Goal: Information Seeking & Learning: Learn about a topic

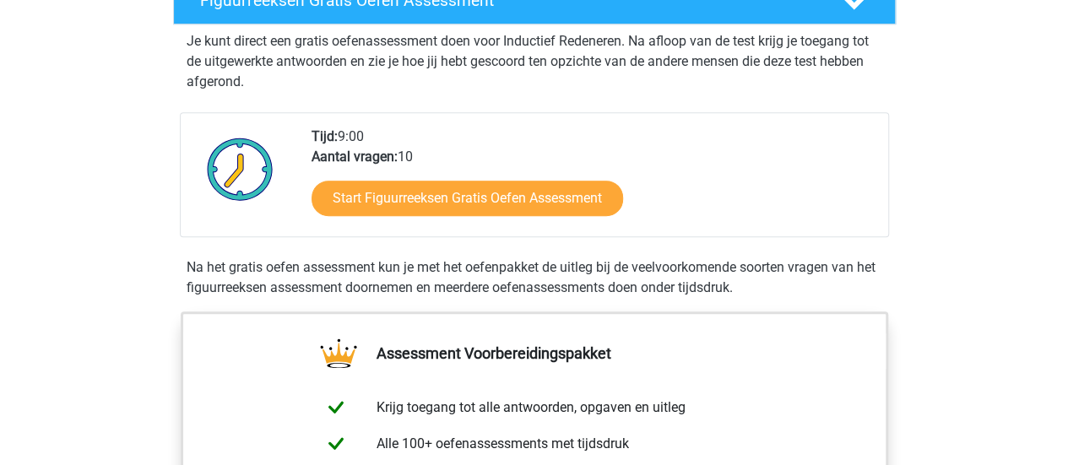
scroll to position [330, 0]
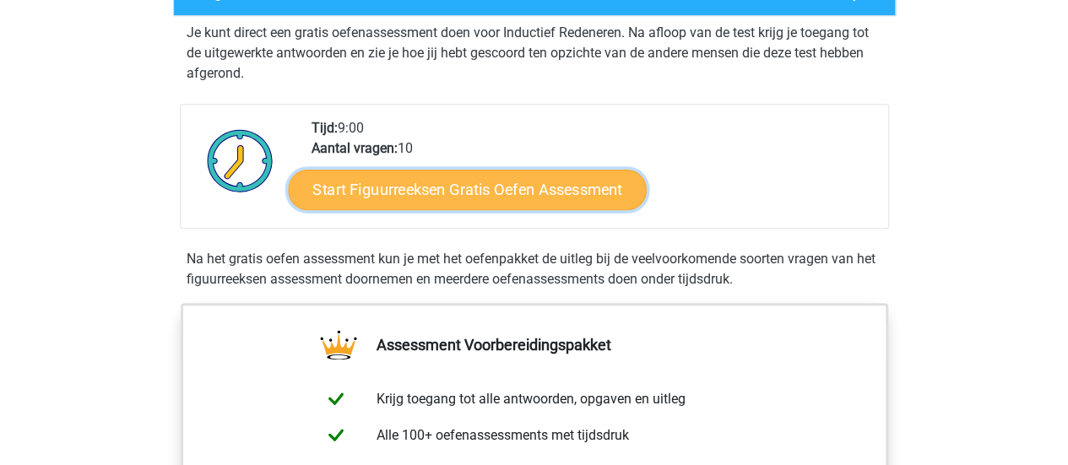
click at [510, 193] on link "Start Figuurreeksen Gratis Oefen Assessment" at bounding box center [467, 189] width 358 height 41
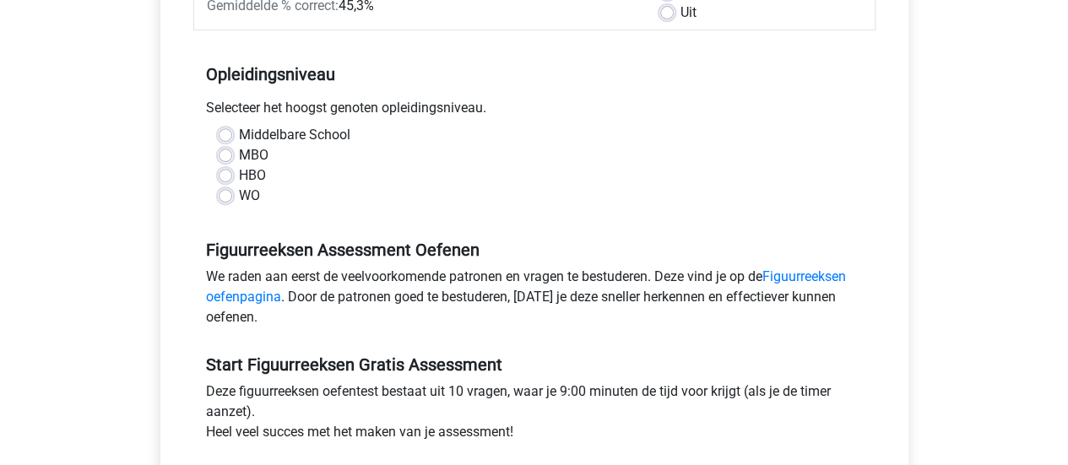
scroll to position [301, 0]
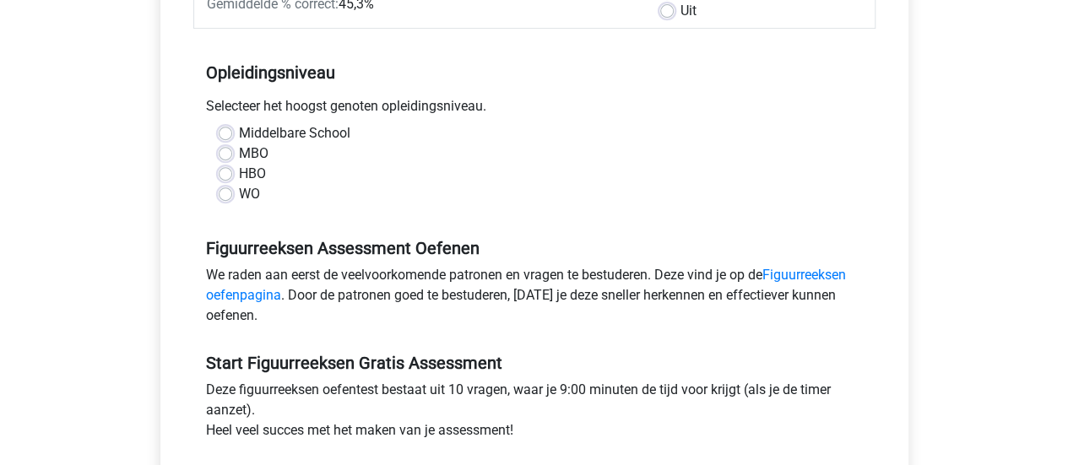
click at [239, 171] on label "HBO" at bounding box center [252, 174] width 27 height 20
click at [223, 171] on input "HBO" at bounding box center [226, 172] width 14 height 17
radio input "true"
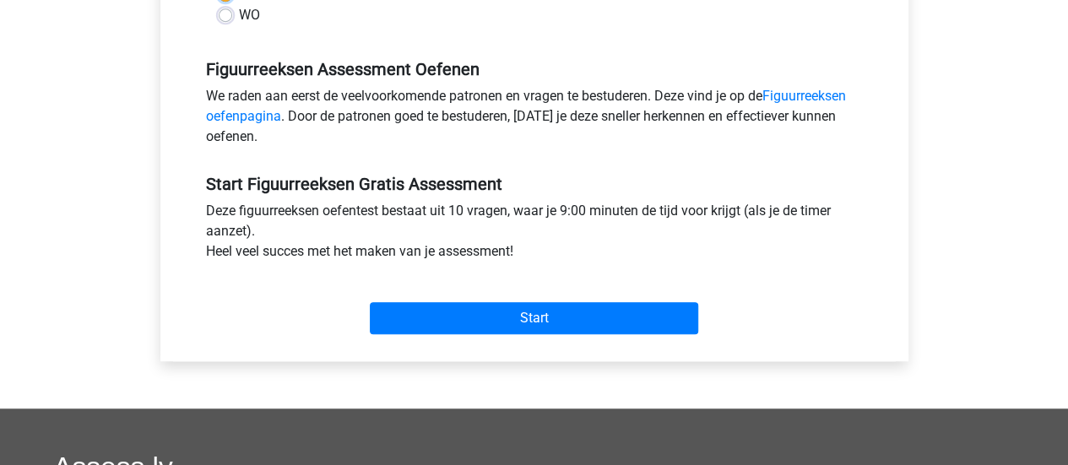
scroll to position [481, 0]
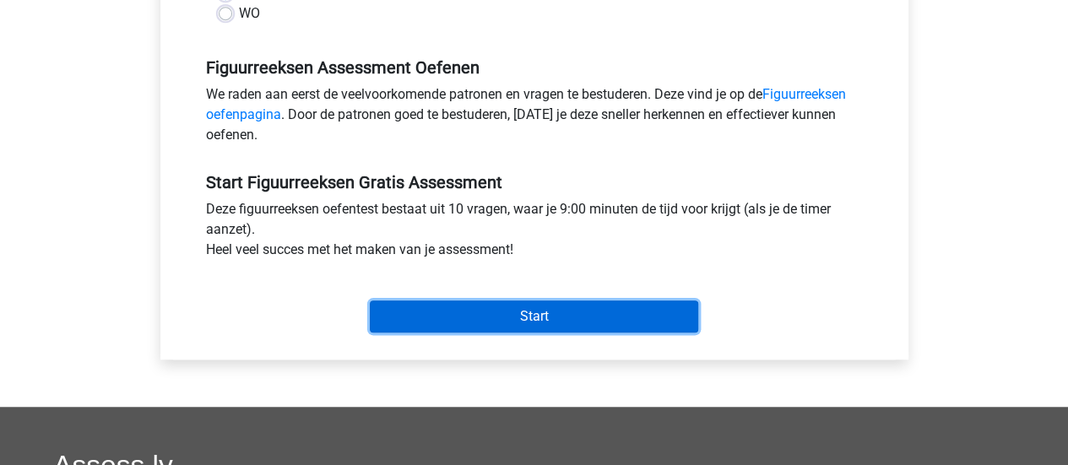
click at [530, 313] on input "Start" at bounding box center [534, 317] width 328 height 32
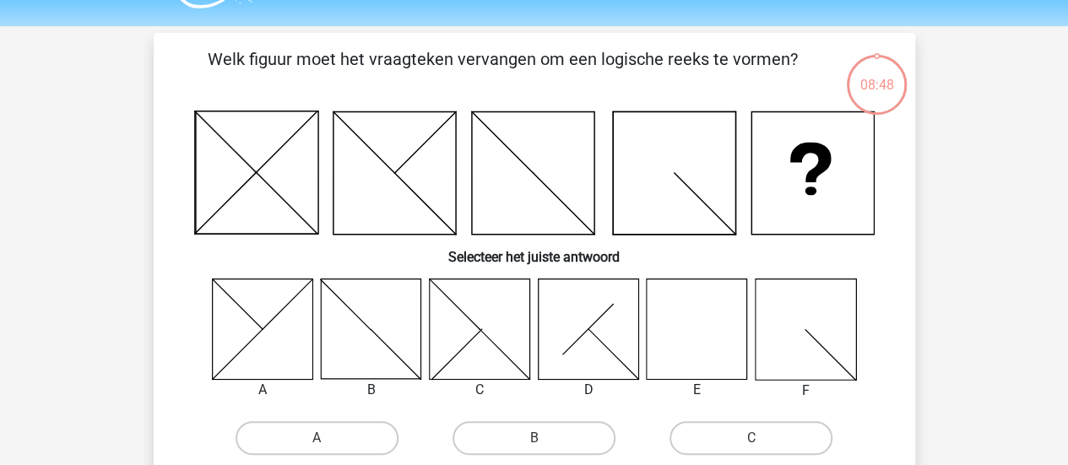
scroll to position [46, 0]
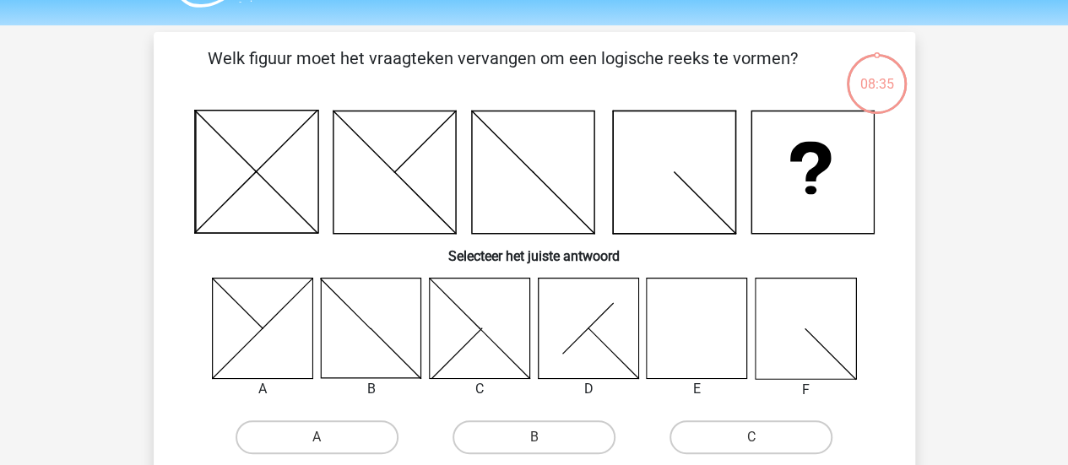
click at [698, 313] on icon at bounding box center [697, 328] width 100 height 100
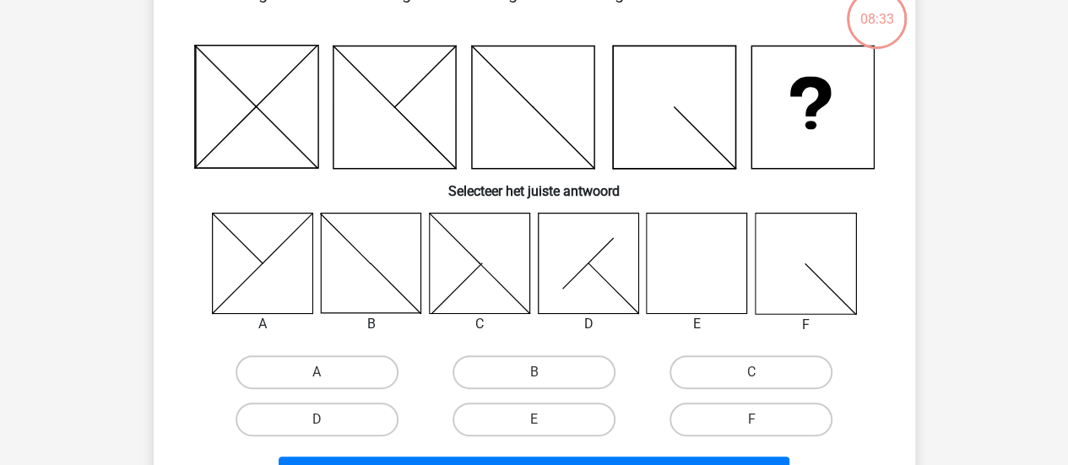
scroll to position [124, 0]
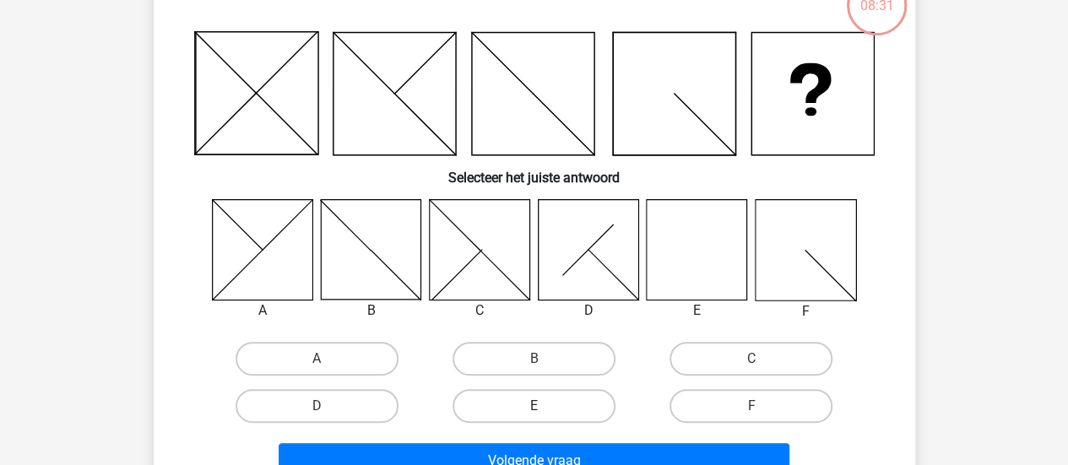
click at [550, 400] on label "E" at bounding box center [534, 406] width 163 height 34
click at [545, 406] on input "E" at bounding box center [539, 411] width 11 height 11
radio input "true"
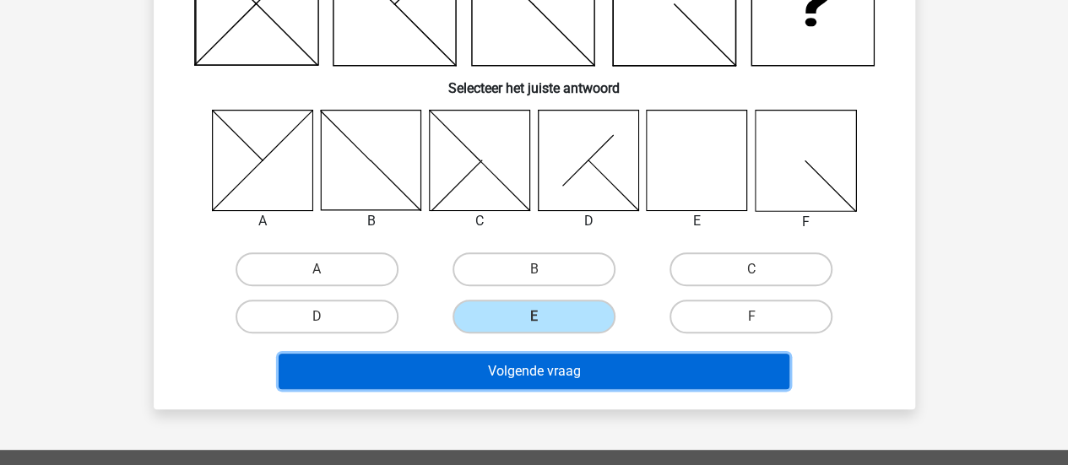
click at [569, 372] on button "Volgende vraag" at bounding box center [534, 371] width 511 height 35
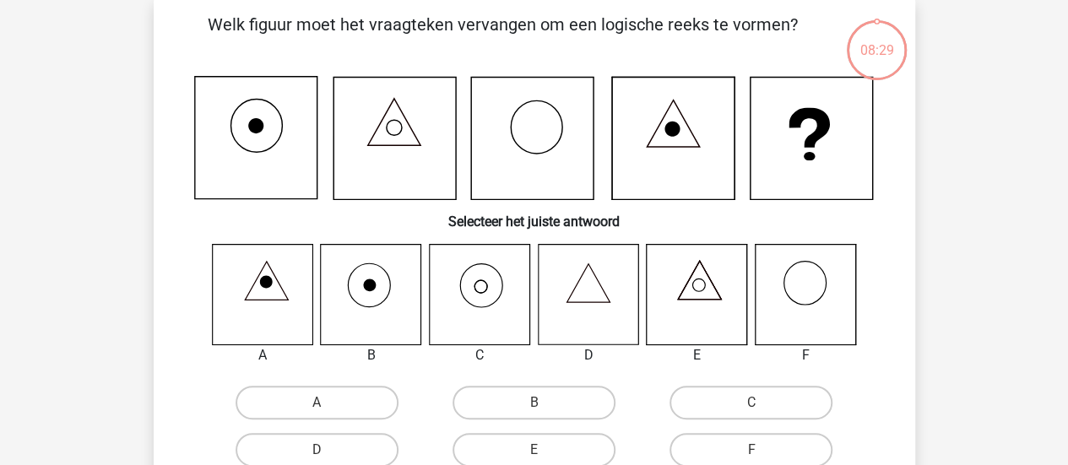
scroll to position [78, 0]
click at [484, 305] on icon at bounding box center [479, 296] width 100 height 100
click at [706, 404] on label "C" at bounding box center [751, 405] width 163 height 34
click at [752, 404] on input "C" at bounding box center [757, 409] width 11 height 11
radio input "true"
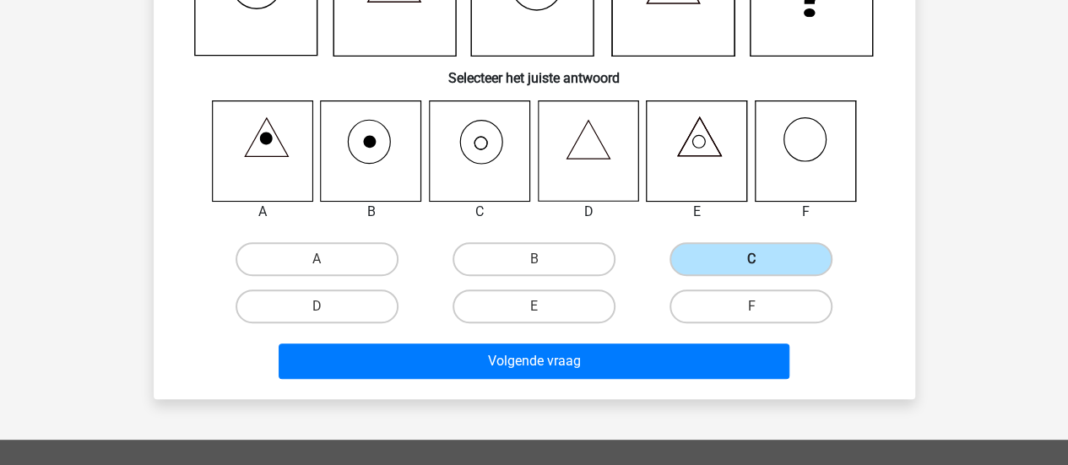
scroll to position [225, 0]
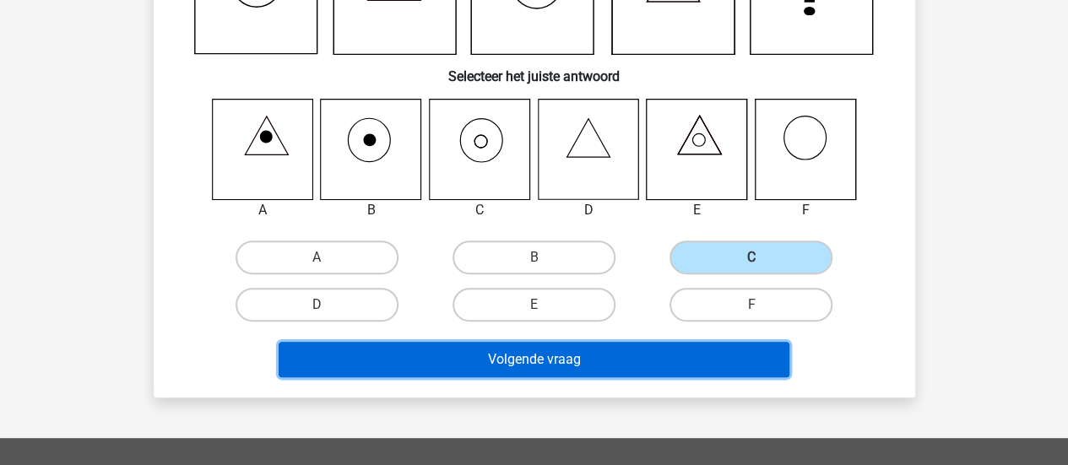
click at [540, 359] on button "Volgende vraag" at bounding box center [534, 359] width 511 height 35
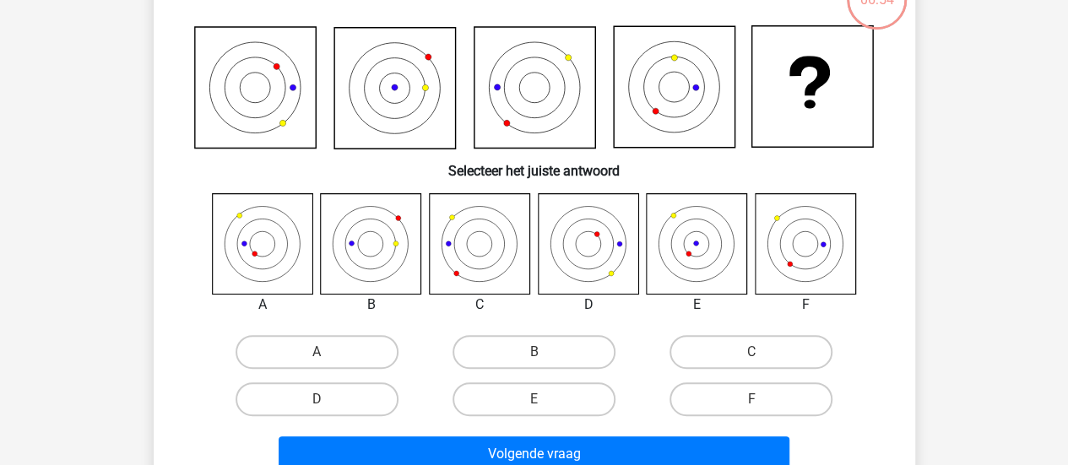
scroll to position [135, 0]
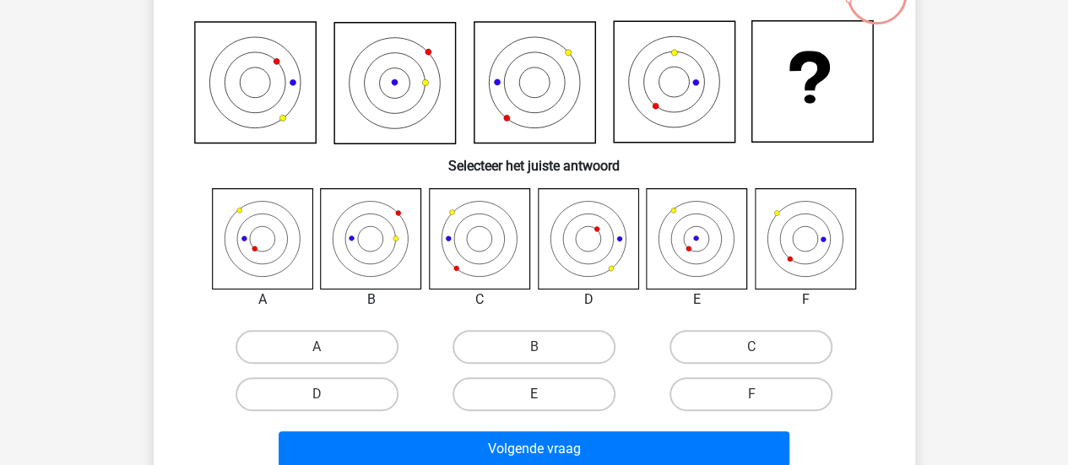
click at [566, 393] on label "E" at bounding box center [534, 394] width 163 height 34
click at [545, 394] on input "E" at bounding box center [539, 399] width 11 height 11
radio input "true"
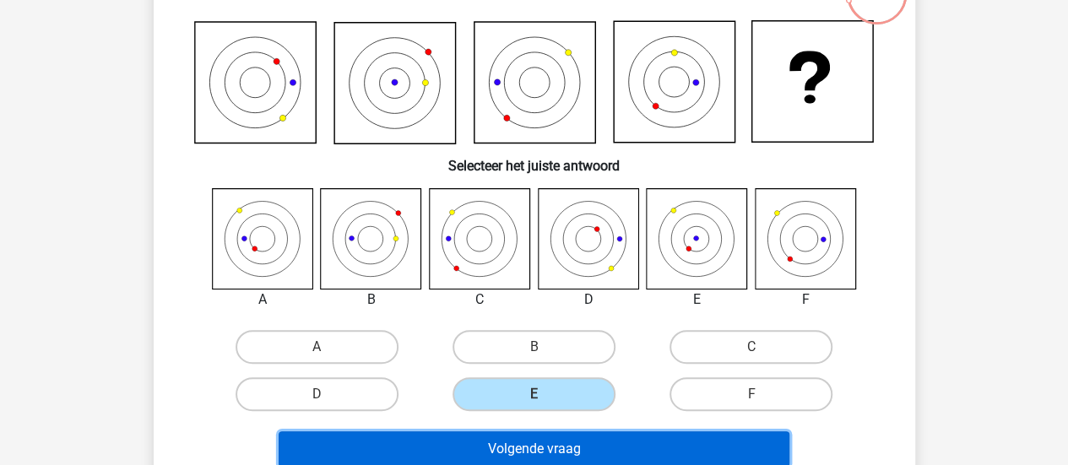
click at [580, 453] on button "Volgende vraag" at bounding box center [534, 448] width 511 height 35
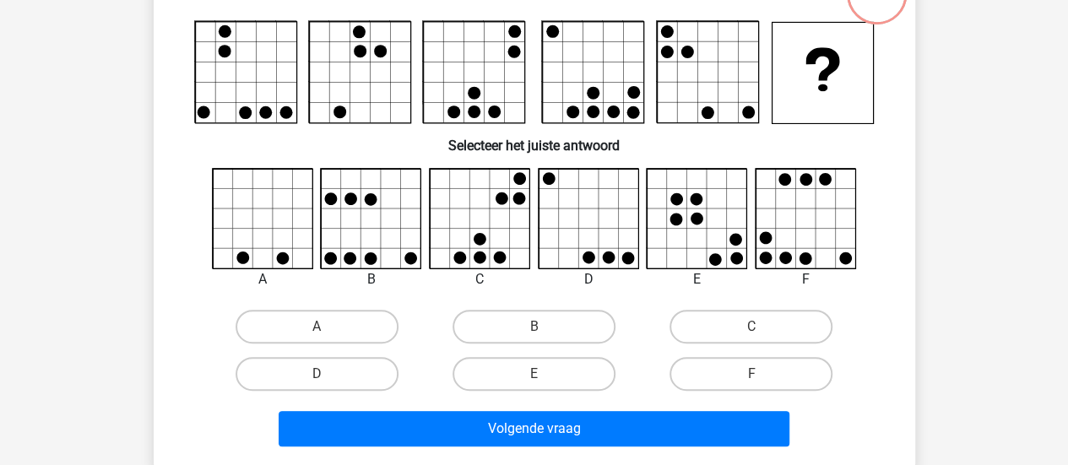
scroll to position [78, 0]
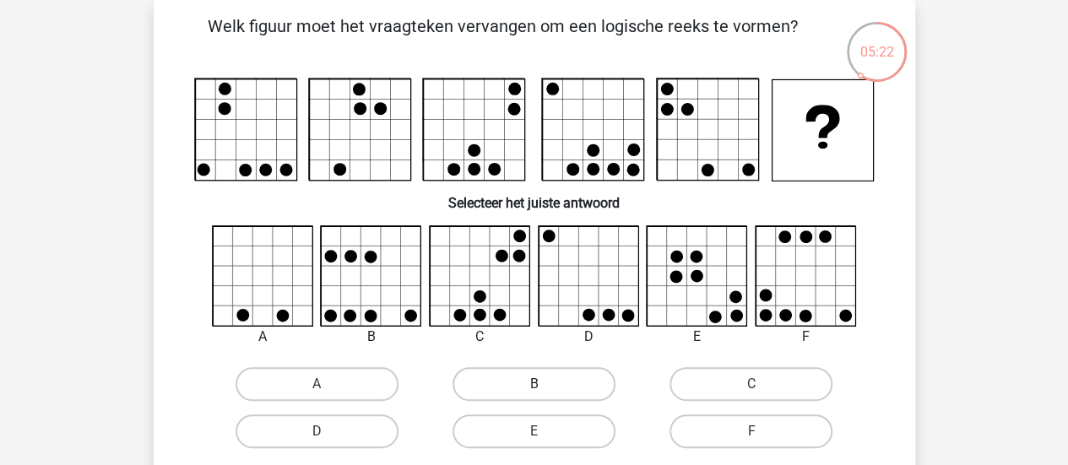
click at [497, 377] on label "B" at bounding box center [534, 384] width 163 height 34
click at [534, 384] on input "B" at bounding box center [539, 389] width 11 height 11
radio input "true"
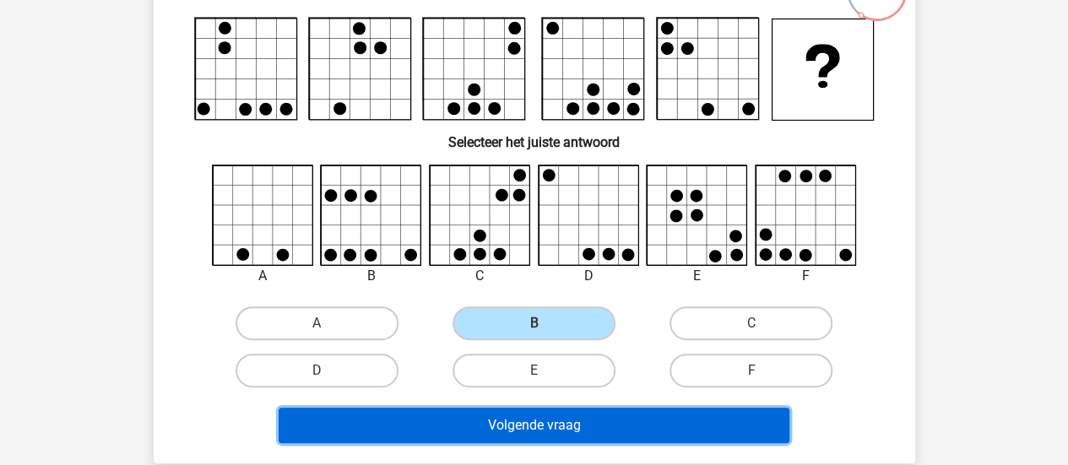
click at [574, 426] on button "Volgende vraag" at bounding box center [534, 425] width 511 height 35
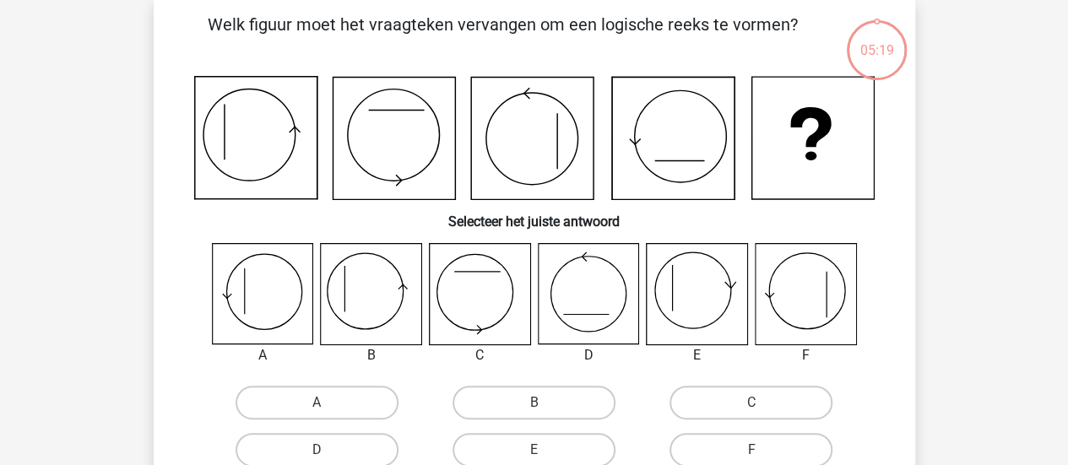
scroll to position [78, 0]
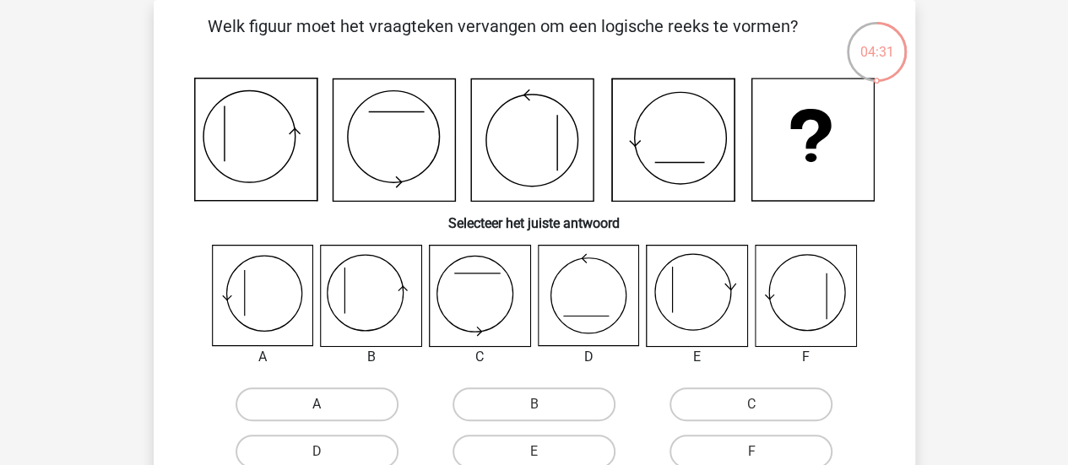
click at [301, 413] on label "A" at bounding box center [317, 405] width 163 height 34
click at [317, 413] on input "A" at bounding box center [322, 409] width 11 height 11
radio input "true"
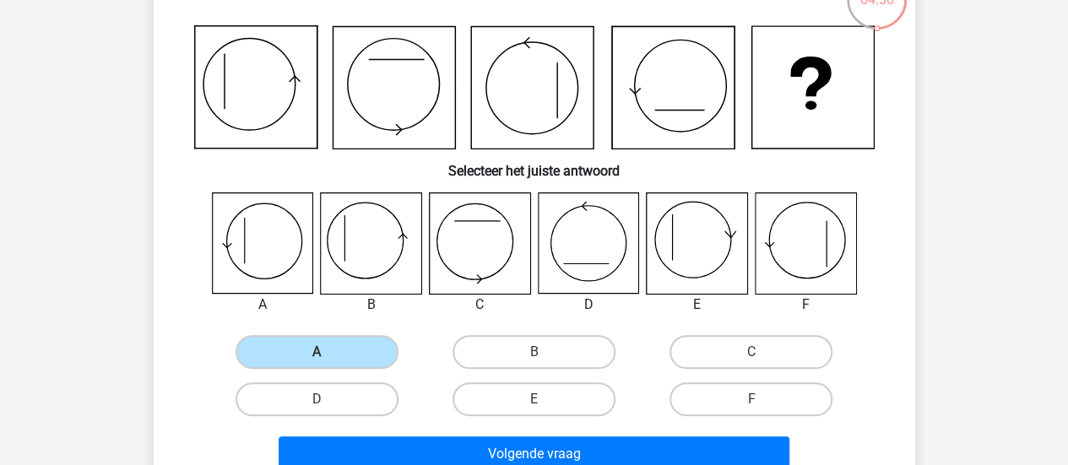
scroll to position [133, 0]
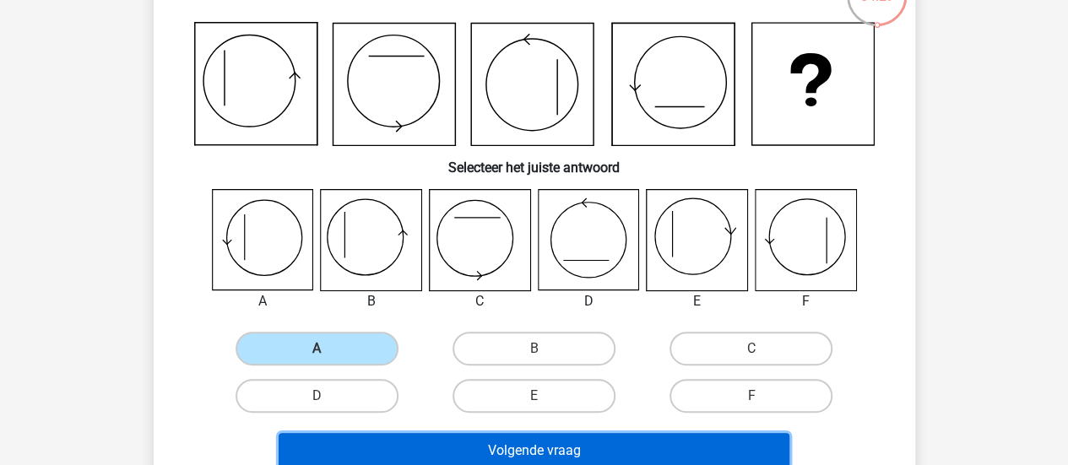
click at [522, 444] on button "Volgende vraag" at bounding box center [534, 450] width 511 height 35
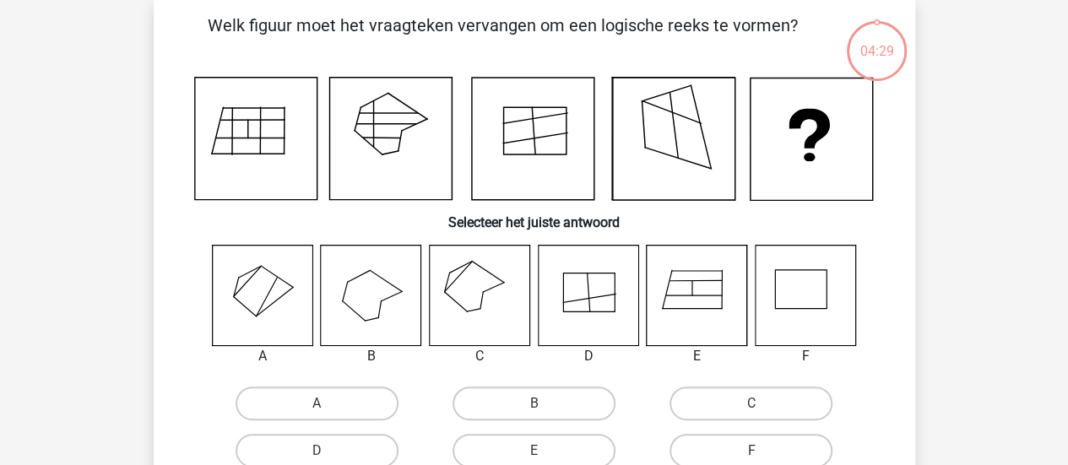
scroll to position [78, 0]
click at [705, 404] on label "C" at bounding box center [751, 405] width 163 height 34
click at [752, 404] on input "C" at bounding box center [757, 409] width 11 height 11
radio input "true"
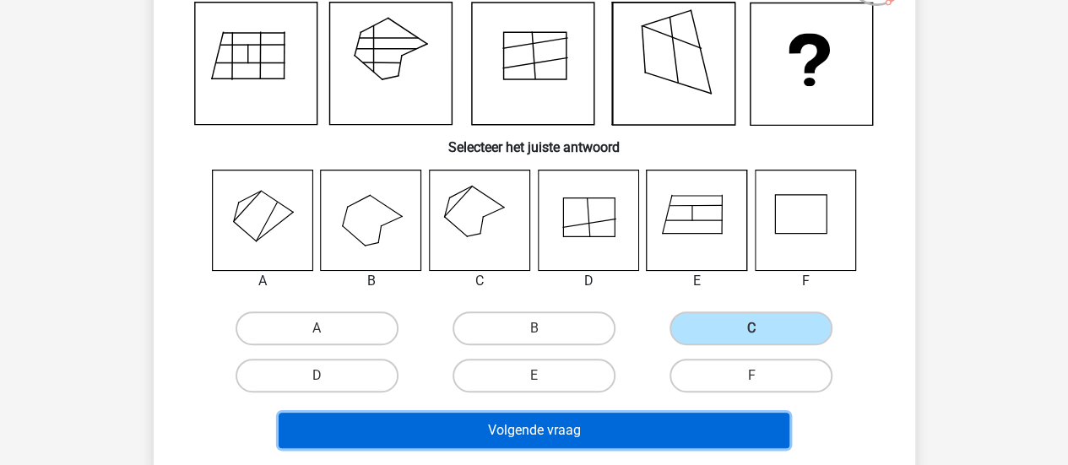
click at [678, 421] on button "Volgende vraag" at bounding box center [534, 430] width 511 height 35
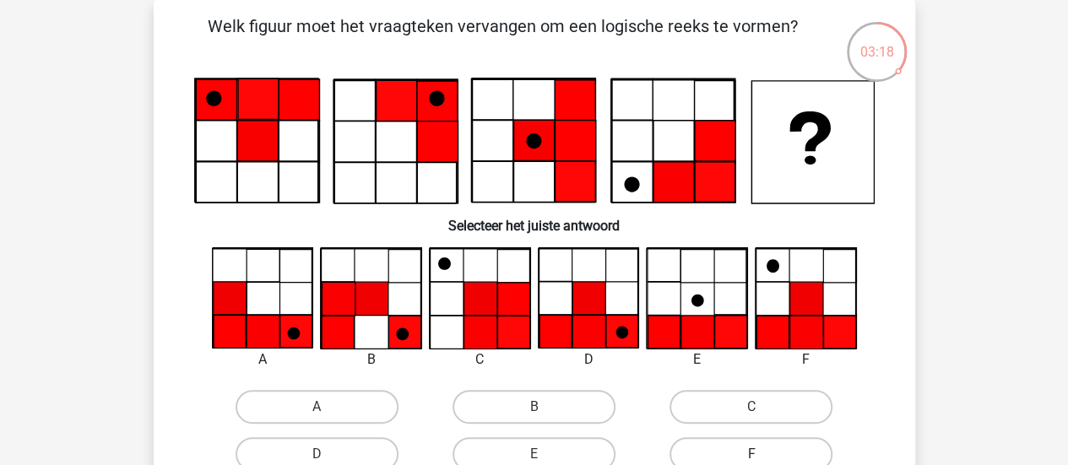
click at [765, 445] on label "F" at bounding box center [751, 454] width 163 height 34
click at [762, 454] on input "F" at bounding box center [757, 459] width 11 height 11
radio input "true"
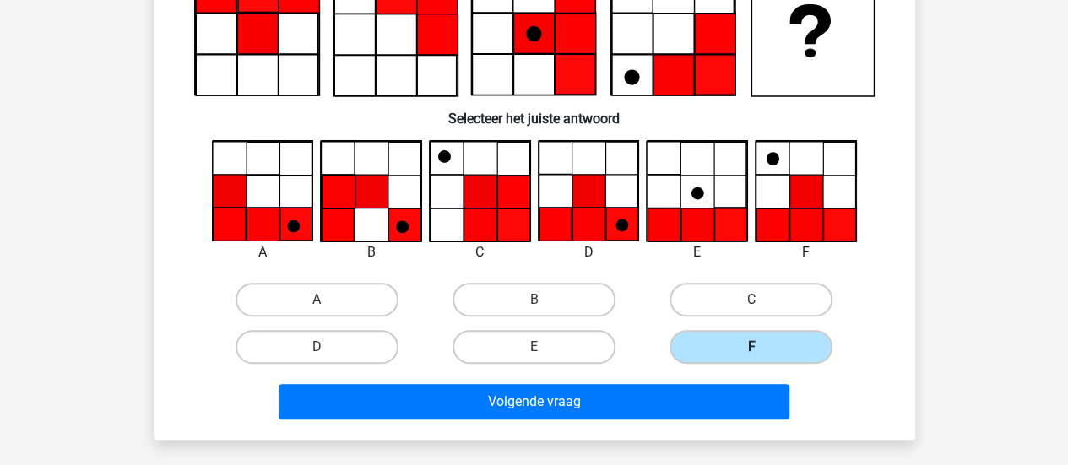
scroll to position [187, 0]
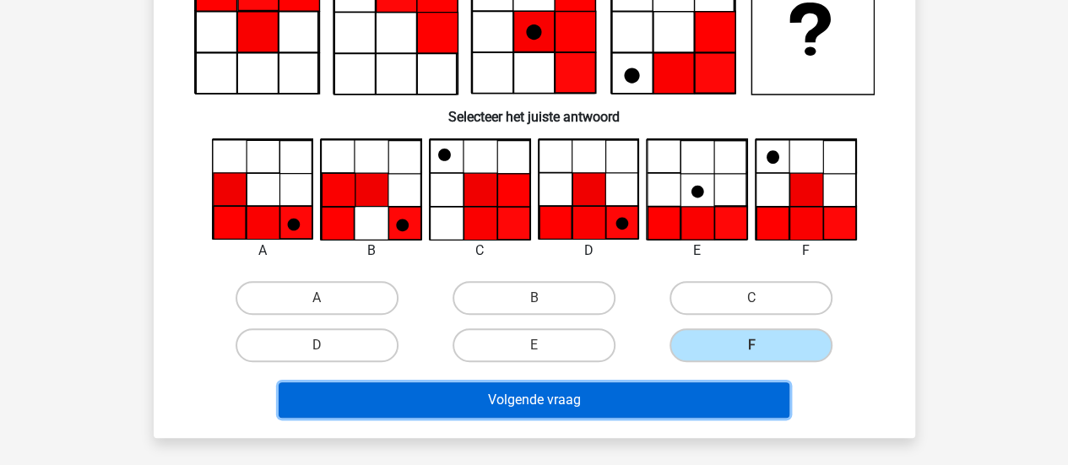
click at [591, 400] on button "Volgende vraag" at bounding box center [534, 400] width 511 height 35
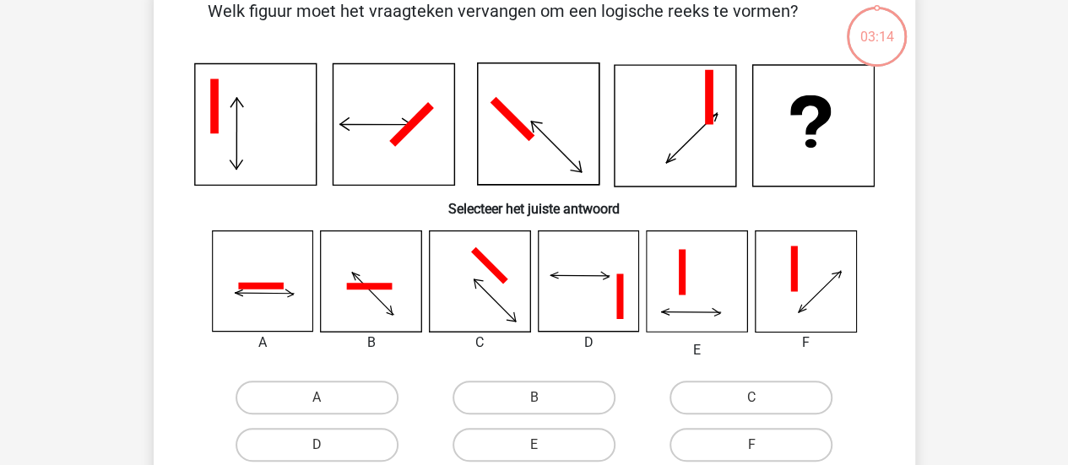
scroll to position [78, 0]
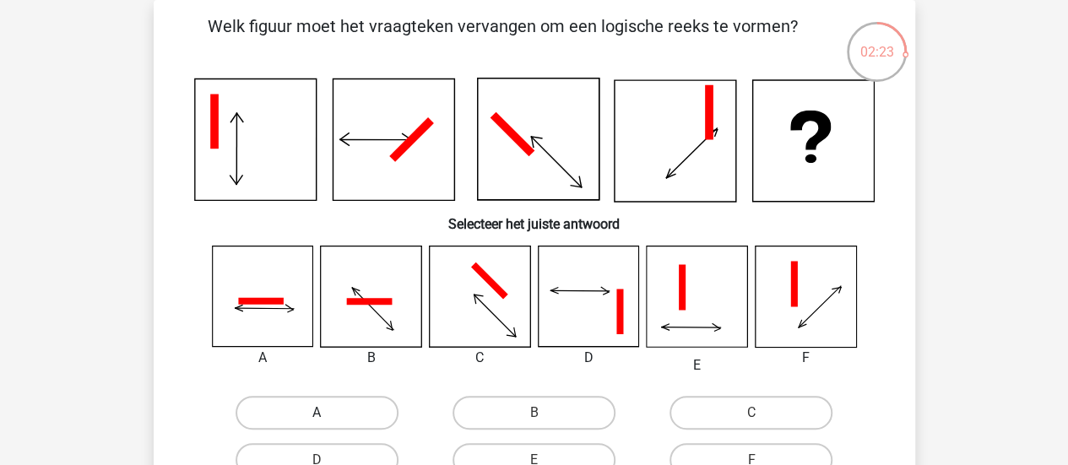
click at [339, 404] on label "A" at bounding box center [317, 413] width 163 height 34
click at [328, 413] on input "A" at bounding box center [322, 418] width 11 height 11
radio input "true"
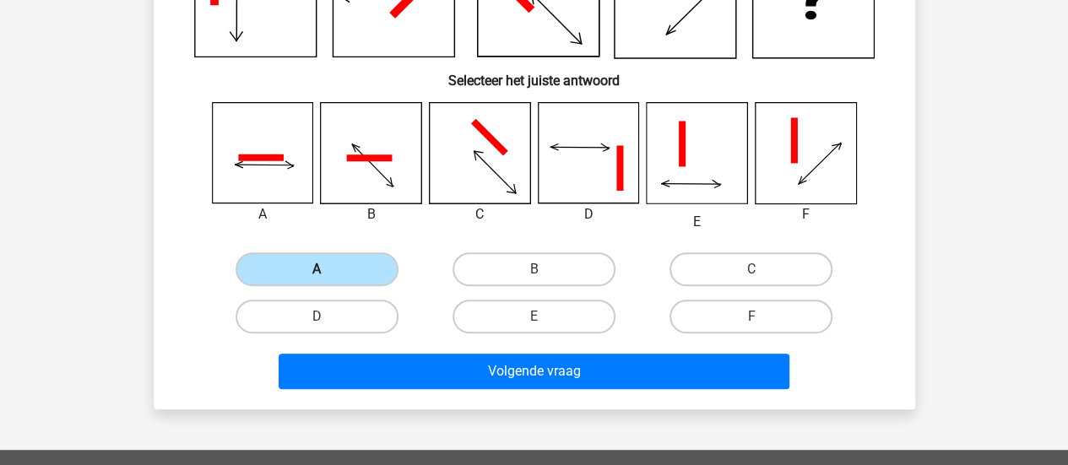
scroll to position [224, 0]
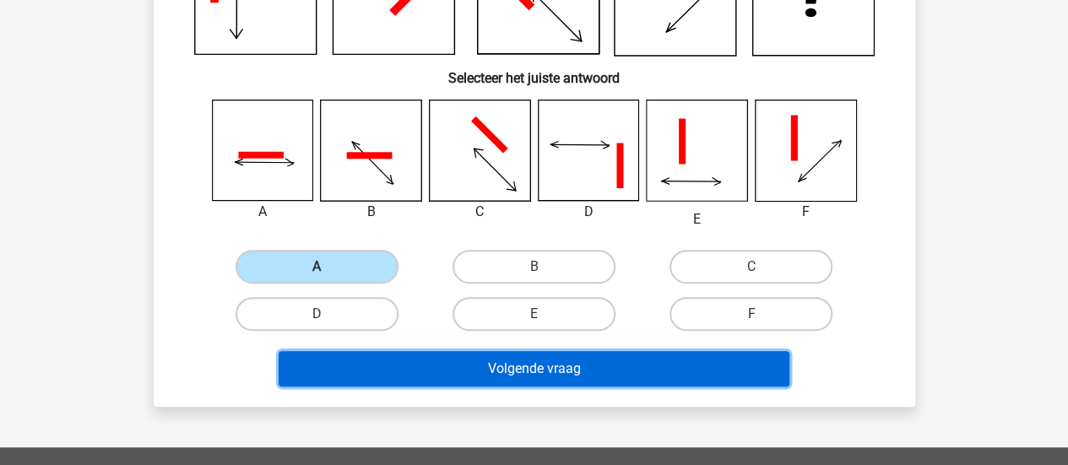
click at [488, 366] on button "Volgende vraag" at bounding box center [534, 368] width 511 height 35
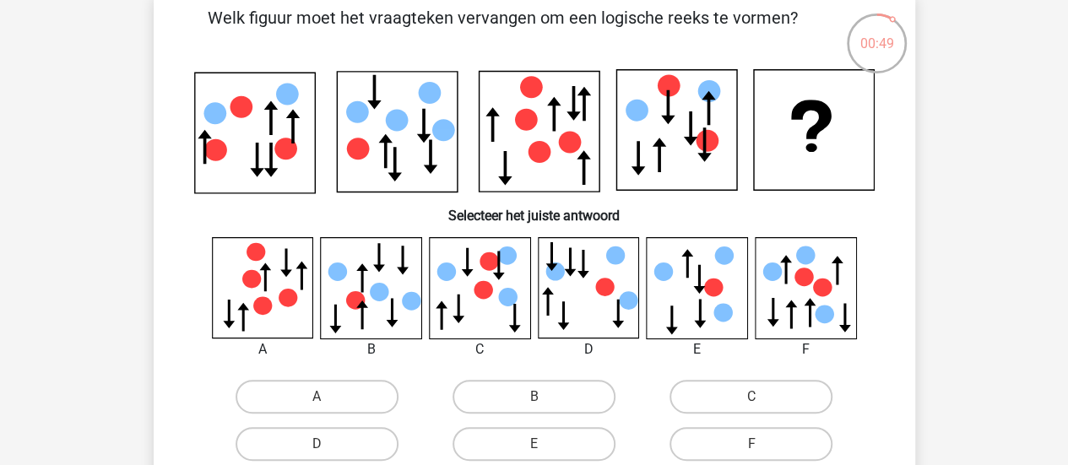
scroll to position [87, 0]
click at [763, 446] on label "F" at bounding box center [751, 443] width 163 height 34
click at [762, 446] on input "F" at bounding box center [757, 448] width 11 height 11
radio input "true"
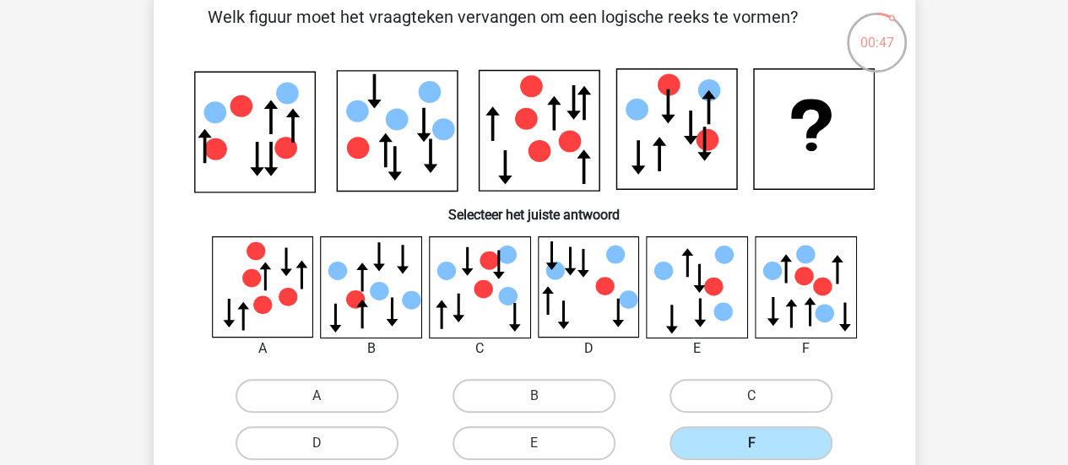
scroll to position [216, 0]
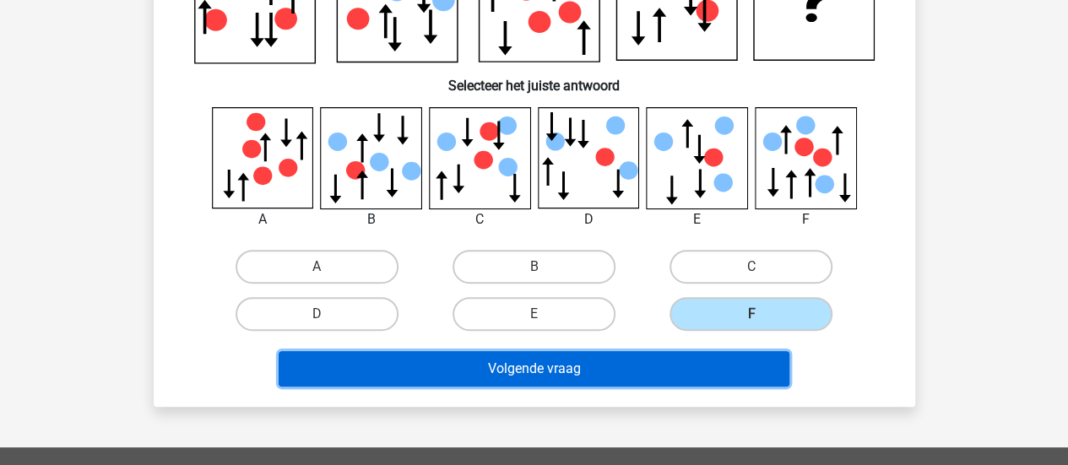
click at [570, 361] on button "Volgende vraag" at bounding box center [534, 368] width 511 height 35
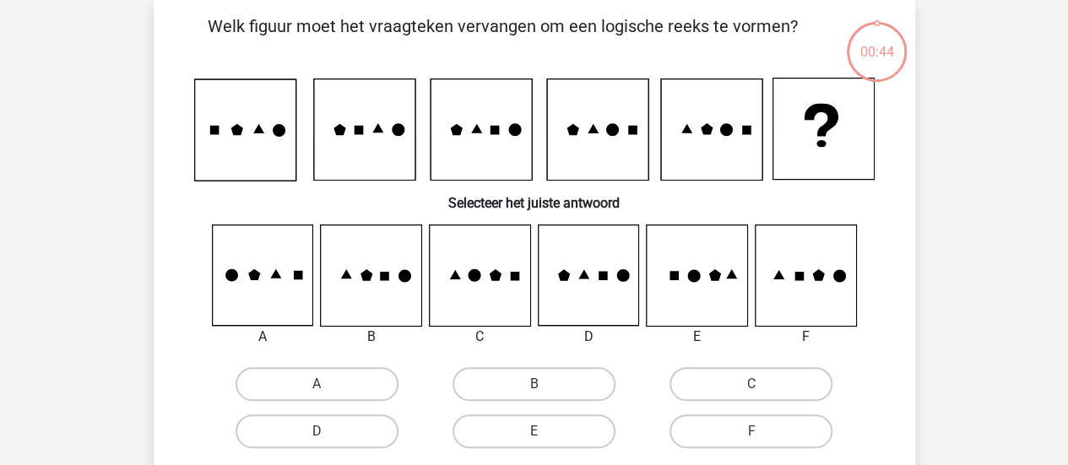
scroll to position [78, 0]
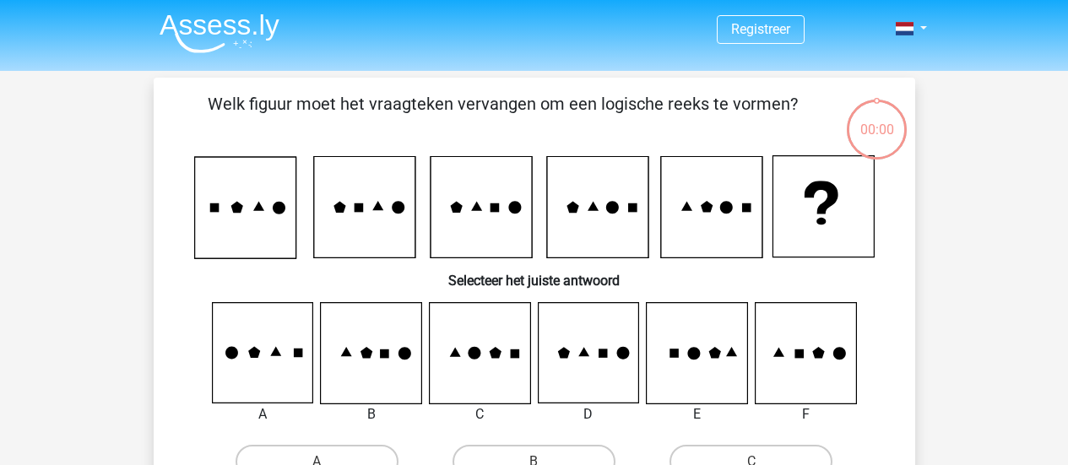
scroll to position [78, 0]
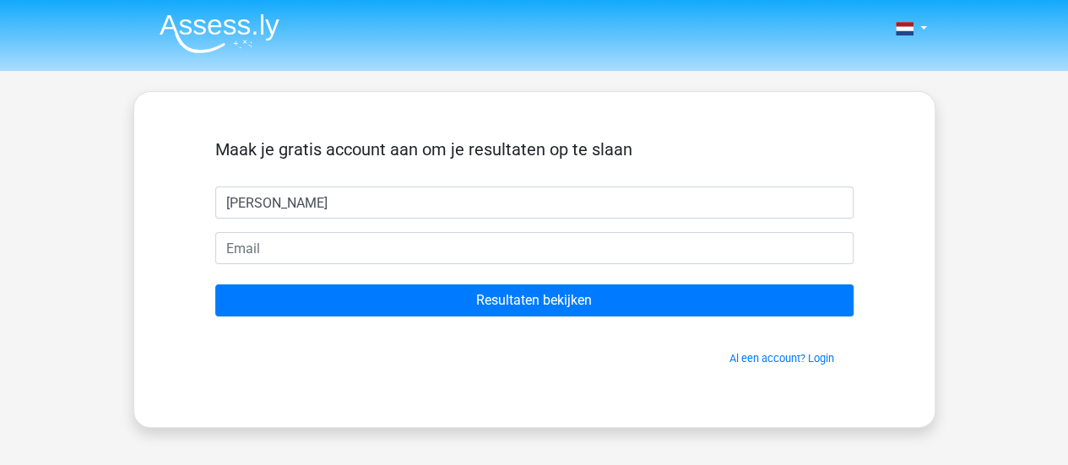
type input "[PERSON_NAME]"
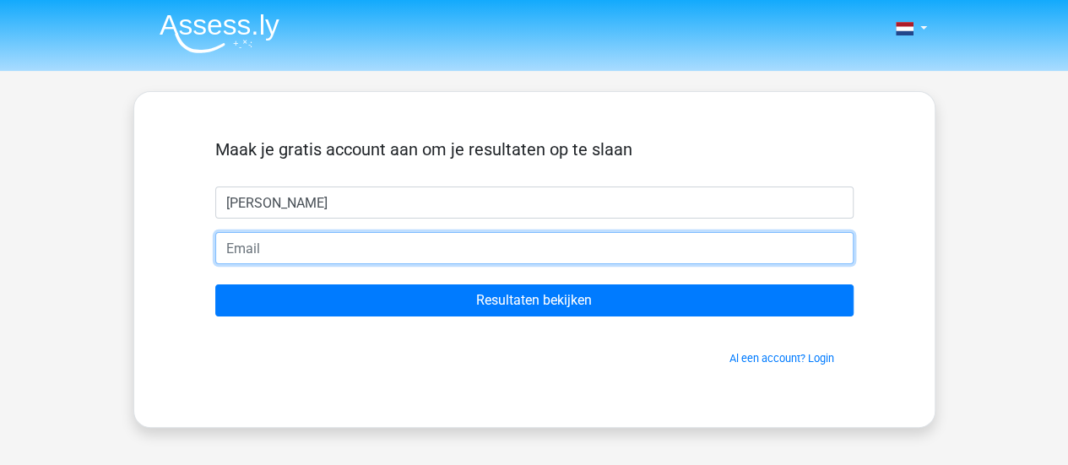
click at [524, 250] on input "email" at bounding box center [534, 248] width 638 height 32
type input "[EMAIL_ADDRESS][DOMAIN_NAME]"
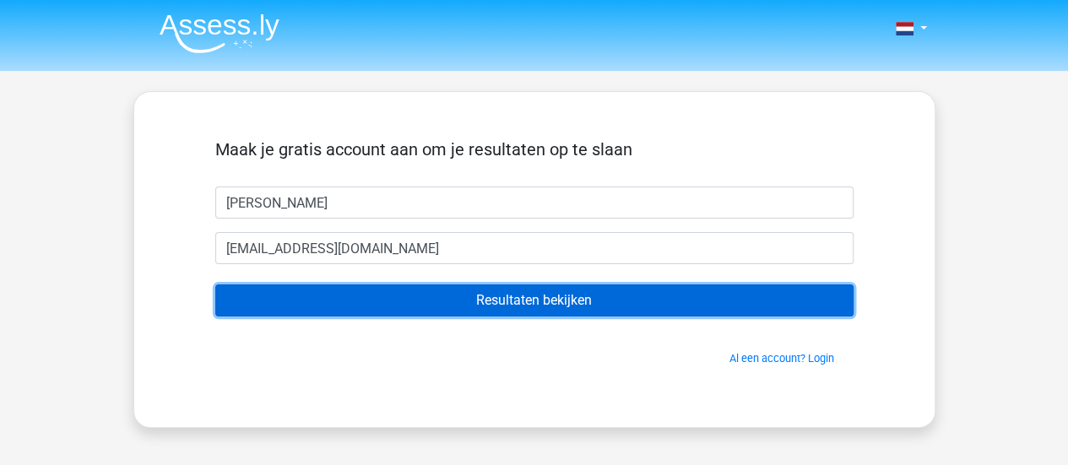
click at [491, 295] on input "Resultaten bekijken" at bounding box center [534, 301] width 638 height 32
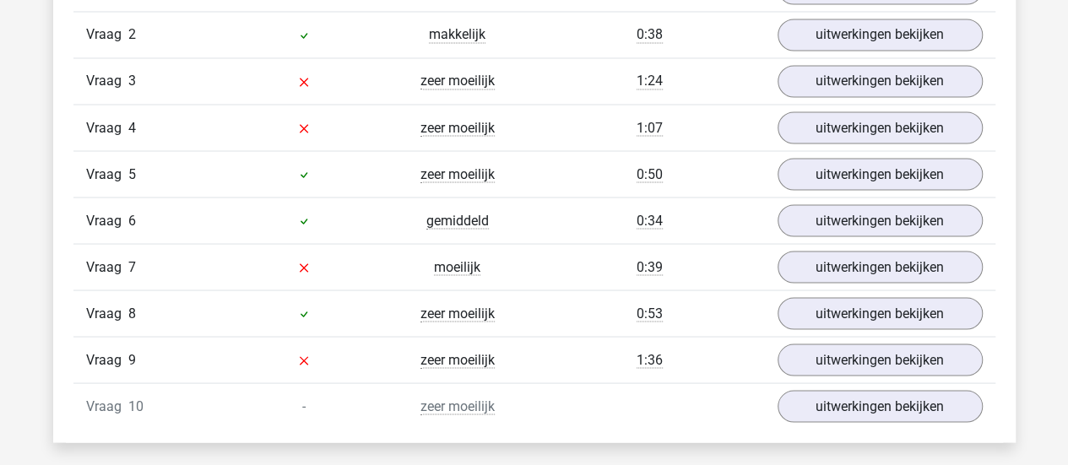
scroll to position [1491, 0]
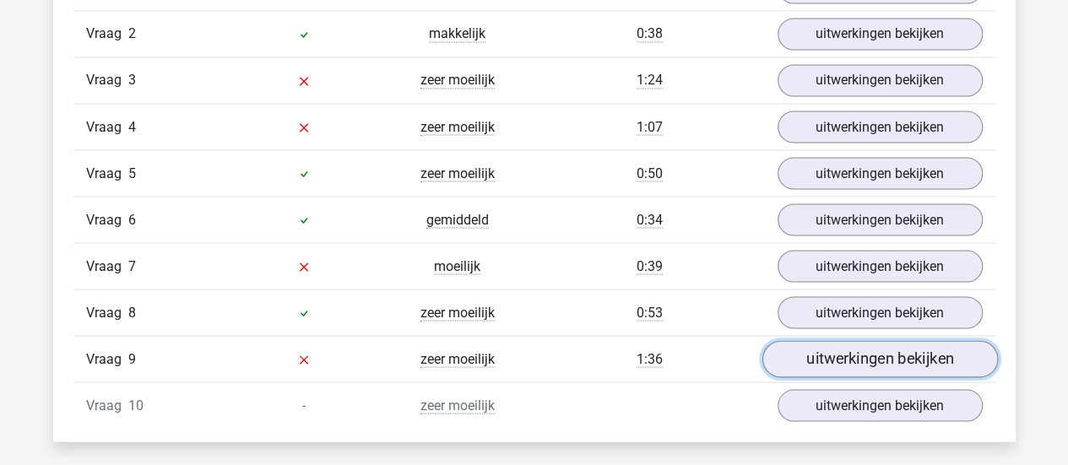
click at [814, 352] on link "uitwerkingen bekijken" at bounding box center [880, 358] width 236 height 37
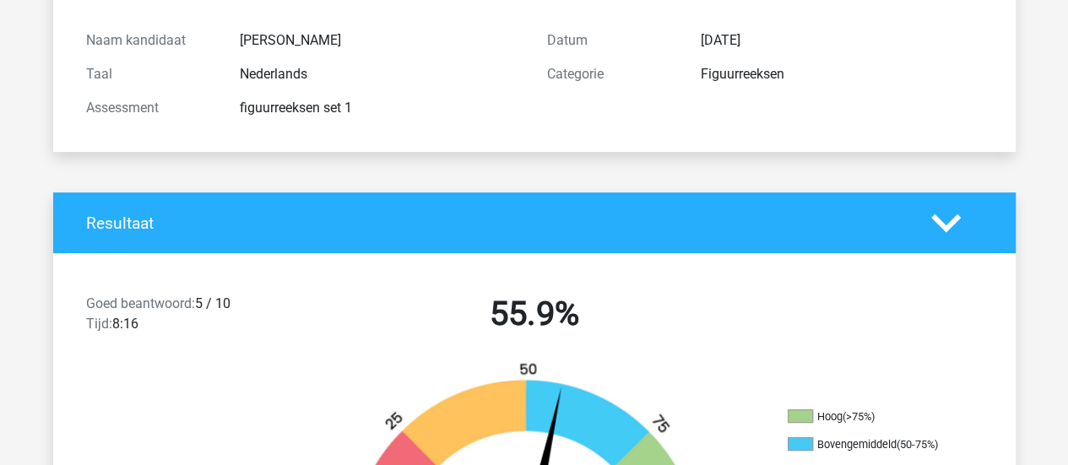
scroll to position [0, 0]
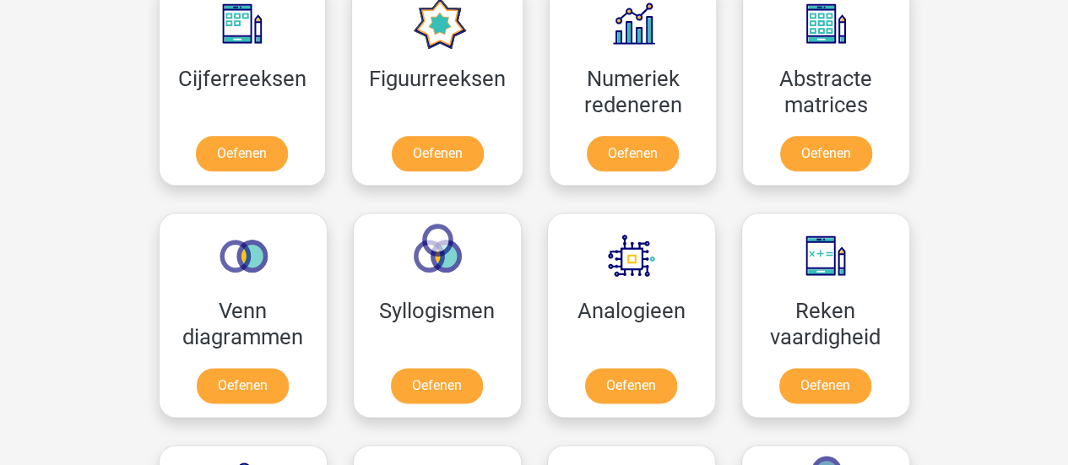
scroll to position [946, 0]
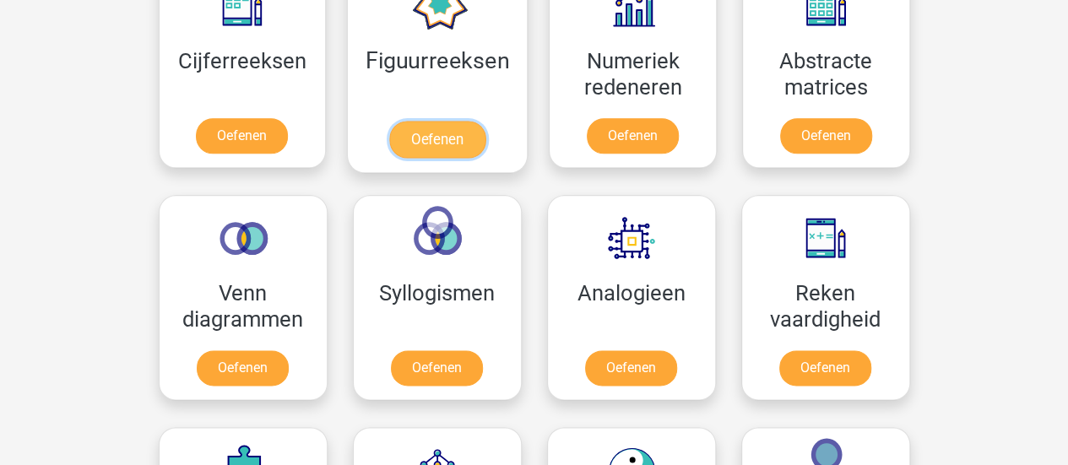
click at [432, 133] on link "Oefenen" at bounding box center [437, 139] width 96 height 37
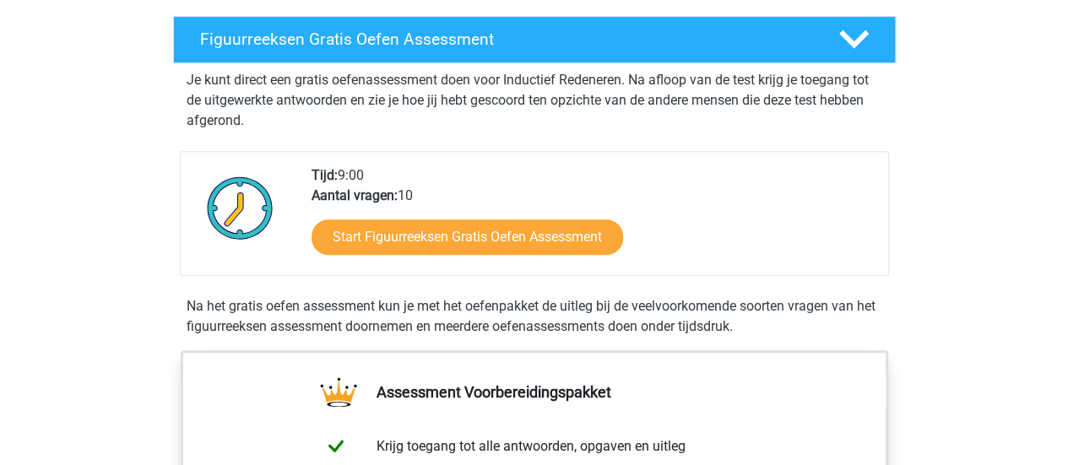
scroll to position [285, 0]
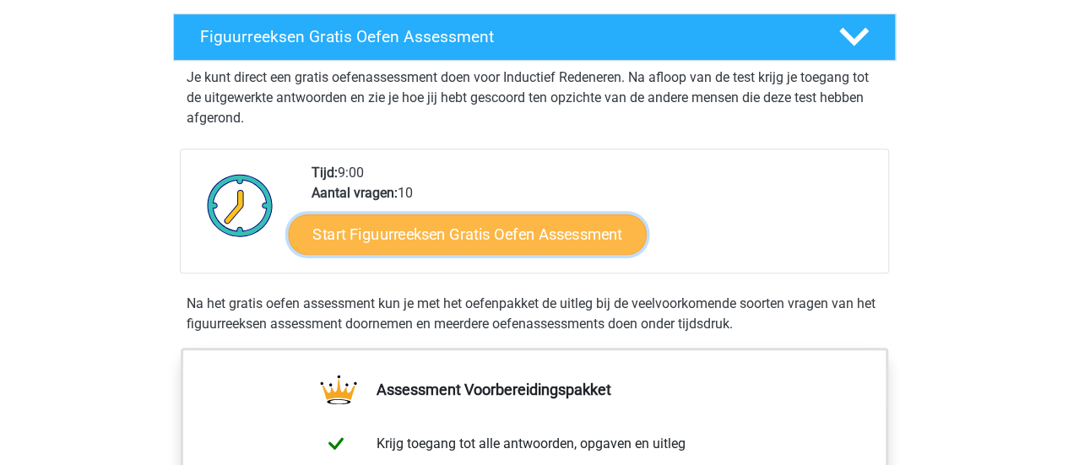
click at [453, 236] on link "Start Figuurreeksen Gratis Oefen Assessment" at bounding box center [467, 234] width 358 height 41
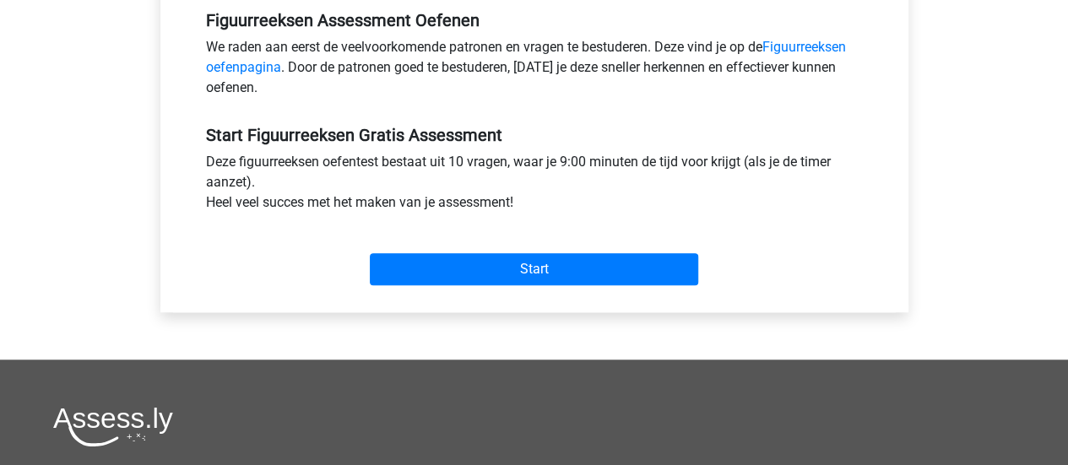
scroll to position [529, 0]
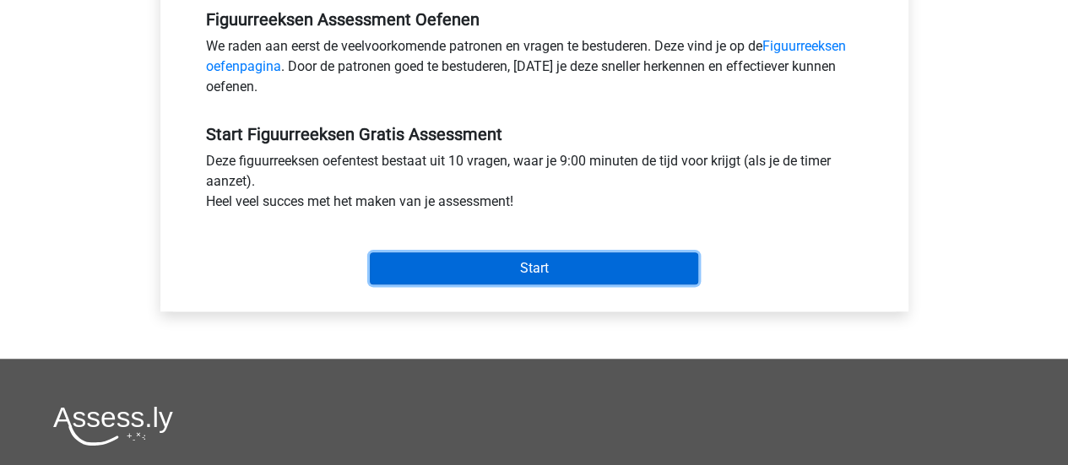
click at [551, 272] on input "Start" at bounding box center [534, 268] width 328 height 32
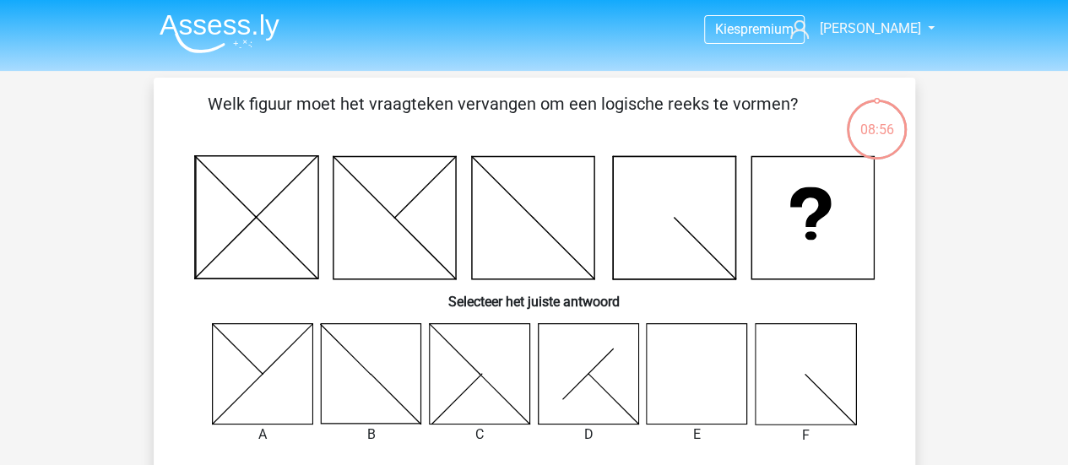
click at [721, 361] on icon at bounding box center [697, 373] width 100 height 100
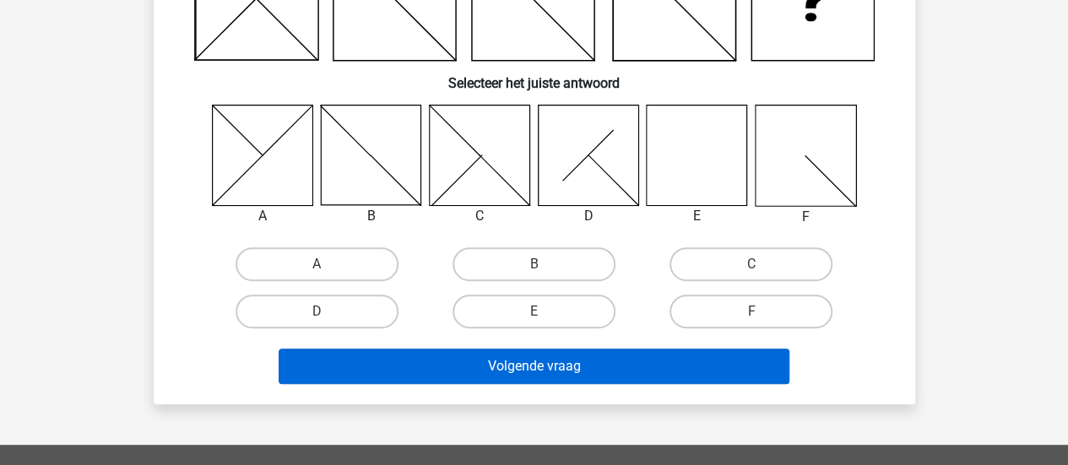
scroll to position [220, 0]
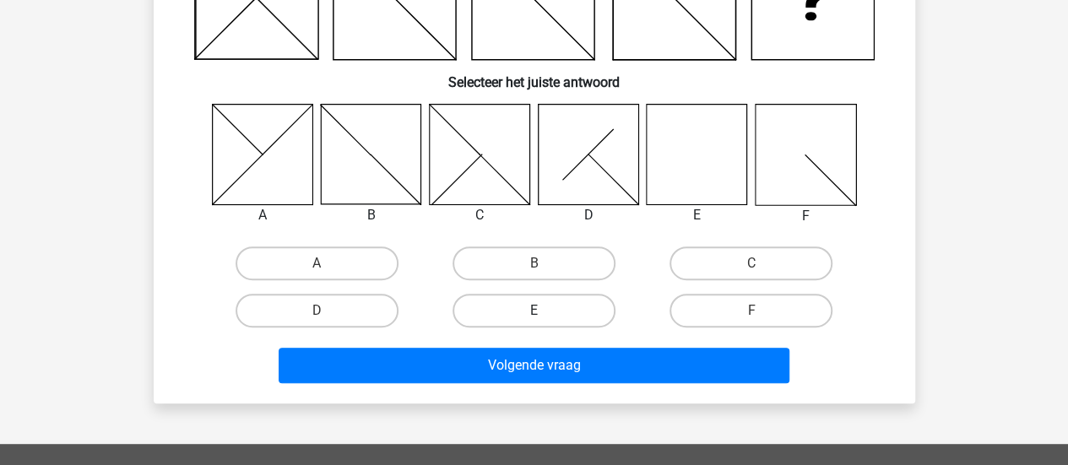
click at [543, 305] on label "E" at bounding box center [534, 311] width 163 height 34
click at [543, 311] on input "E" at bounding box center [539, 316] width 11 height 11
radio input "true"
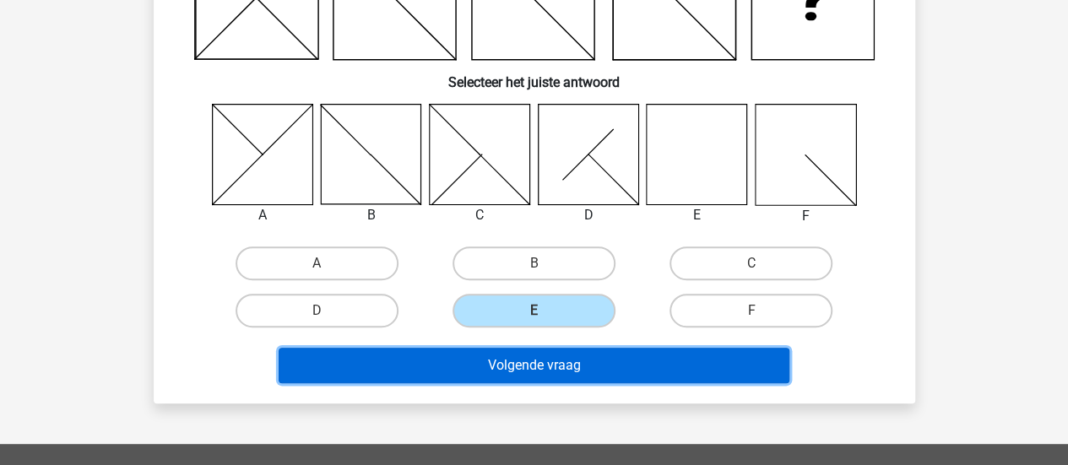
click at [567, 374] on button "Volgende vraag" at bounding box center [534, 365] width 511 height 35
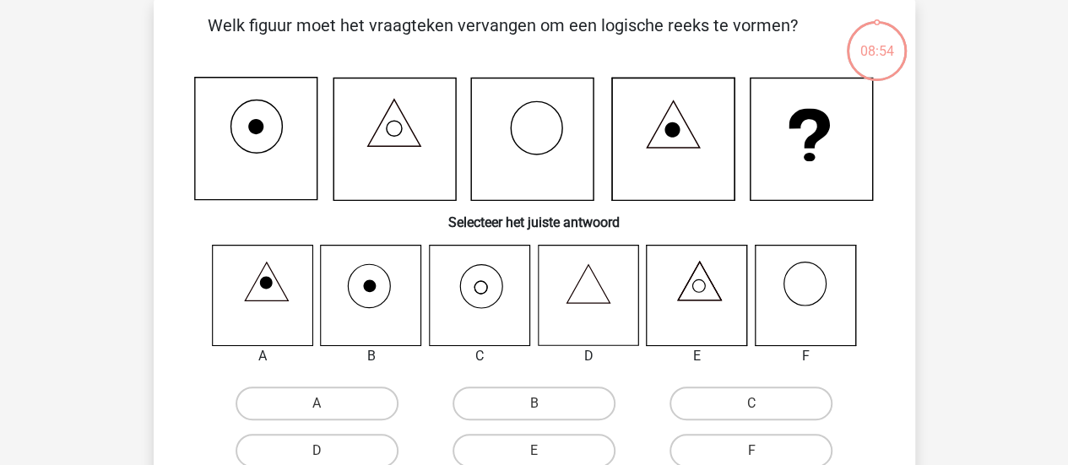
scroll to position [78, 0]
click at [698, 394] on label "C" at bounding box center [751, 405] width 163 height 34
click at [752, 404] on input "C" at bounding box center [757, 409] width 11 height 11
radio input "true"
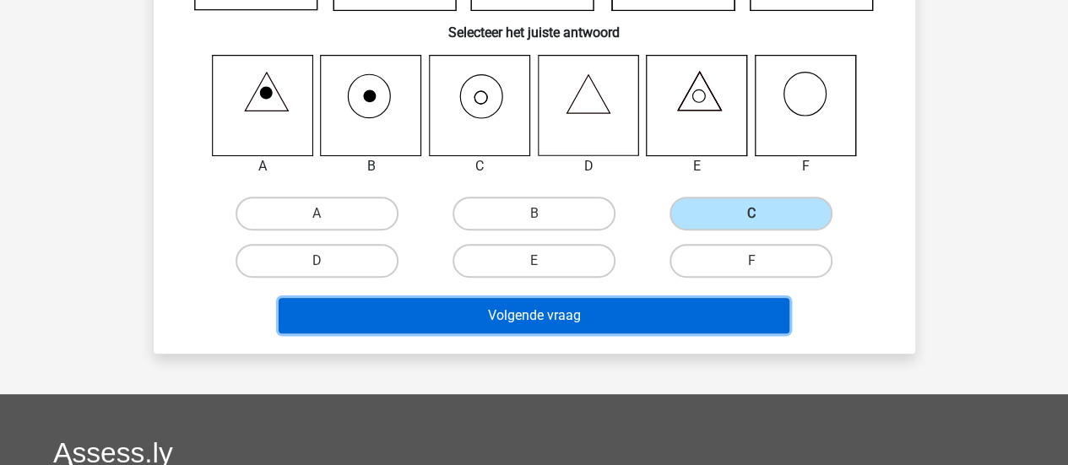
click at [575, 321] on button "Volgende vraag" at bounding box center [534, 315] width 511 height 35
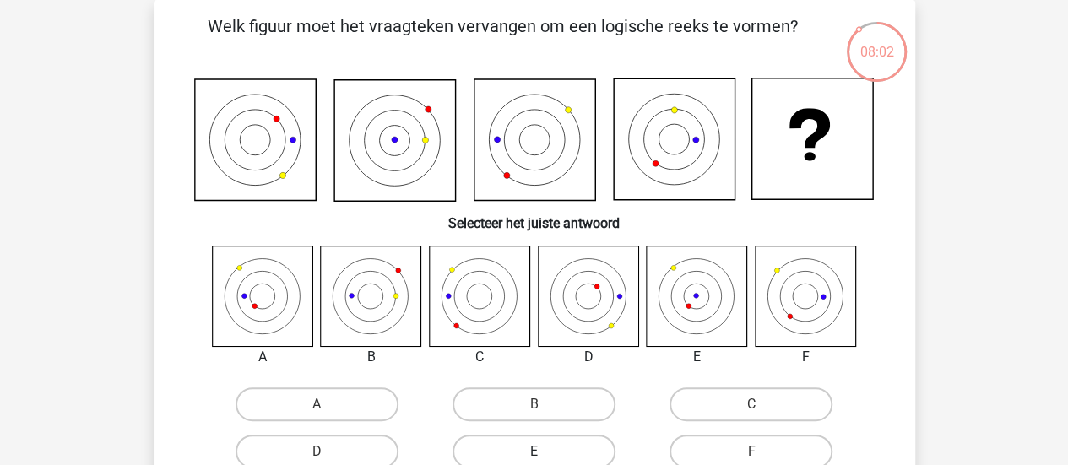
click at [583, 449] on label "E" at bounding box center [534, 452] width 163 height 34
click at [545, 452] on input "E" at bounding box center [539, 457] width 11 height 11
radio input "true"
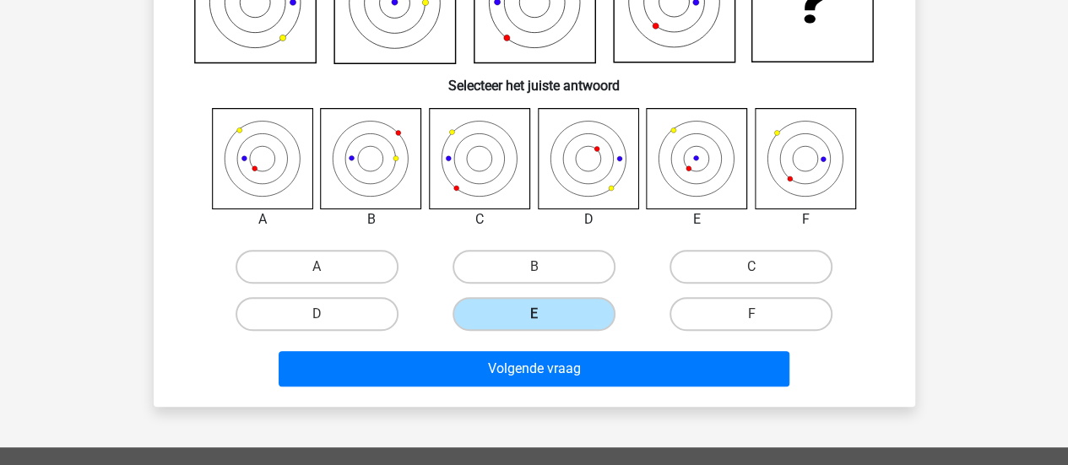
scroll to position [221, 0]
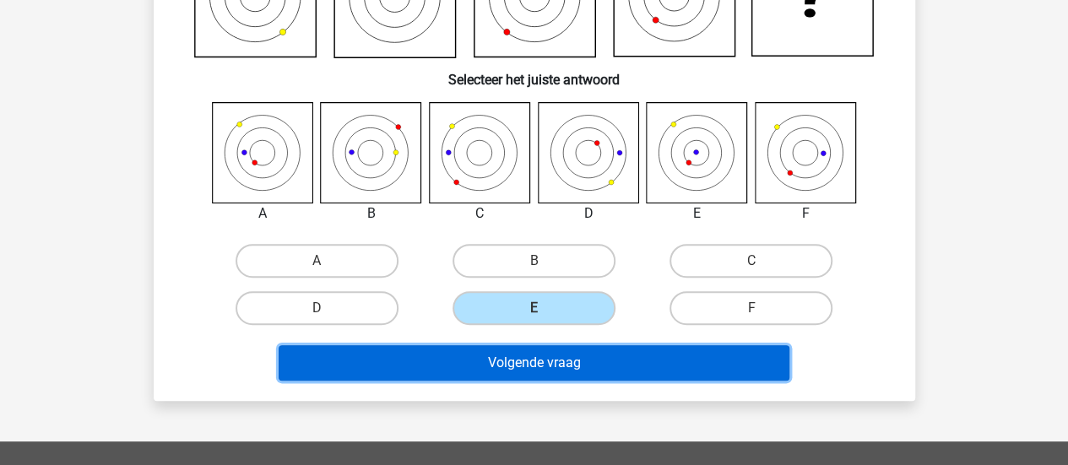
click at [573, 364] on button "Volgende vraag" at bounding box center [534, 362] width 511 height 35
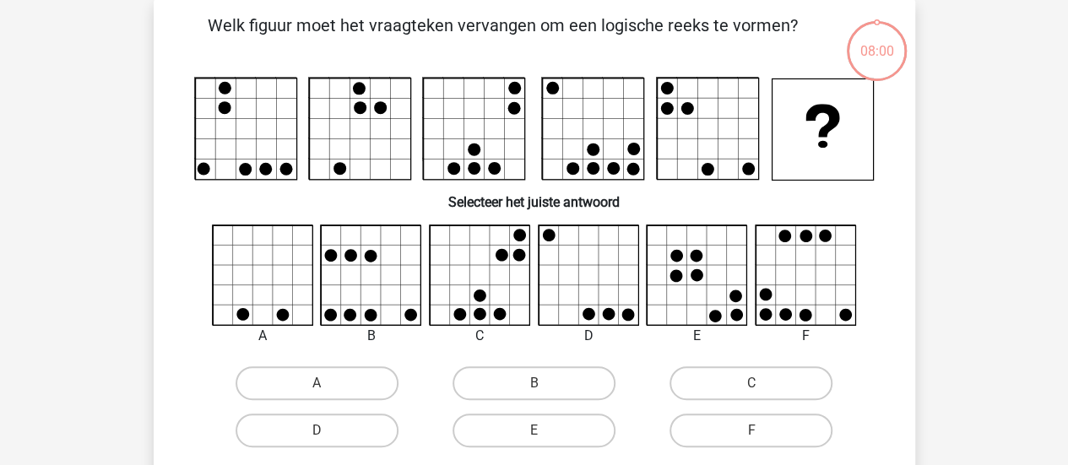
scroll to position [78, 0]
click at [547, 378] on label "B" at bounding box center [534, 384] width 163 height 34
click at [545, 384] on input "B" at bounding box center [539, 389] width 11 height 11
radio input "true"
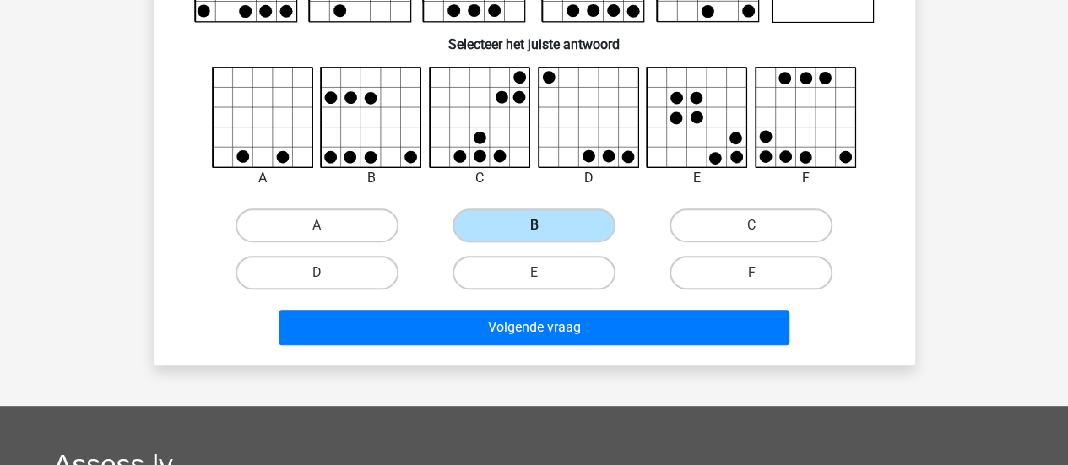
scroll to position [237, 0]
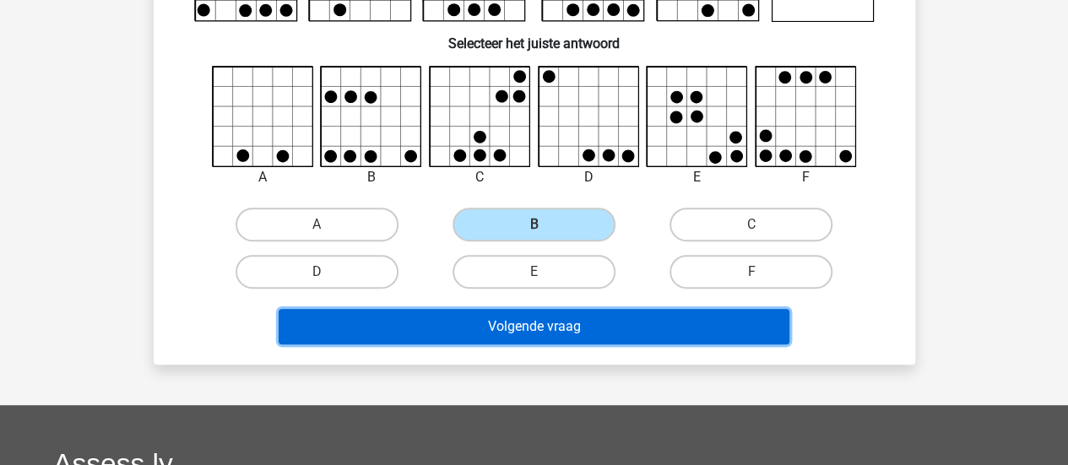
click at [589, 327] on button "Volgende vraag" at bounding box center [534, 326] width 511 height 35
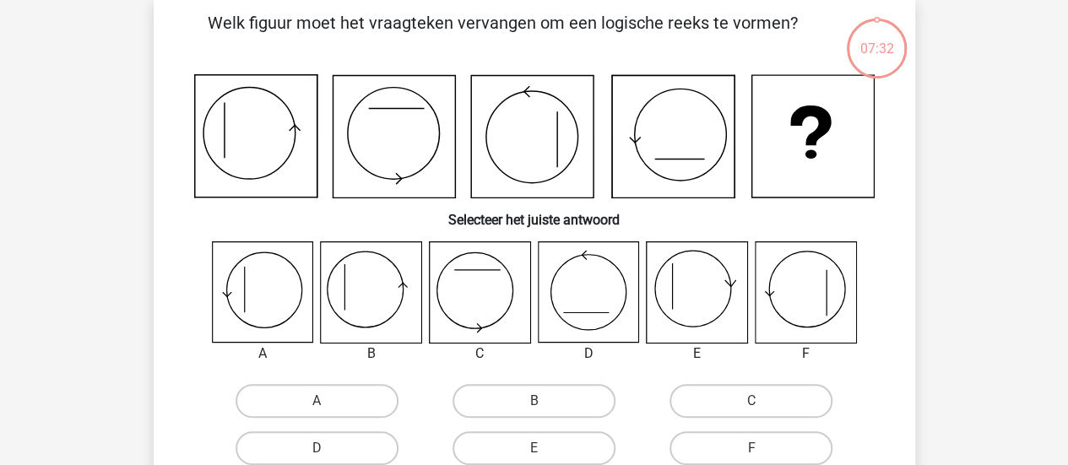
scroll to position [78, 0]
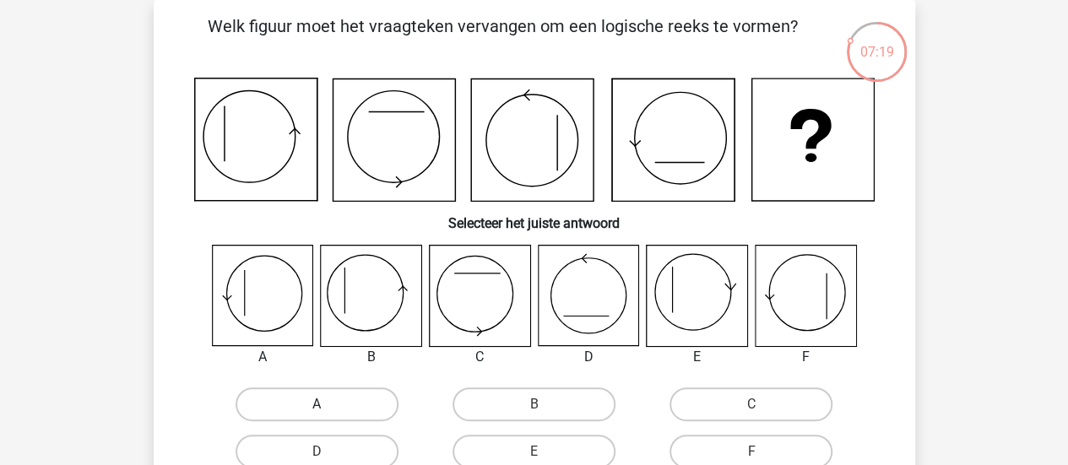
click at [364, 391] on label "A" at bounding box center [317, 405] width 163 height 34
click at [328, 404] on input "A" at bounding box center [322, 409] width 11 height 11
radio input "true"
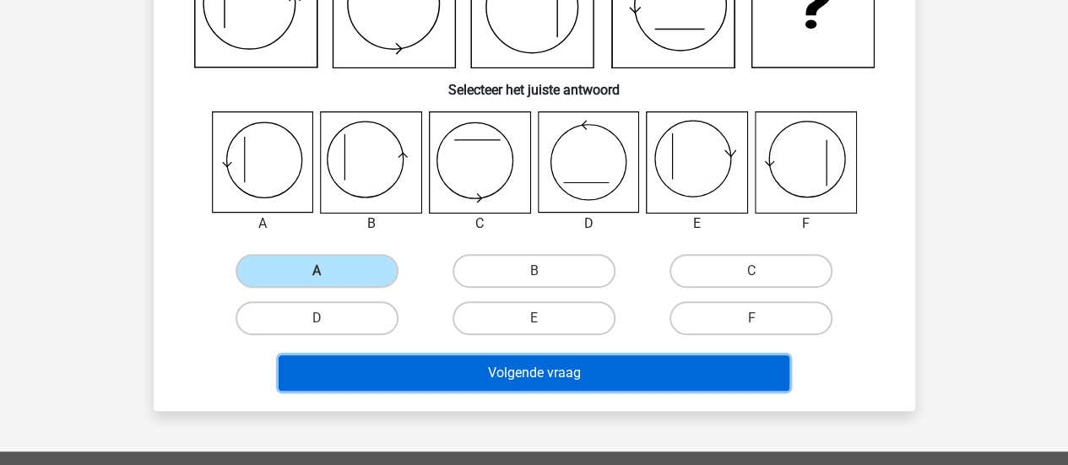
click at [507, 375] on button "Volgende vraag" at bounding box center [534, 372] width 511 height 35
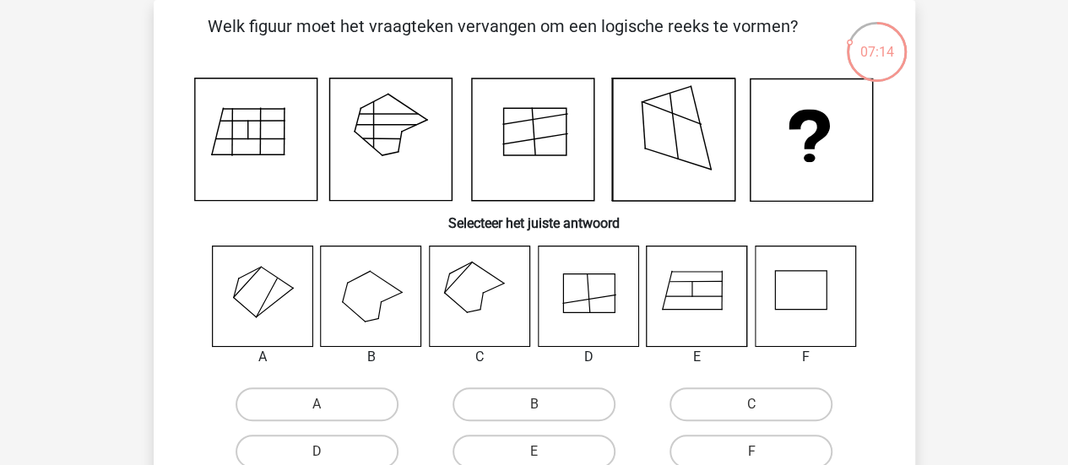
click at [466, 301] on icon at bounding box center [479, 296] width 100 height 100
click at [711, 393] on label "C" at bounding box center [751, 405] width 163 height 34
click at [752, 404] on input "C" at bounding box center [757, 409] width 11 height 11
radio input "true"
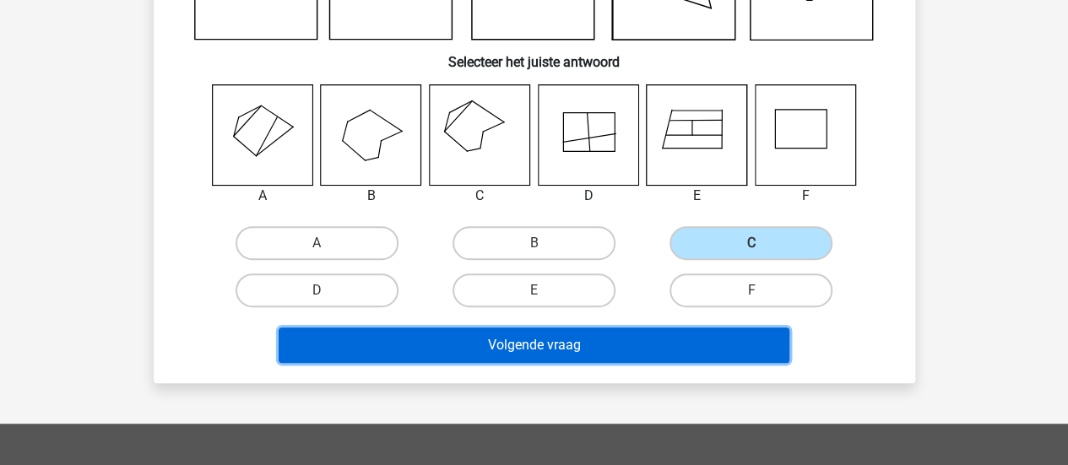
click at [603, 339] on button "Volgende vraag" at bounding box center [534, 345] width 511 height 35
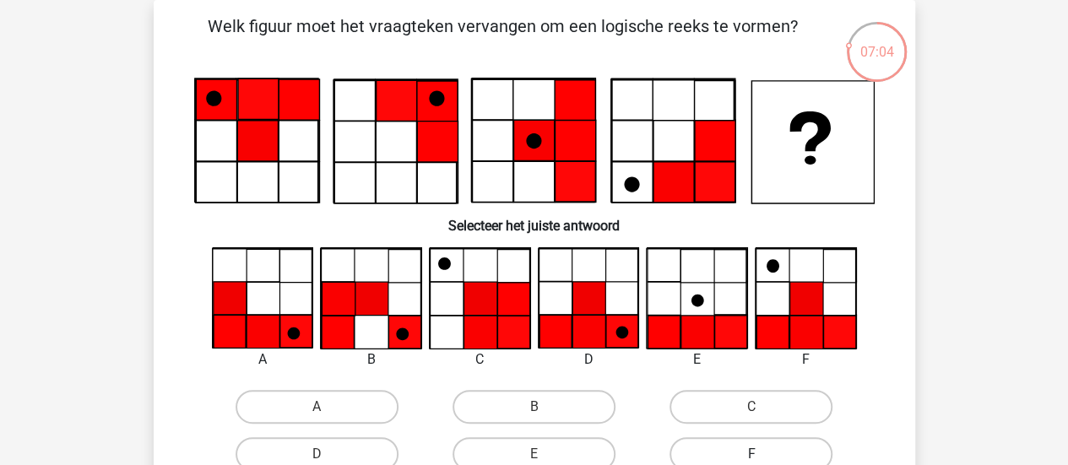
click at [746, 451] on label "F" at bounding box center [751, 454] width 163 height 34
click at [752, 454] on input "F" at bounding box center [757, 459] width 11 height 11
radio input "true"
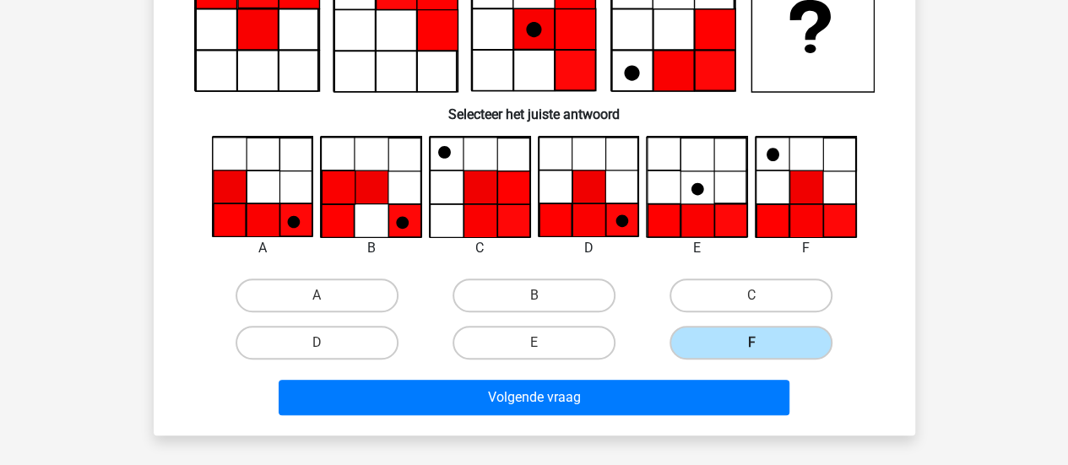
scroll to position [213, 0]
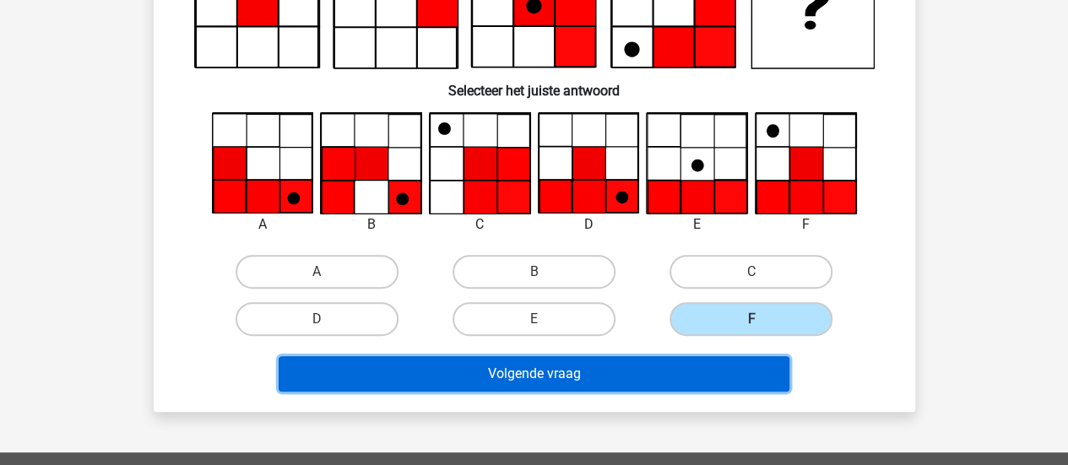
click at [606, 372] on button "Volgende vraag" at bounding box center [534, 373] width 511 height 35
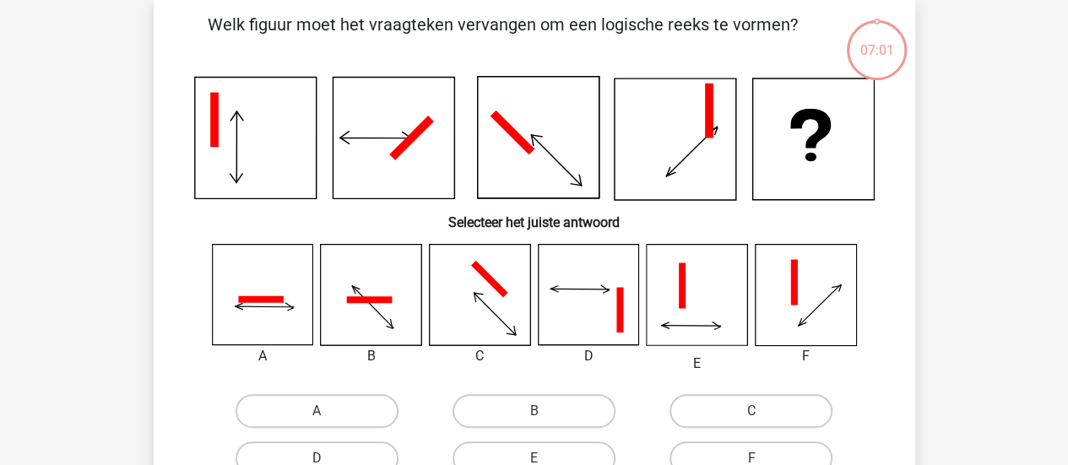
scroll to position [78, 0]
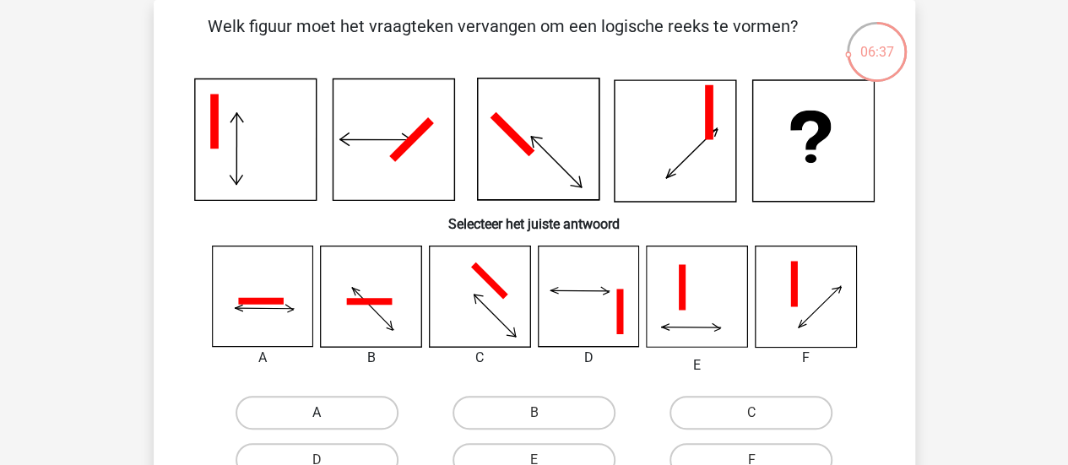
click at [339, 425] on label "A" at bounding box center [317, 413] width 163 height 34
click at [328, 424] on input "A" at bounding box center [322, 418] width 11 height 11
radio input "true"
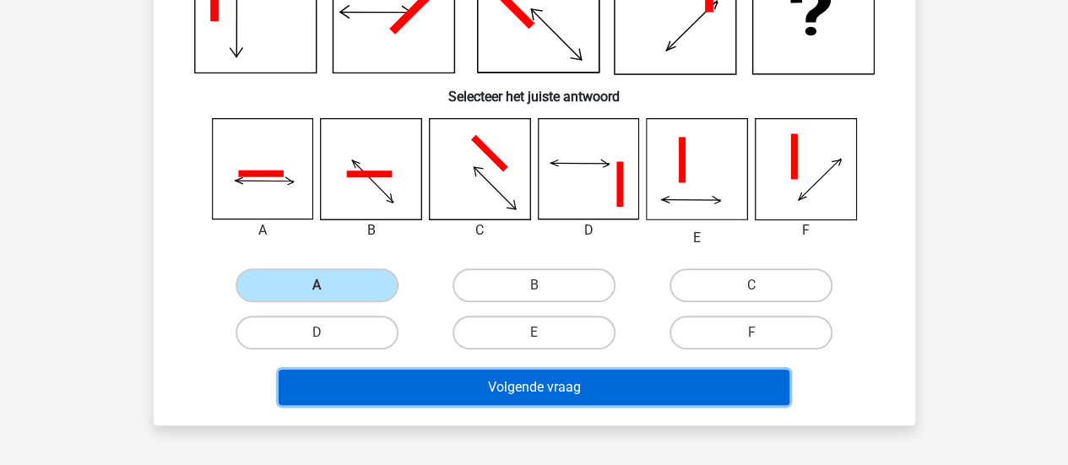
click at [529, 387] on button "Volgende vraag" at bounding box center [534, 387] width 511 height 35
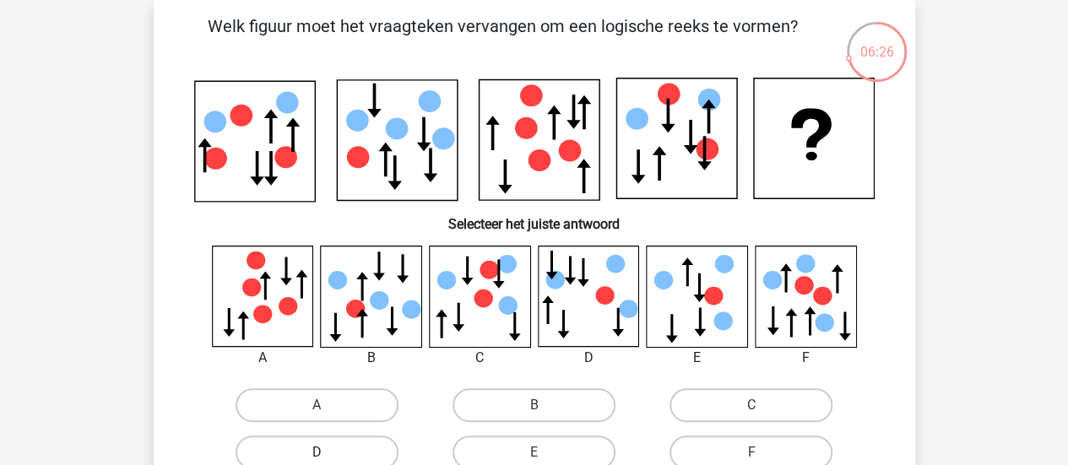
click at [347, 452] on label "D" at bounding box center [317, 453] width 163 height 34
click at [328, 453] on input "D" at bounding box center [322, 458] width 11 height 11
radio input "true"
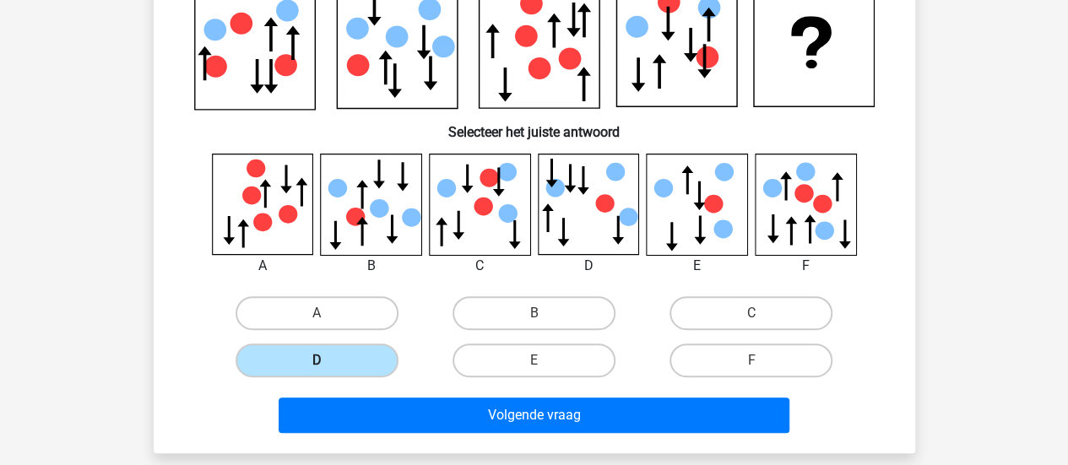
scroll to position [190, 0]
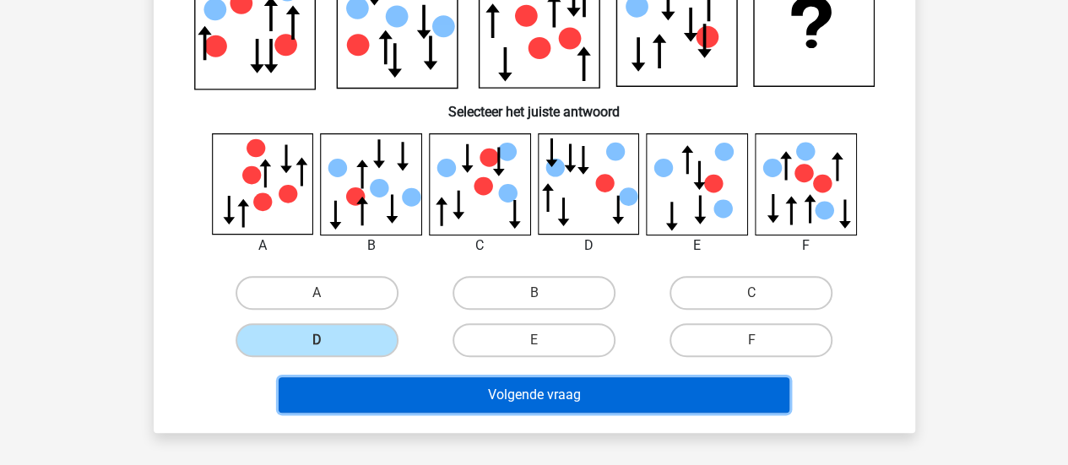
click at [506, 390] on button "Volgende vraag" at bounding box center [534, 394] width 511 height 35
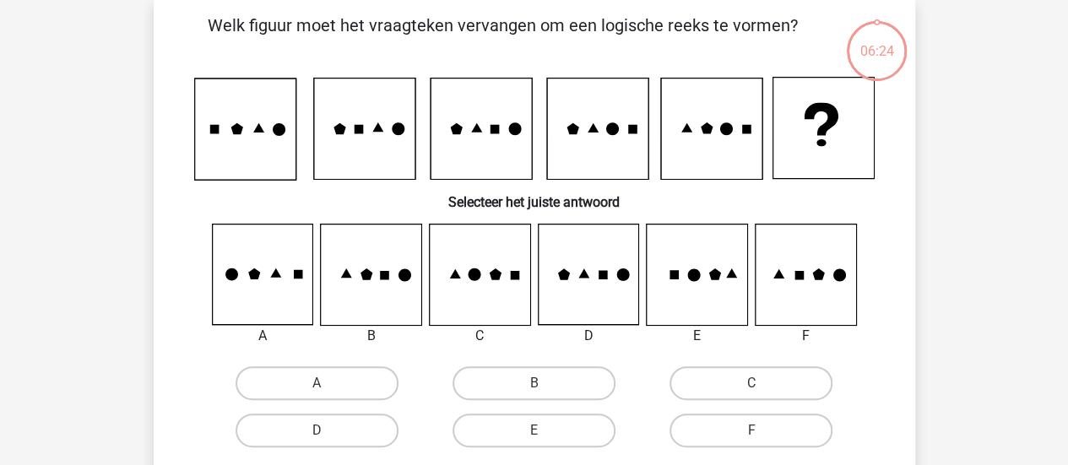
scroll to position [78, 0]
click at [506, 390] on label "B" at bounding box center [534, 384] width 163 height 34
click at [534, 390] on input "B" at bounding box center [539, 389] width 11 height 11
radio input "true"
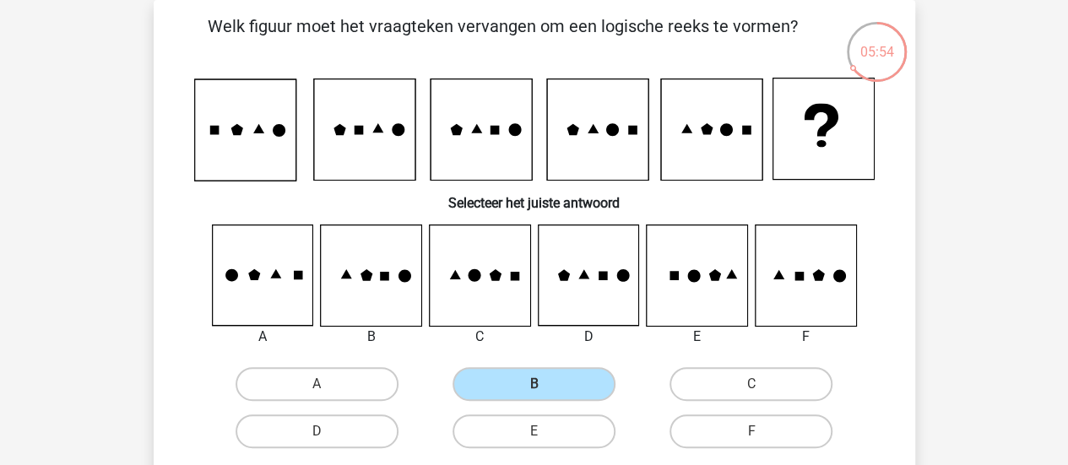
click at [427, 358] on div "A B C D E" at bounding box center [535, 340] width 708 height 231
click at [721, 373] on label "C" at bounding box center [751, 384] width 163 height 34
click at [752, 384] on input "C" at bounding box center [757, 389] width 11 height 11
radio input "true"
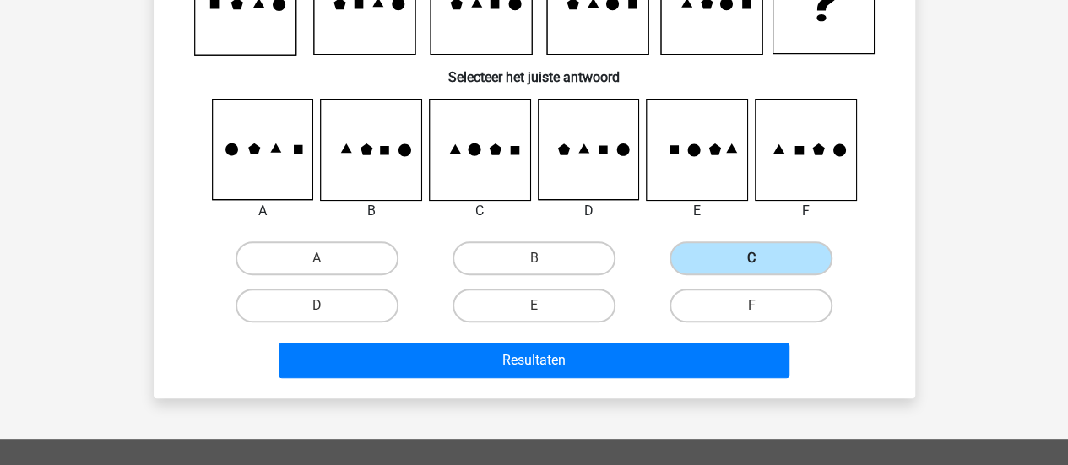
scroll to position [210, 0]
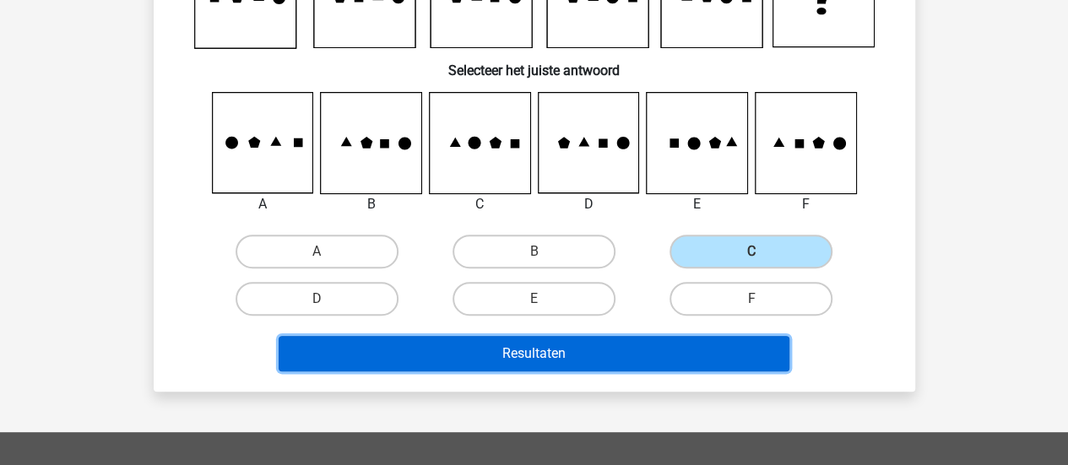
click at [655, 359] on button "Resultaten" at bounding box center [534, 353] width 511 height 35
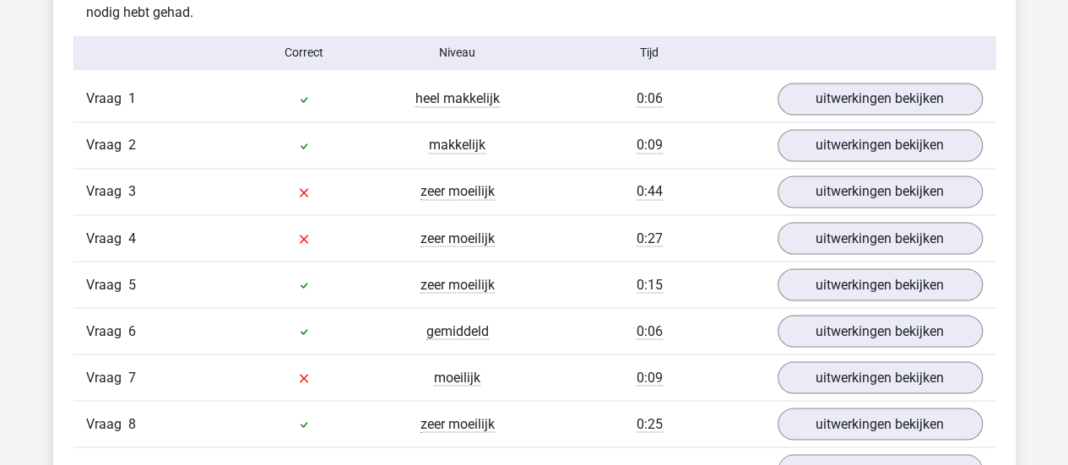
scroll to position [1376, 0]
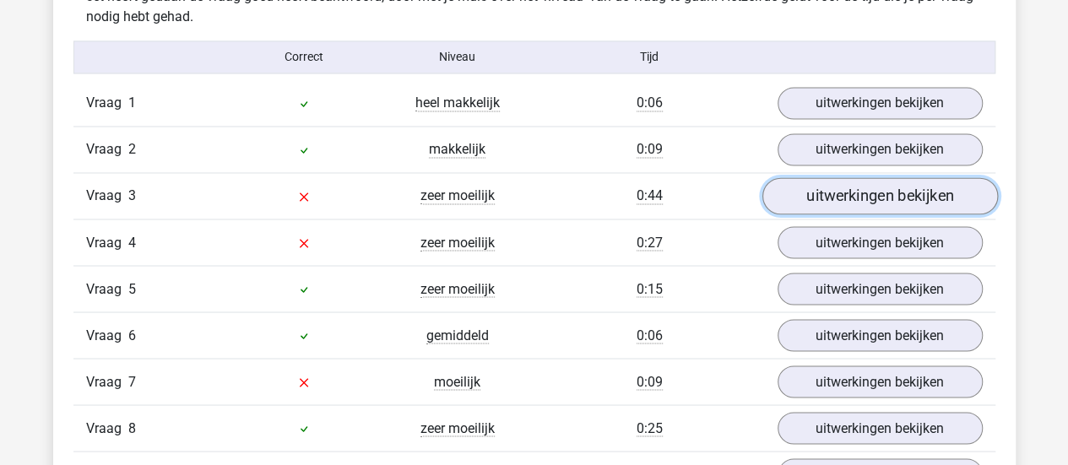
click at [822, 198] on link "uitwerkingen bekijken" at bounding box center [880, 195] width 236 height 37
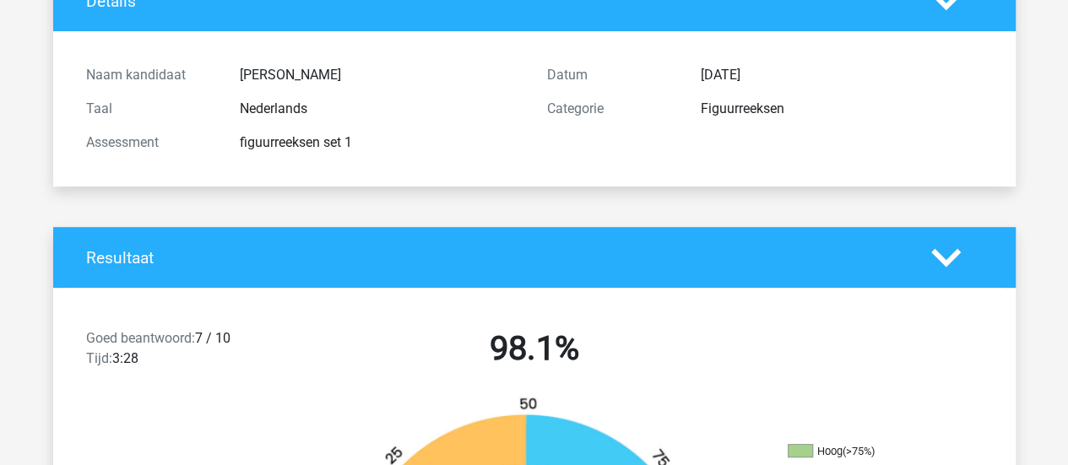
scroll to position [0, 0]
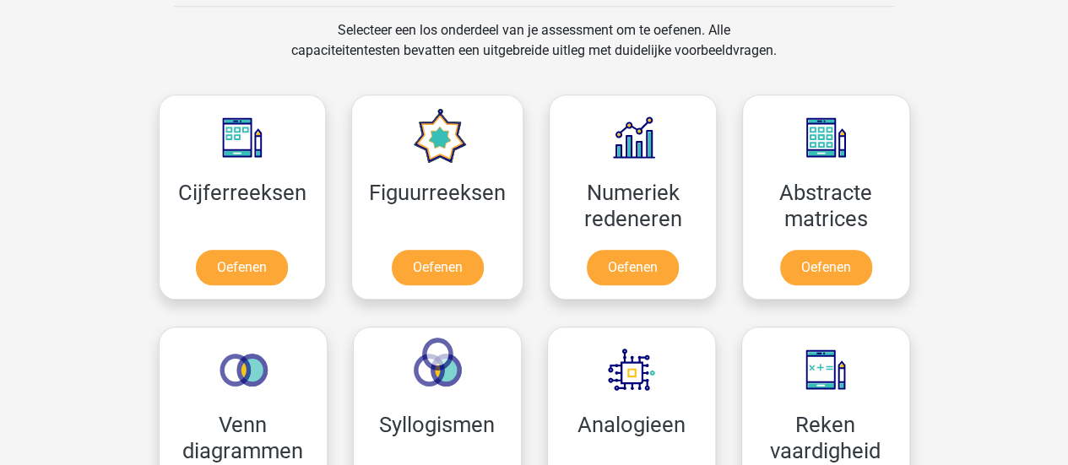
scroll to position [816, 0]
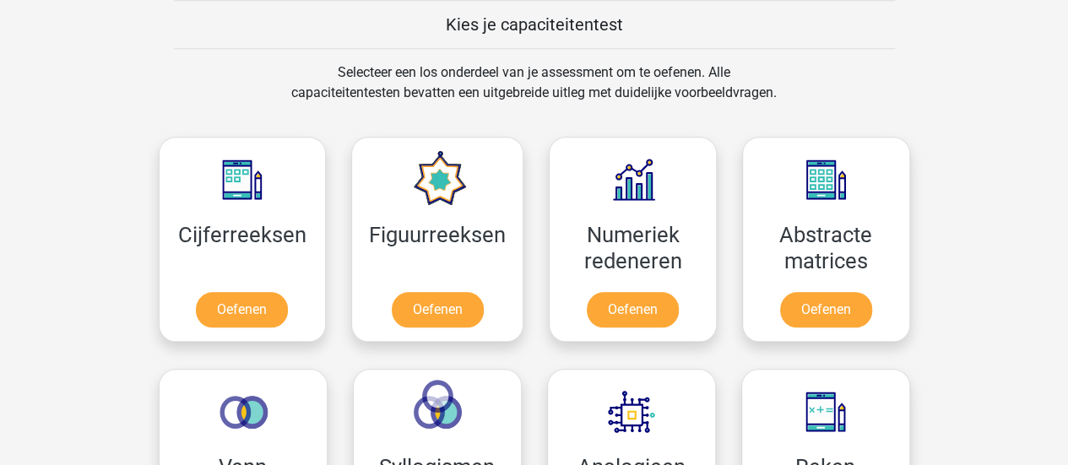
scroll to position [773, 0]
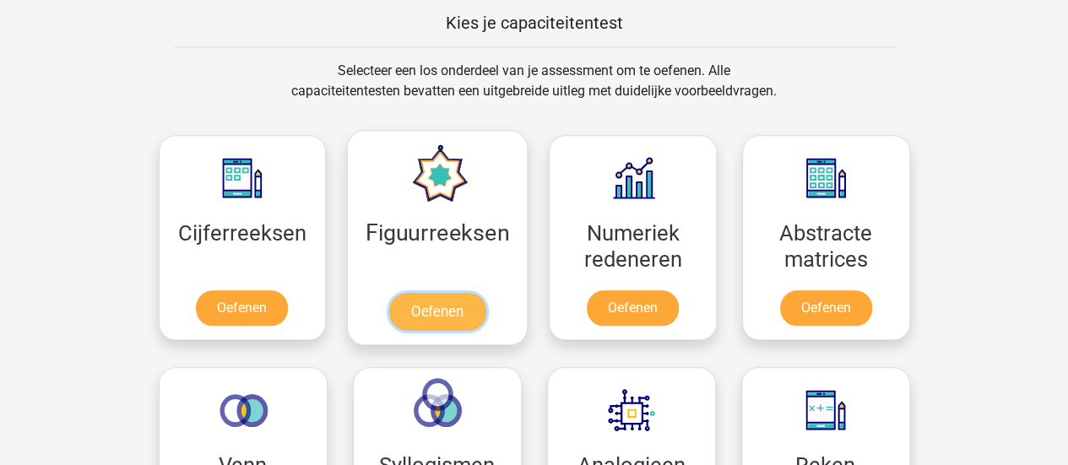
click at [449, 313] on link "Oefenen" at bounding box center [437, 311] width 96 height 37
click at [423, 293] on link "Oefenen" at bounding box center [437, 311] width 96 height 37
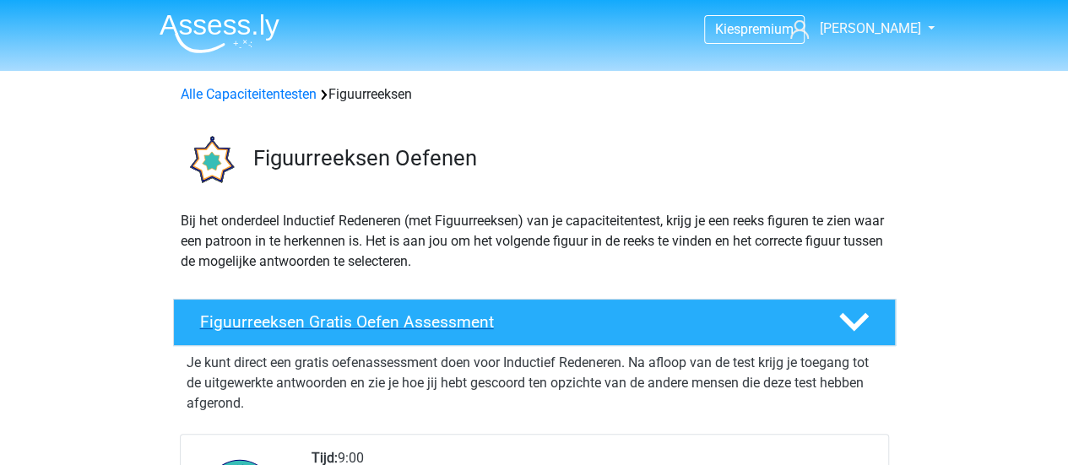
click at [393, 321] on h4 "Figuurreeksen Gratis Oefen Assessment" at bounding box center [505, 321] width 611 height 19
click at [424, 315] on h4 "Figuurreeksen Gratis Oefen Assessment" at bounding box center [505, 321] width 611 height 19
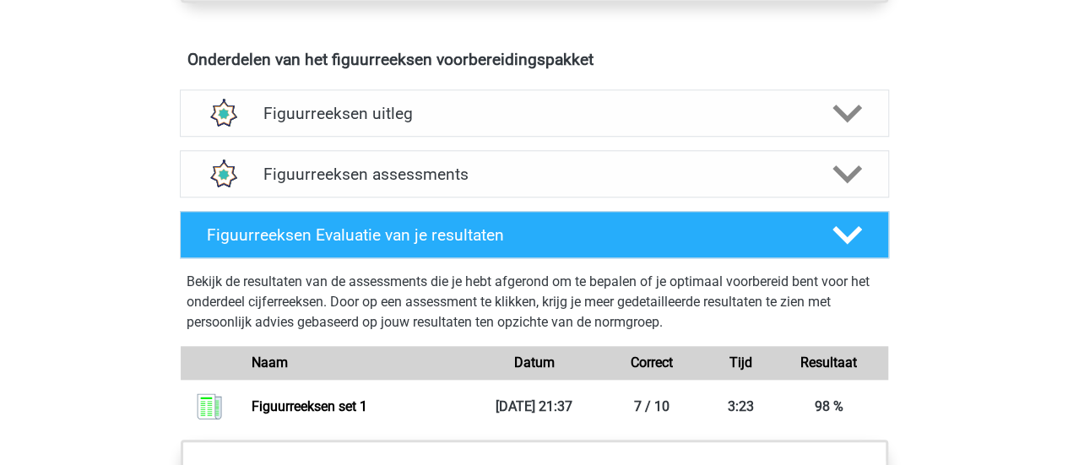
scroll to position [703, 0]
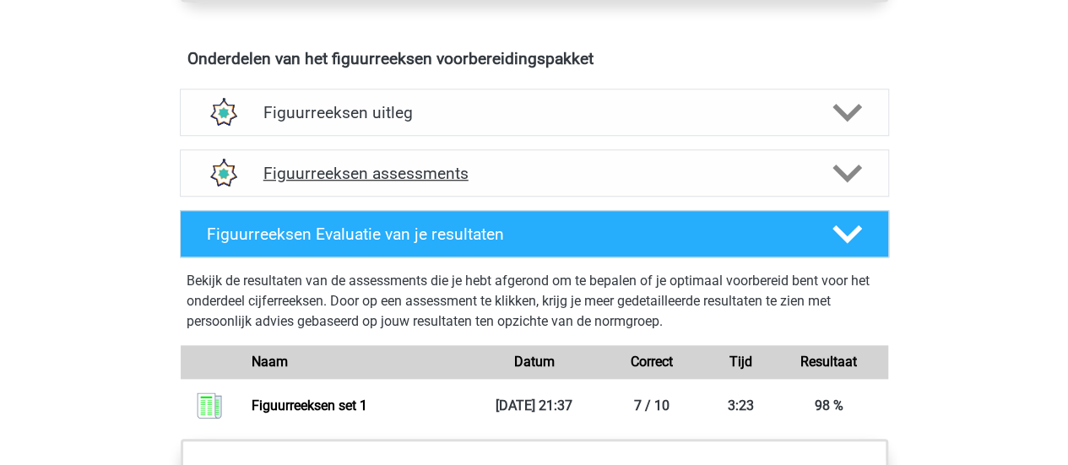
click at [450, 186] on div "Figuurreeksen assessments" at bounding box center [534, 172] width 709 height 47
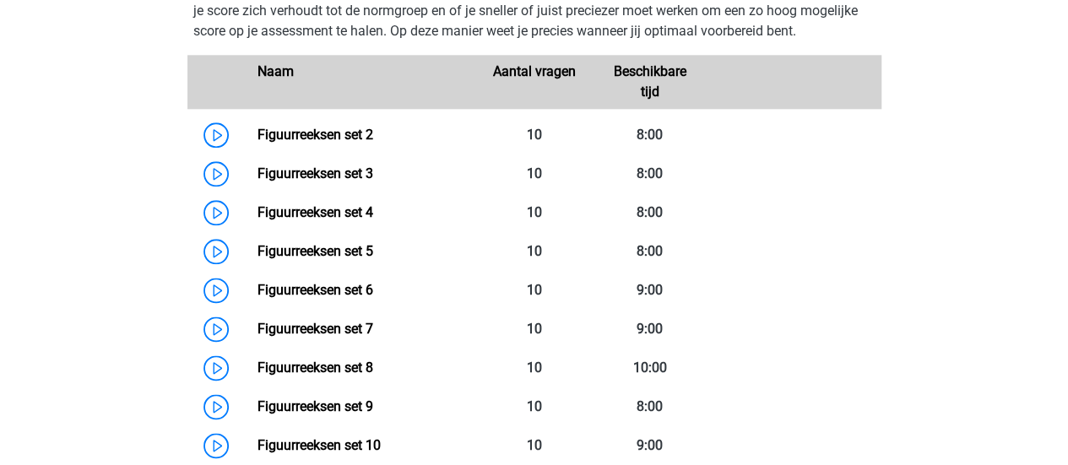
scroll to position [948, 0]
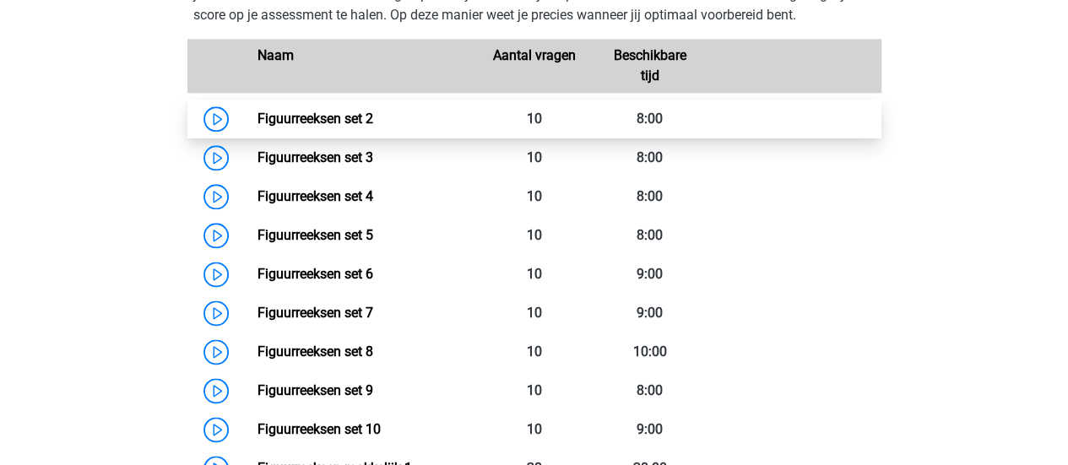
click at [341, 113] on link "Figuurreeksen set 2" at bounding box center [316, 119] width 116 height 16
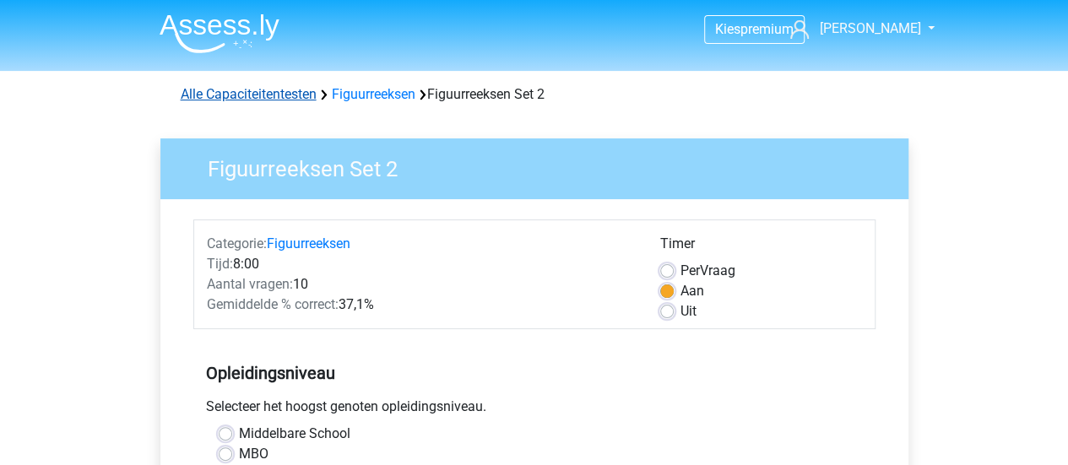
click at [296, 91] on link "Alle Capaciteitentesten" at bounding box center [249, 94] width 136 height 16
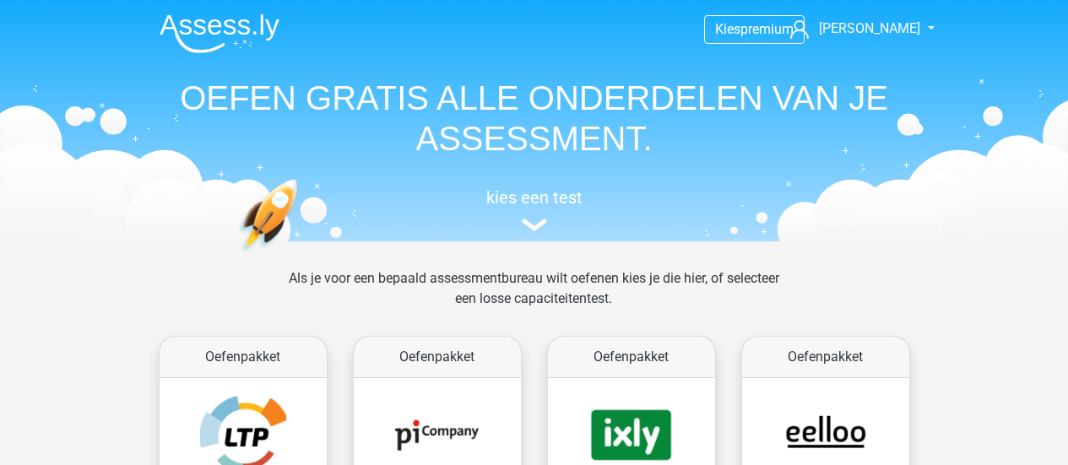
scroll to position [716, 0]
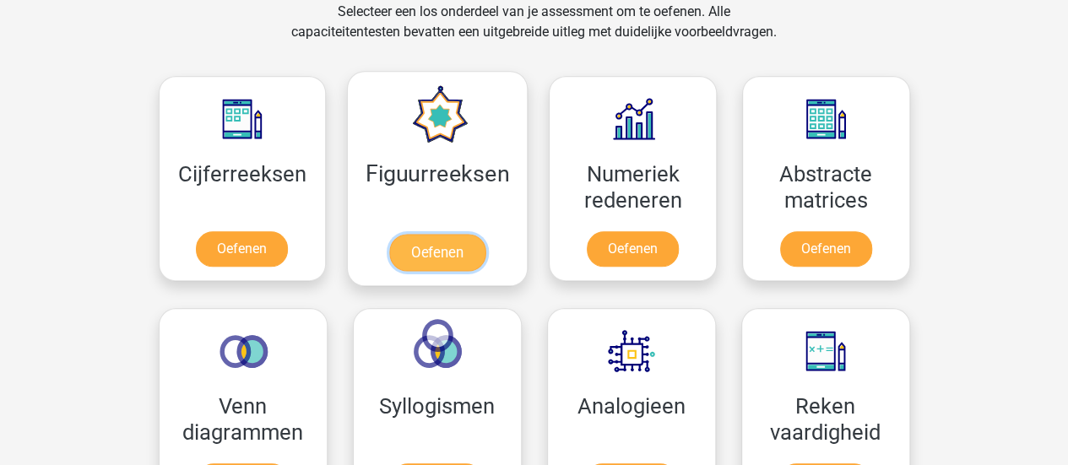
click at [453, 234] on link "Oefenen" at bounding box center [437, 252] width 96 height 37
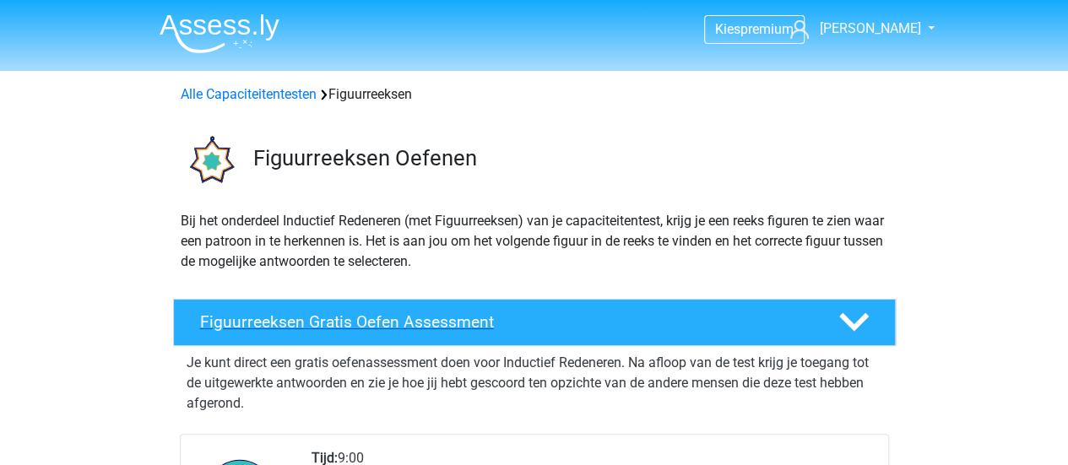
click at [846, 328] on icon at bounding box center [854, 322] width 30 height 30
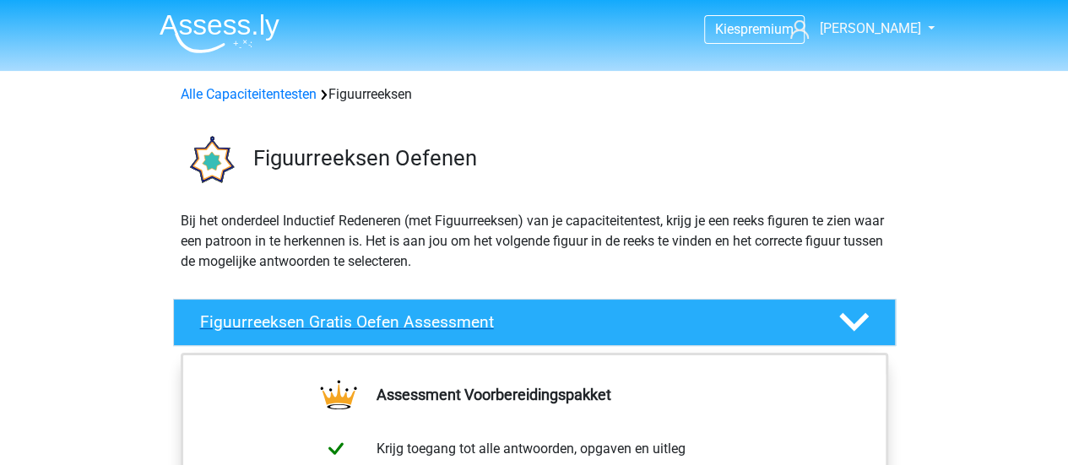
click at [846, 328] on icon at bounding box center [854, 322] width 30 height 30
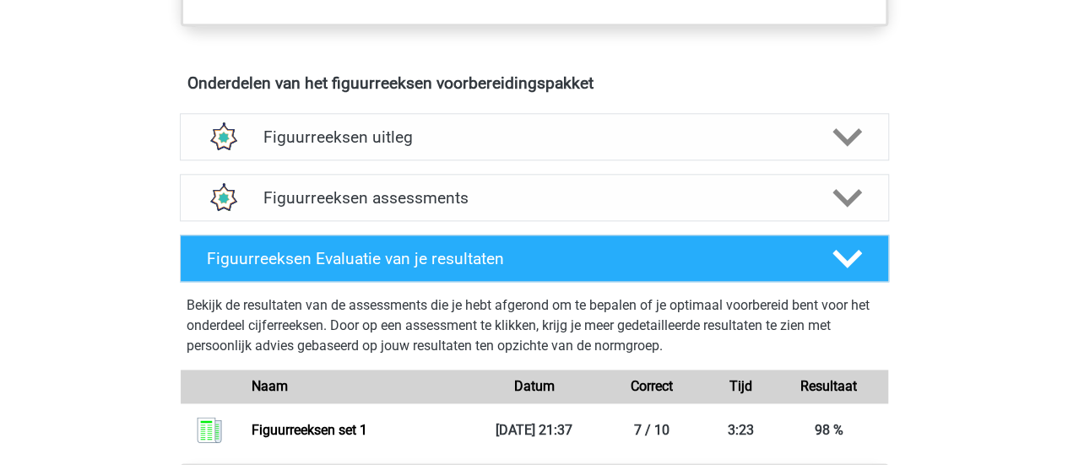
scroll to position [969, 0]
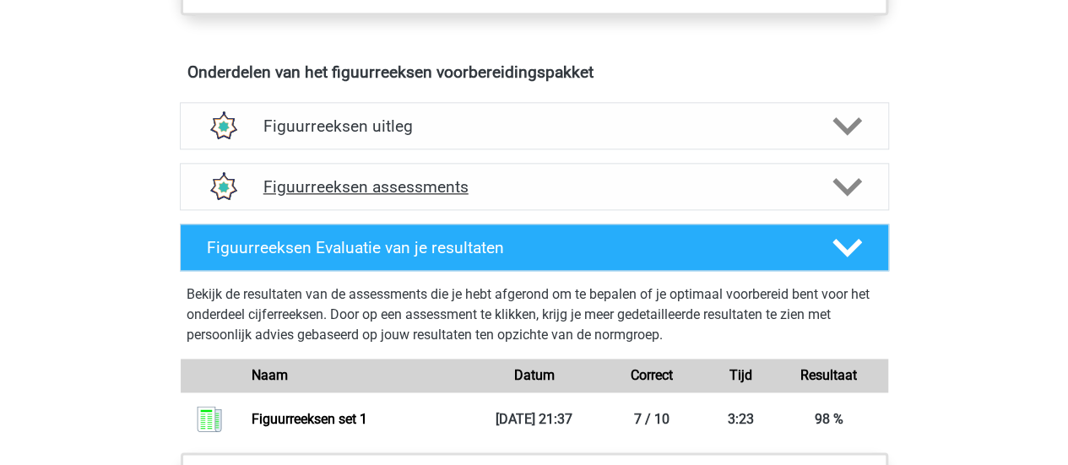
click at [857, 184] on icon at bounding box center [848, 187] width 30 height 30
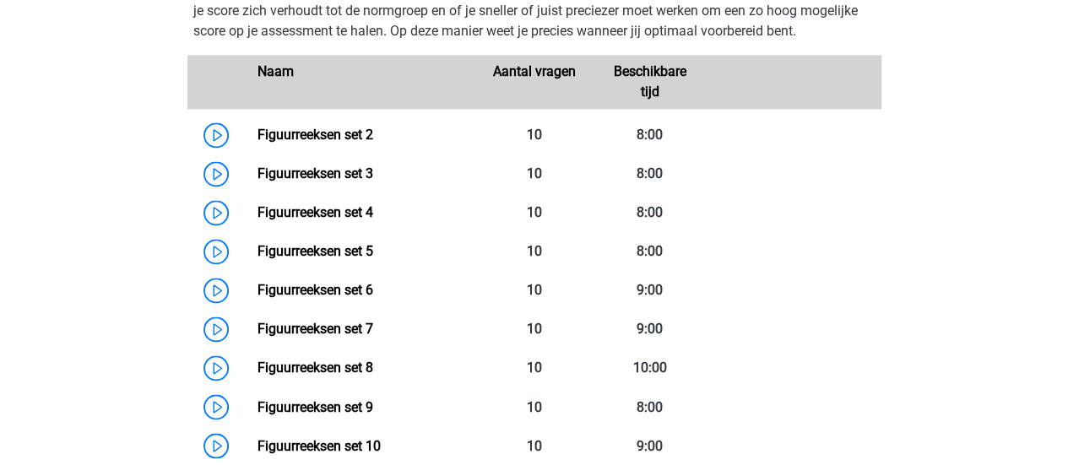
scroll to position [1198, 0]
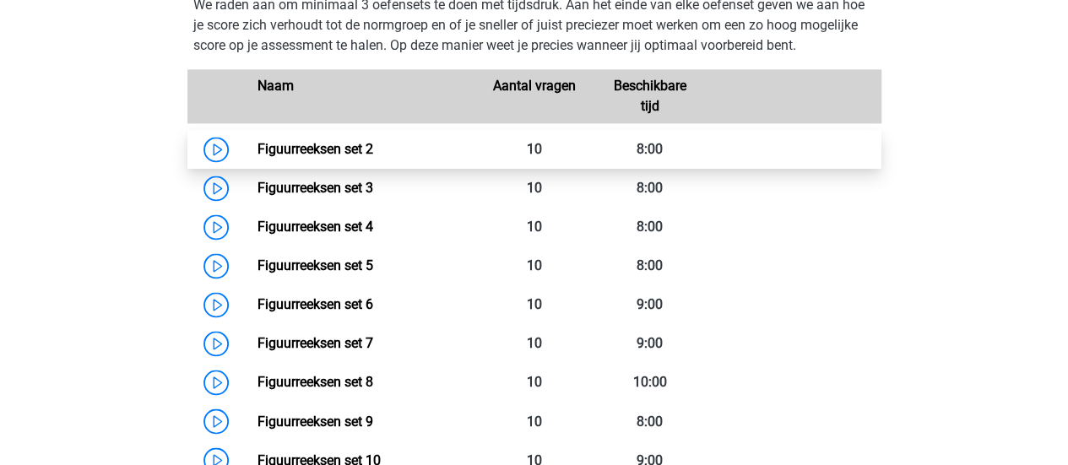
click at [327, 148] on link "Figuurreeksen set 2" at bounding box center [316, 149] width 116 height 16
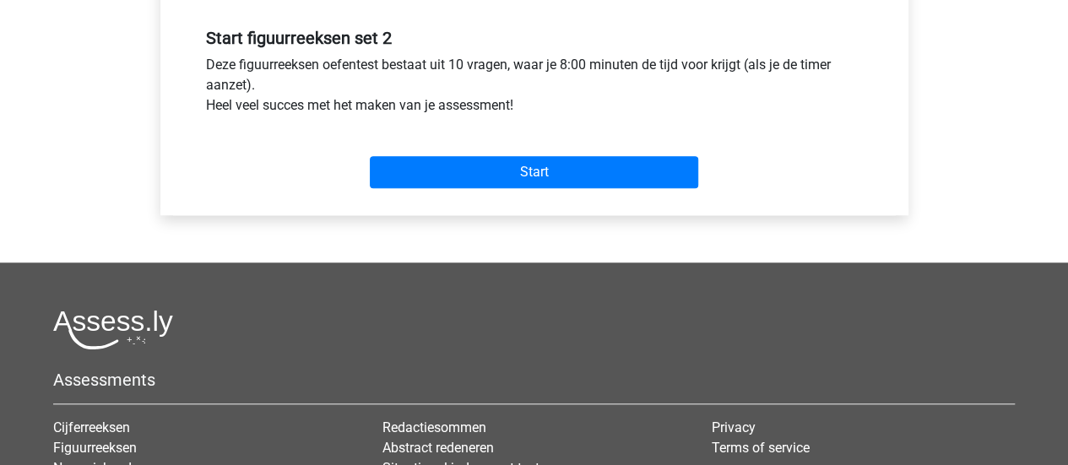
scroll to position [634, 0]
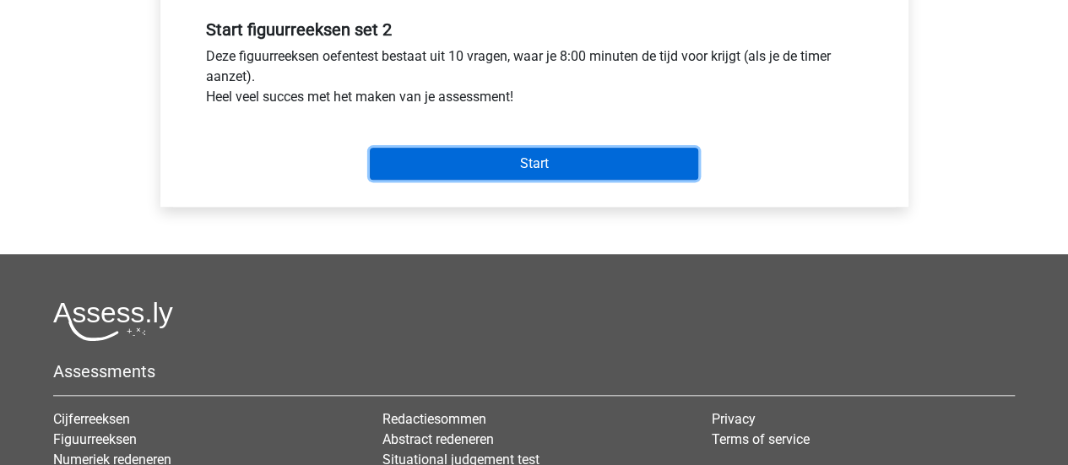
click at [573, 170] on input "Start" at bounding box center [534, 164] width 328 height 32
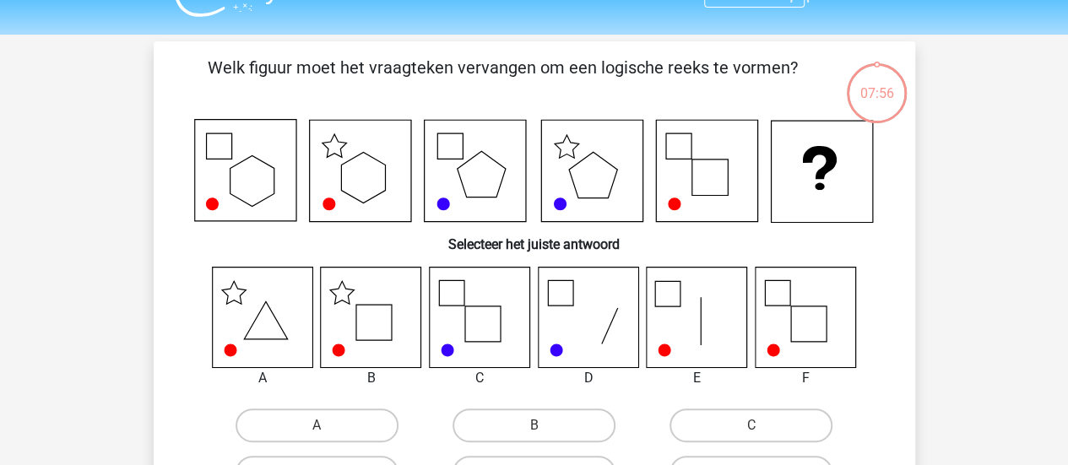
scroll to position [37, 0]
click at [361, 346] on icon at bounding box center [371, 316] width 100 height 100
click at [370, 324] on icon at bounding box center [371, 316] width 100 height 100
click at [536, 426] on input "B" at bounding box center [539, 430] width 11 height 11
radio input "true"
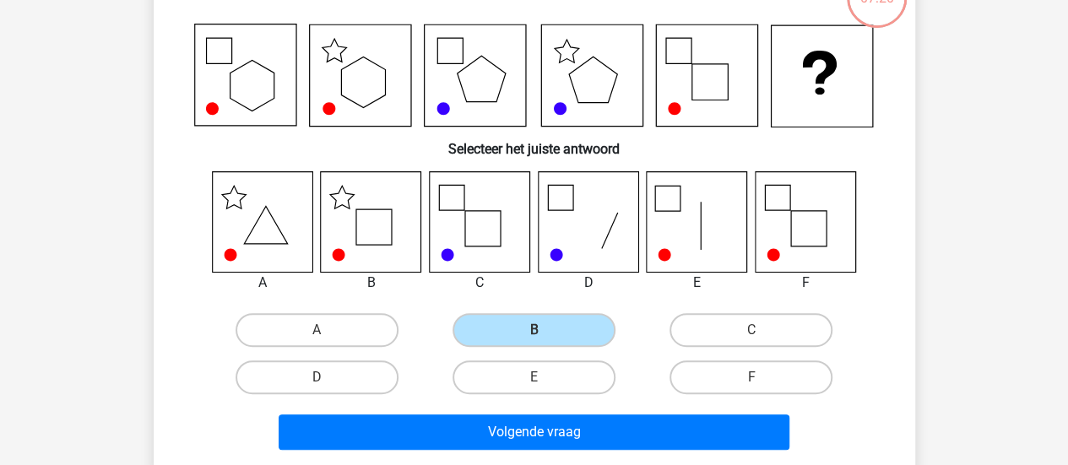
scroll to position [138, 0]
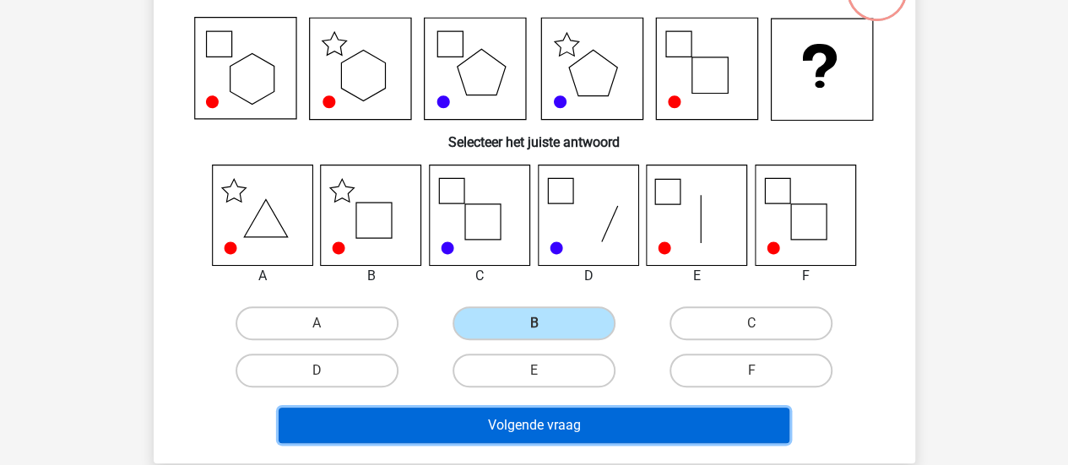
click at [694, 417] on button "Volgende vraag" at bounding box center [534, 425] width 511 height 35
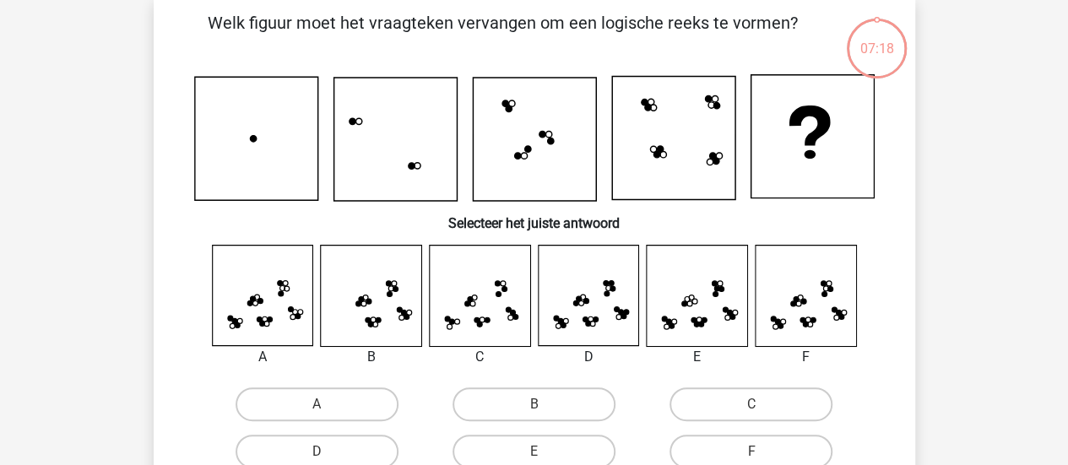
scroll to position [78, 0]
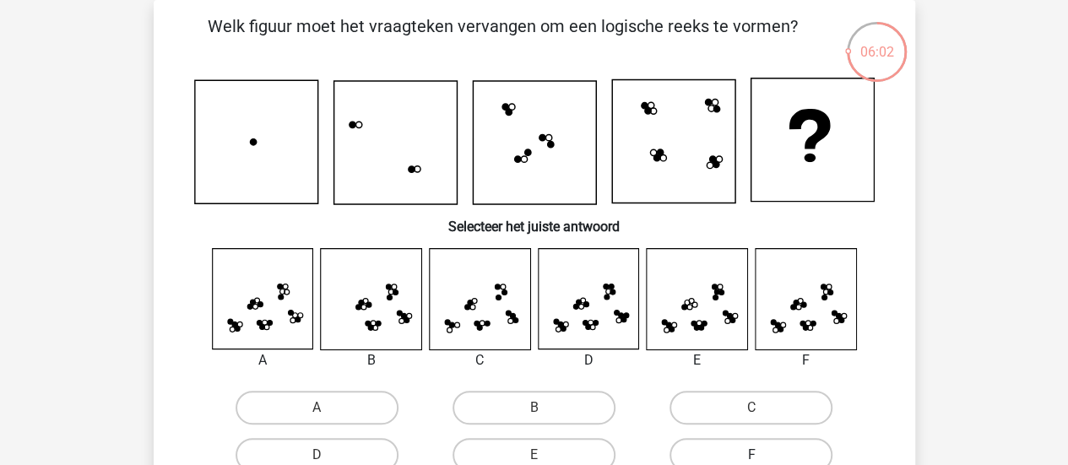
click at [739, 450] on label "F" at bounding box center [751, 455] width 163 height 34
click at [752, 455] on input "F" at bounding box center [757, 460] width 11 height 11
radio input "true"
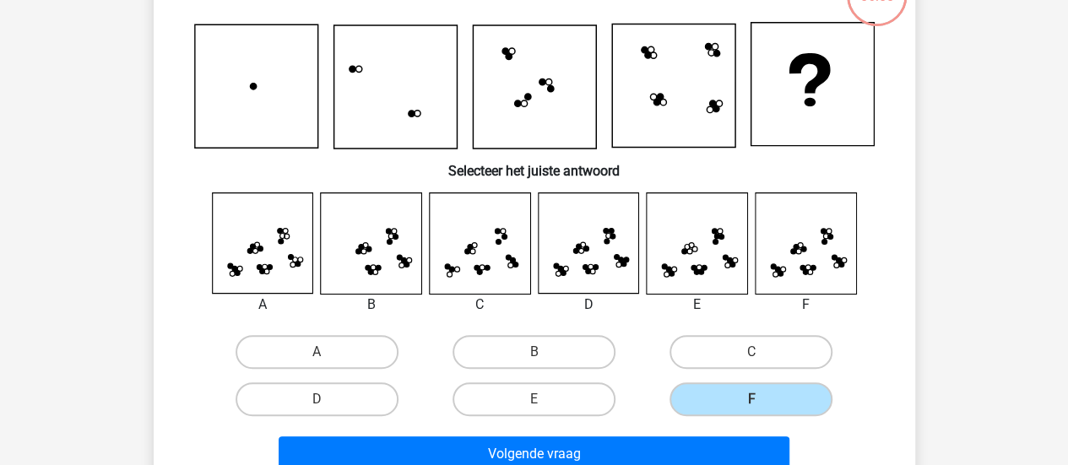
scroll to position [164, 0]
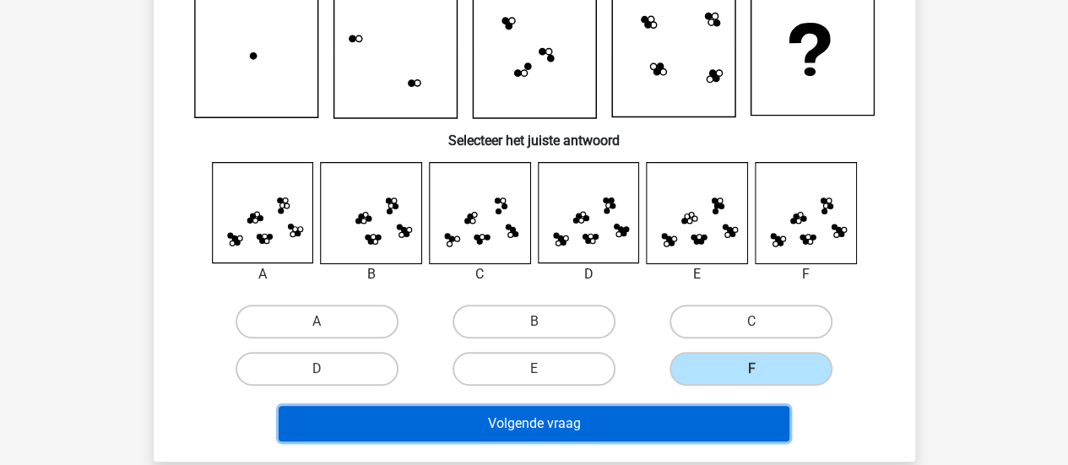
click at [522, 427] on button "Volgende vraag" at bounding box center [534, 423] width 511 height 35
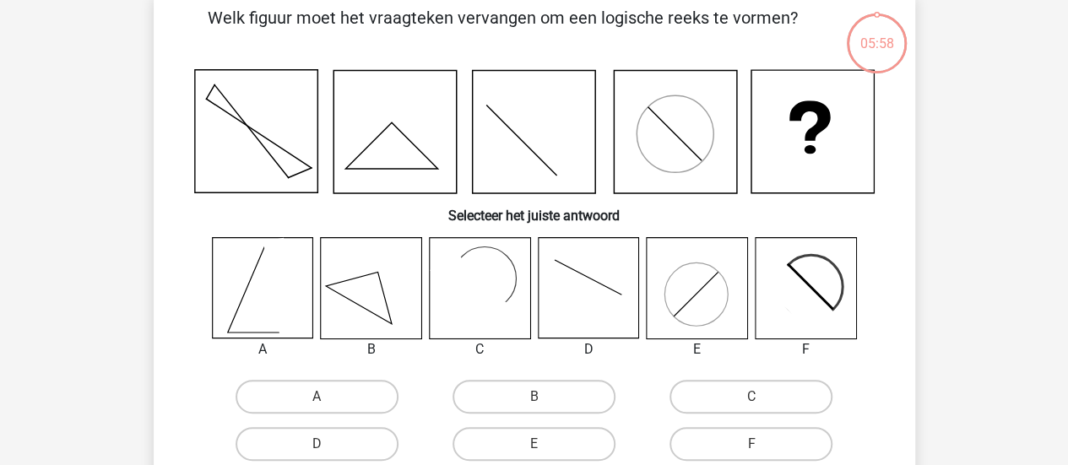
scroll to position [78, 0]
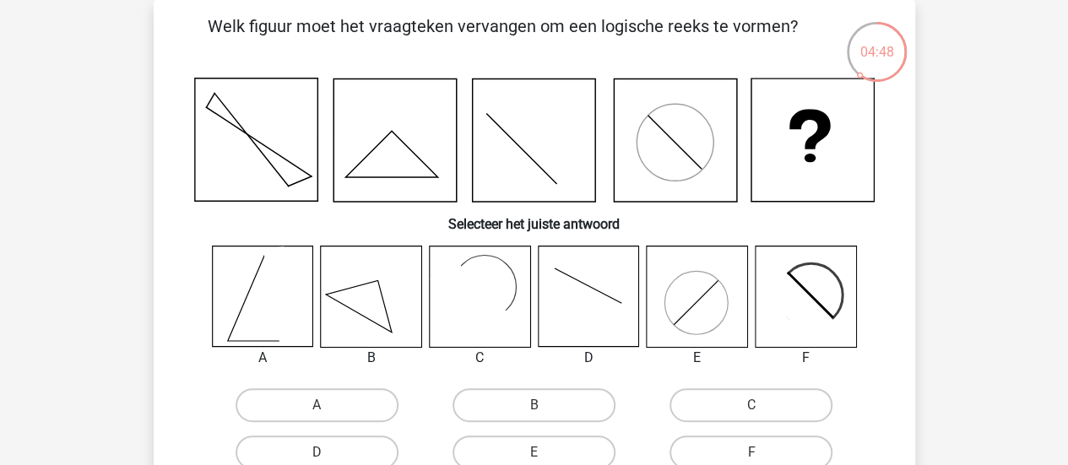
click at [537, 406] on input "B" at bounding box center [539, 410] width 11 height 11
radio input "true"
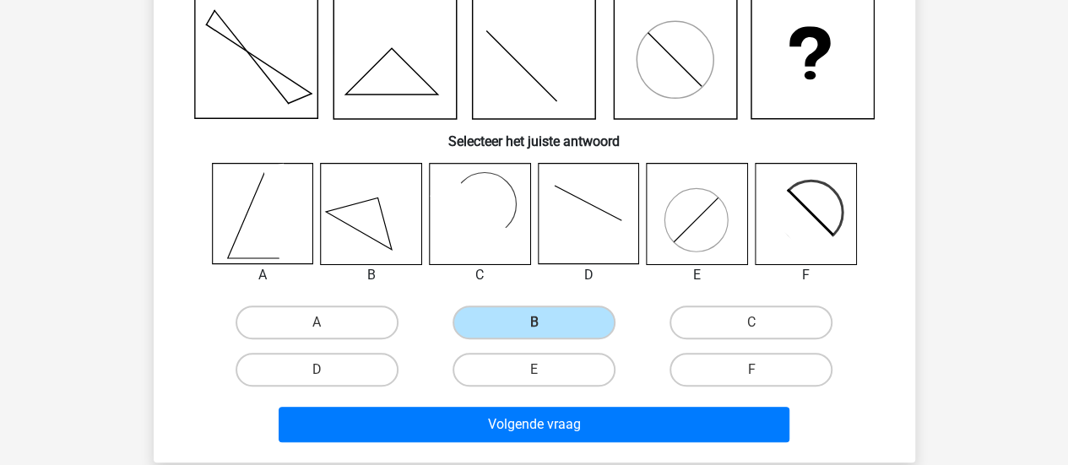
scroll to position [171, 0]
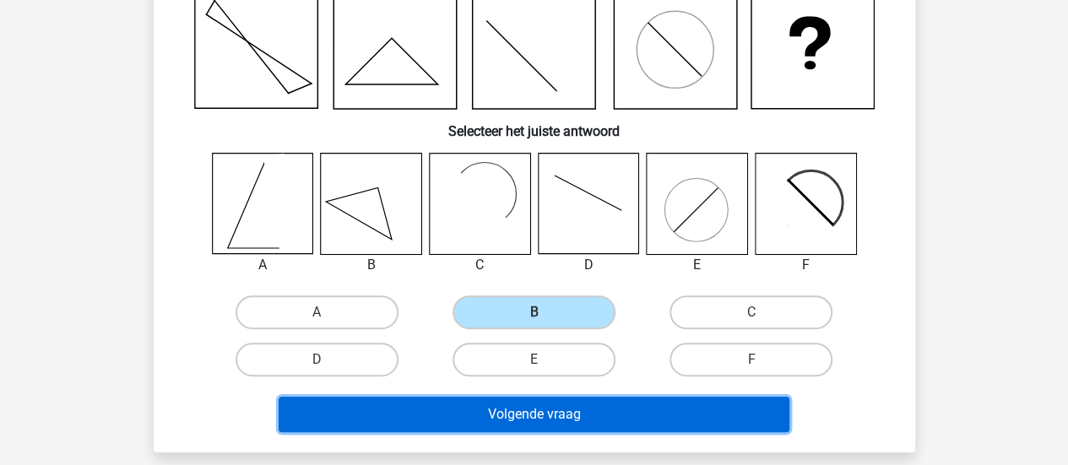
click at [617, 412] on button "Volgende vraag" at bounding box center [534, 414] width 511 height 35
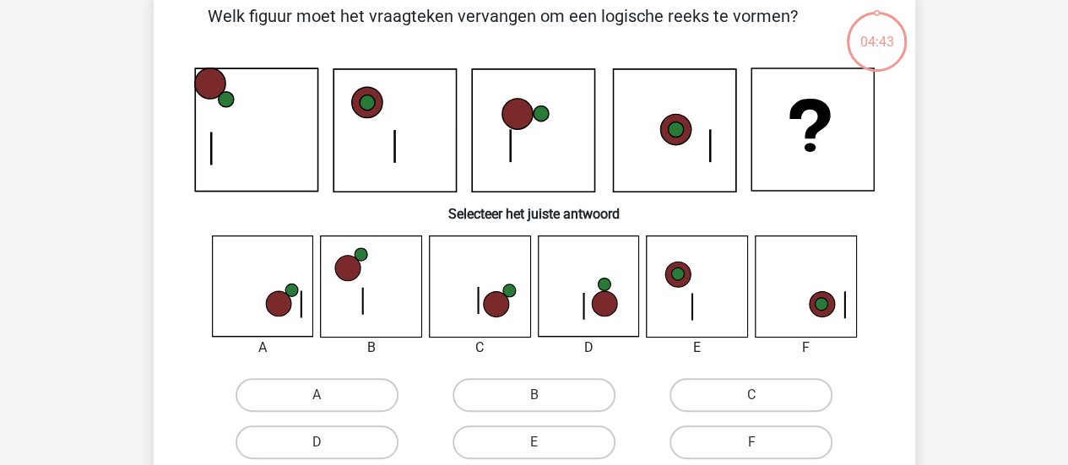
scroll to position [78, 0]
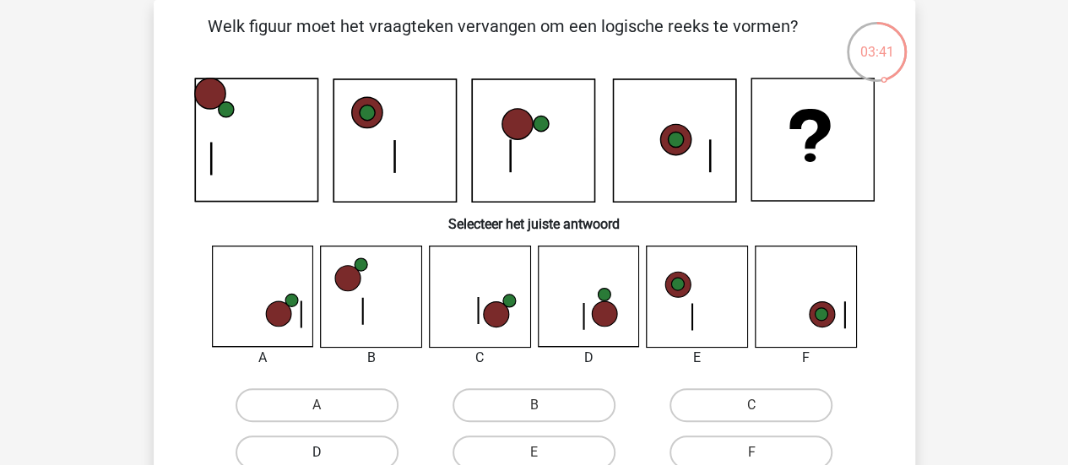
click at [319, 450] on label "D" at bounding box center [317, 453] width 163 height 34
click at [319, 453] on input "D" at bounding box center [322, 458] width 11 height 11
radio input "true"
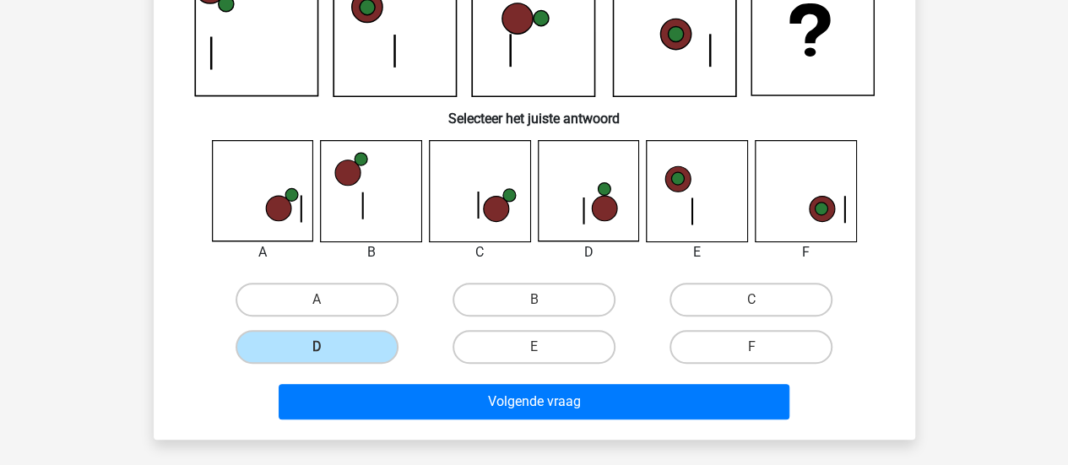
scroll to position [186, 0]
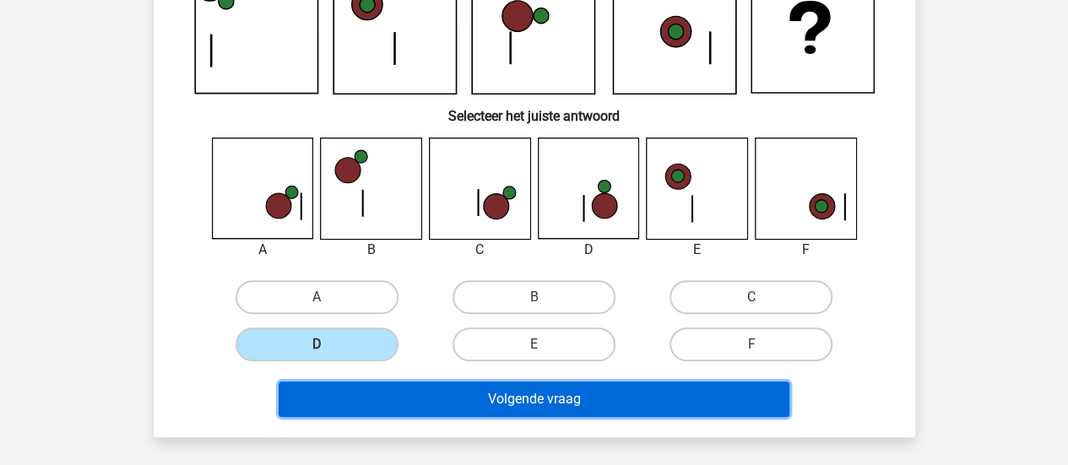
click at [682, 391] on button "Volgende vraag" at bounding box center [534, 399] width 511 height 35
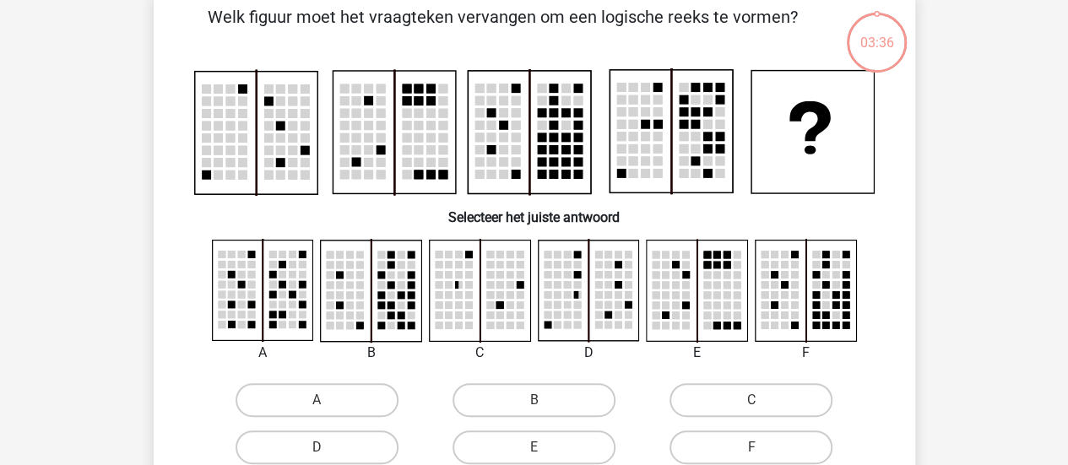
scroll to position [78, 0]
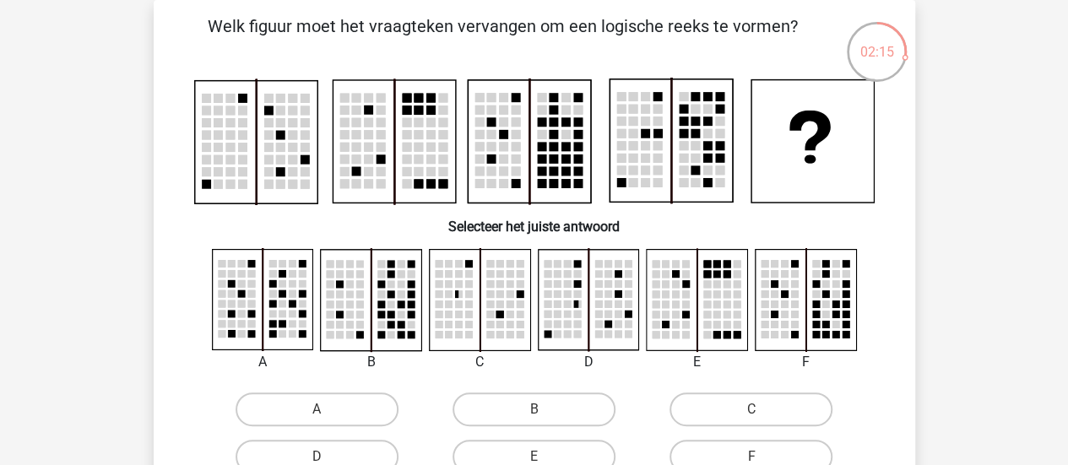
click at [343, 318] on rect at bounding box center [371, 300] width 100 height 100
click at [540, 414] on input "B" at bounding box center [539, 415] width 11 height 11
radio input "true"
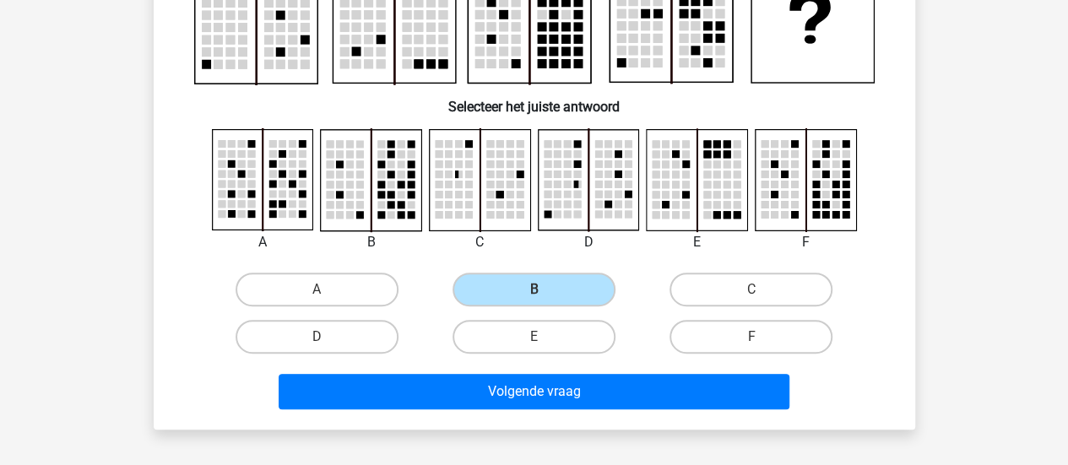
scroll to position [195, 0]
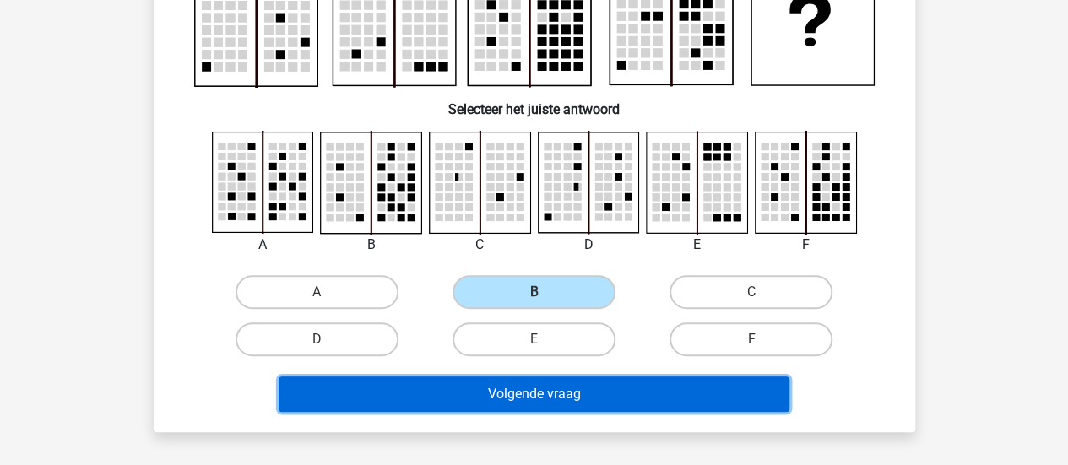
click at [642, 397] on button "Volgende vraag" at bounding box center [534, 394] width 511 height 35
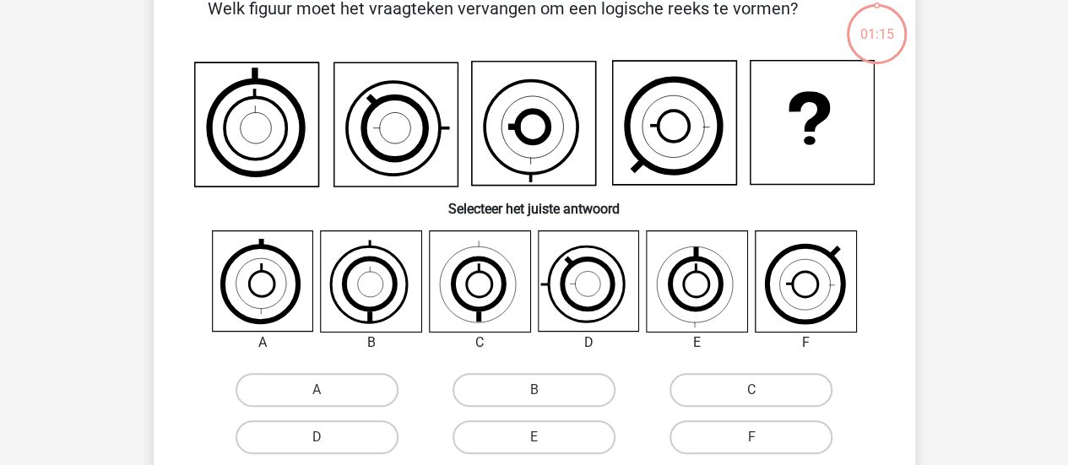
scroll to position [78, 0]
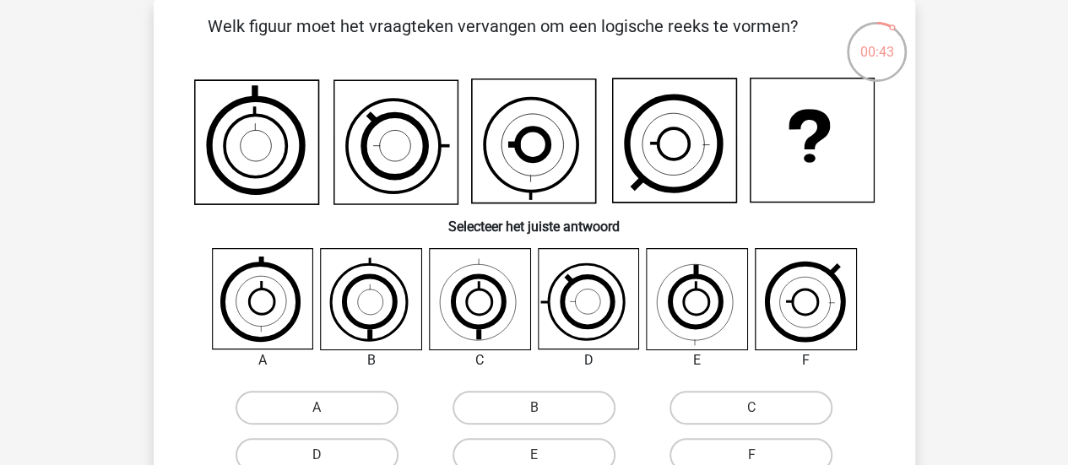
click at [593, 312] on icon at bounding box center [588, 299] width 100 height 100
click at [325, 452] on label "D" at bounding box center [317, 455] width 163 height 34
click at [325, 455] on input "D" at bounding box center [322, 460] width 11 height 11
radio input "true"
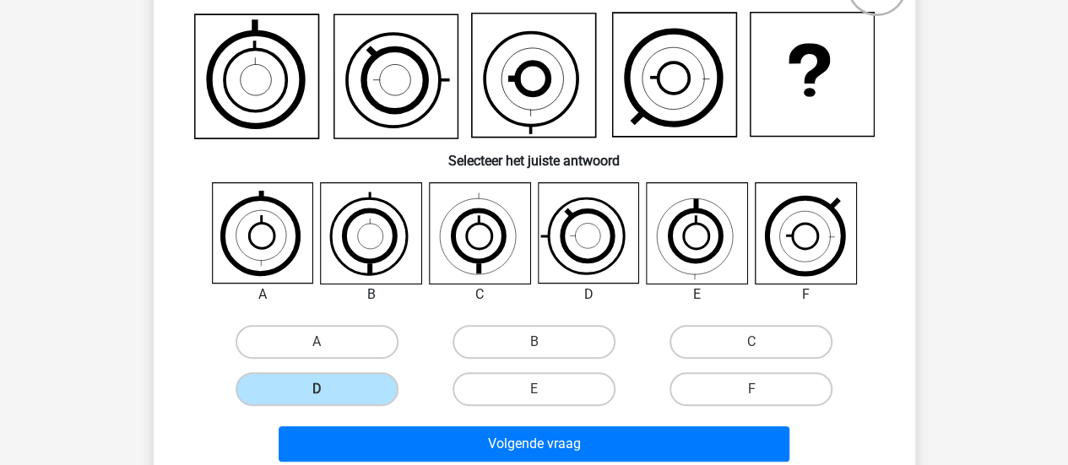
scroll to position [160, 0]
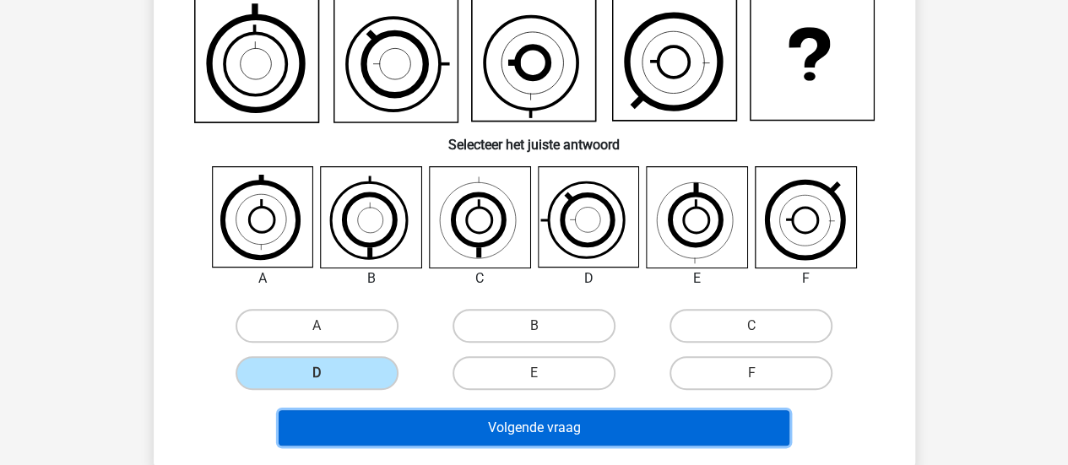
click at [604, 430] on button "Volgende vraag" at bounding box center [534, 427] width 511 height 35
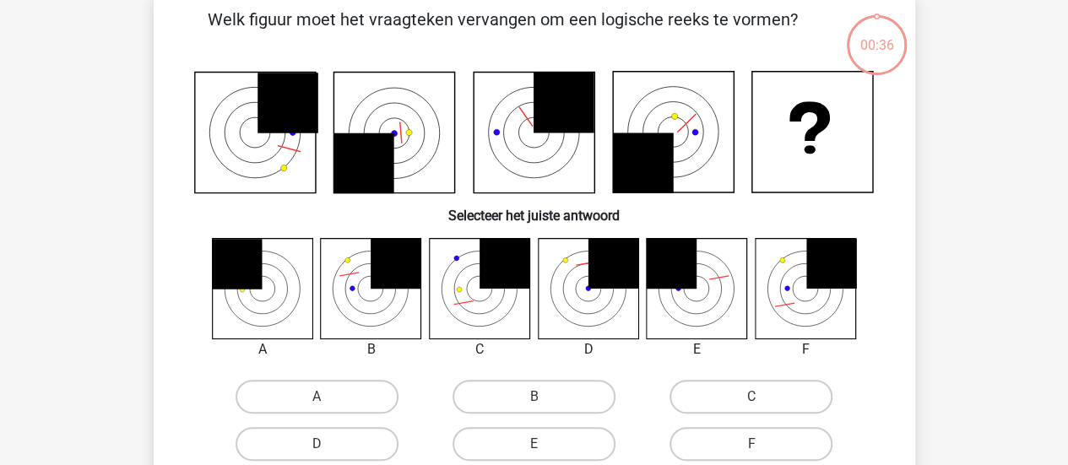
scroll to position [78, 0]
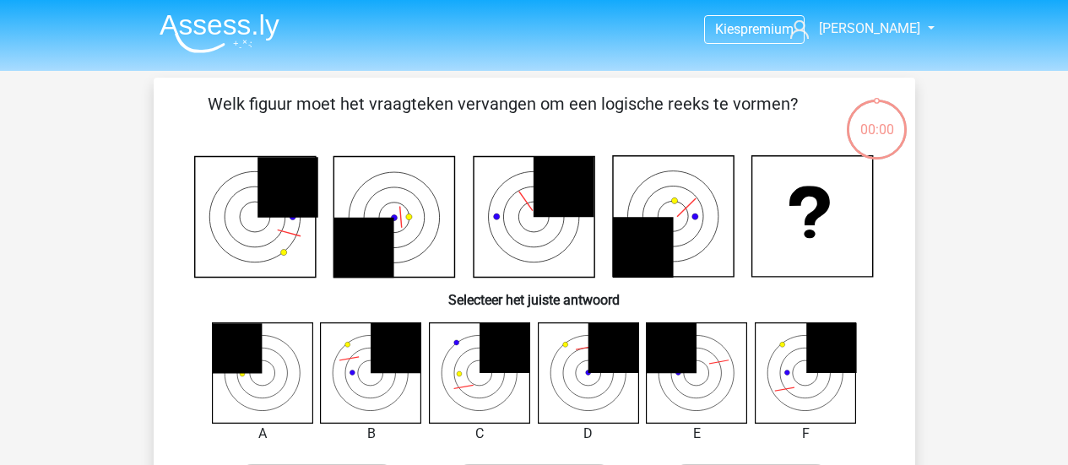
scroll to position [78, 0]
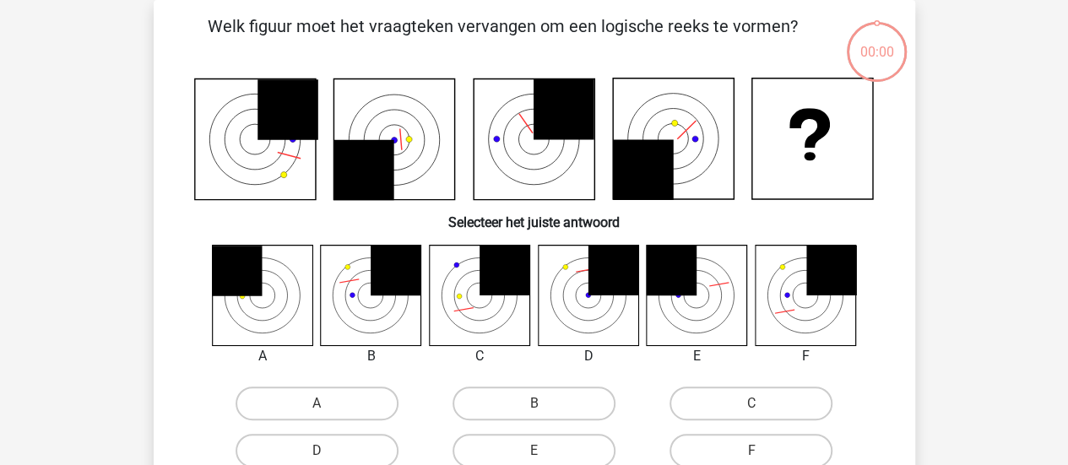
click at [495, 320] on icon at bounding box center [479, 295] width 100 height 100
click at [744, 412] on label "C" at bounding box center [751, 404] width 163 height 34
click at [752, 412] on input "C" at bounding box center [757, 409] width 11 height 11
radio input "true"
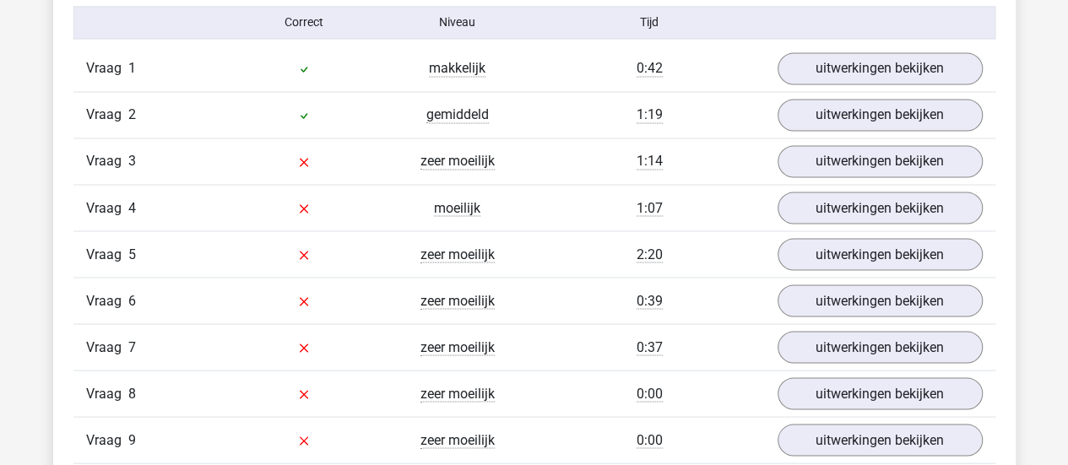
scroll to position [1400, 0]
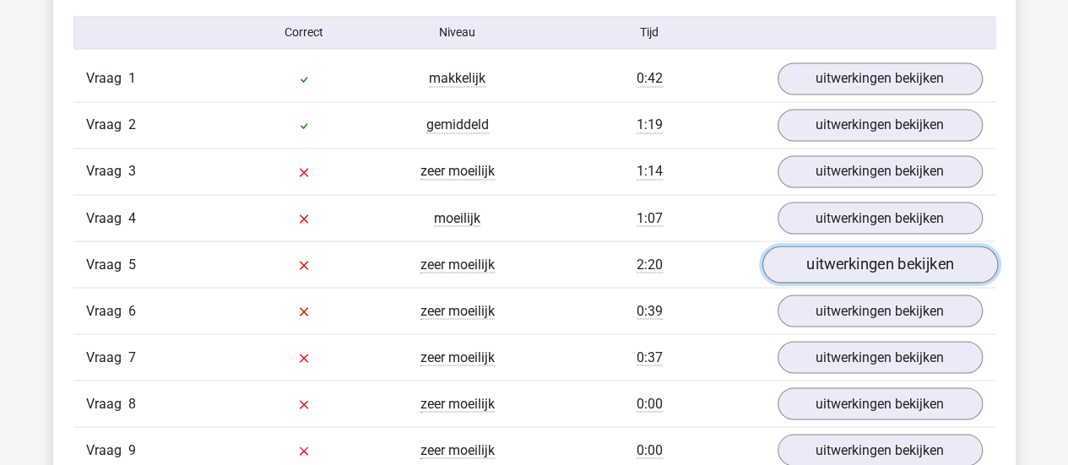
click at [874, 264] on link "uitwerkingen bekijken" at bounding box center [880, 264] width 236 height 37
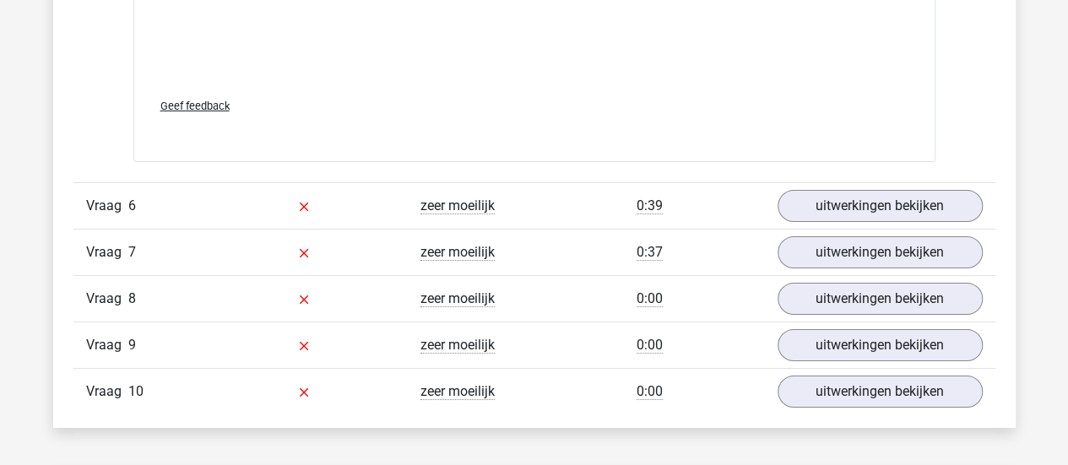
scroll to position [2948, 0]
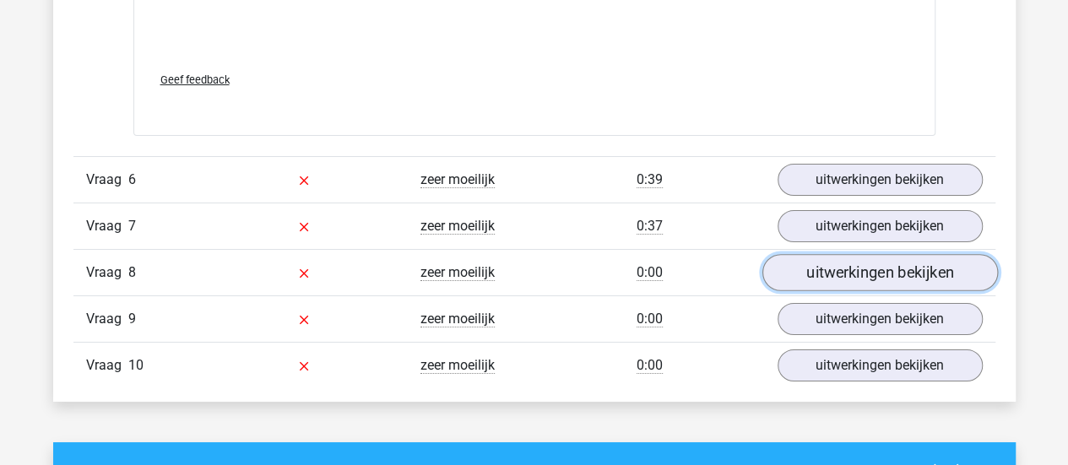
click at [855, 266] on link "uitwerkingen bekijken" at bounding box center [880, 273] width 236 height 37
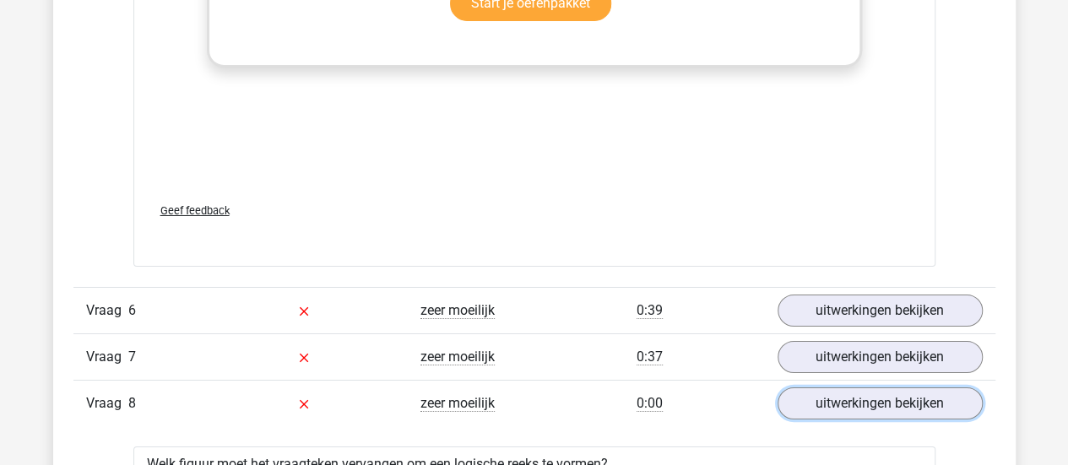
scroll to position [2808, 0]
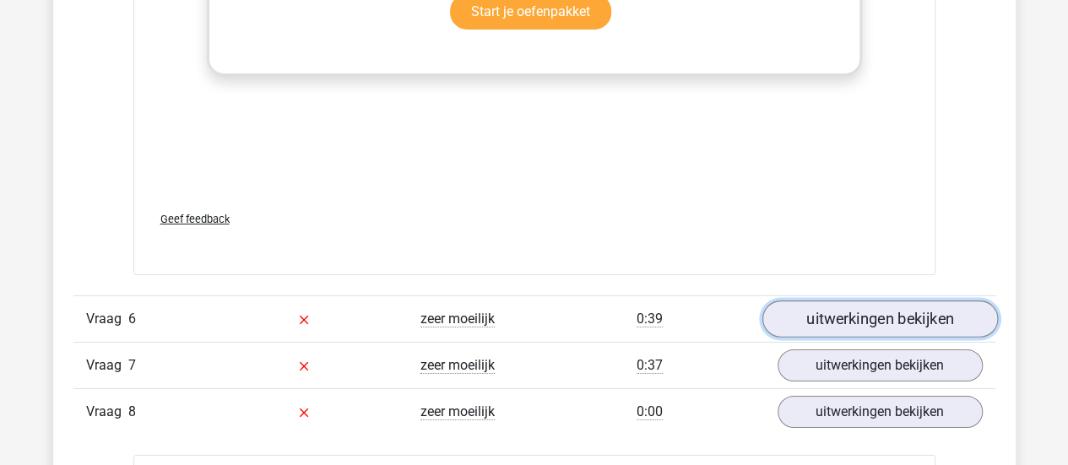
click at [851, 313] on link "uitwerkingen bekijken" at bounding box center [880, 319] width 236 height 37
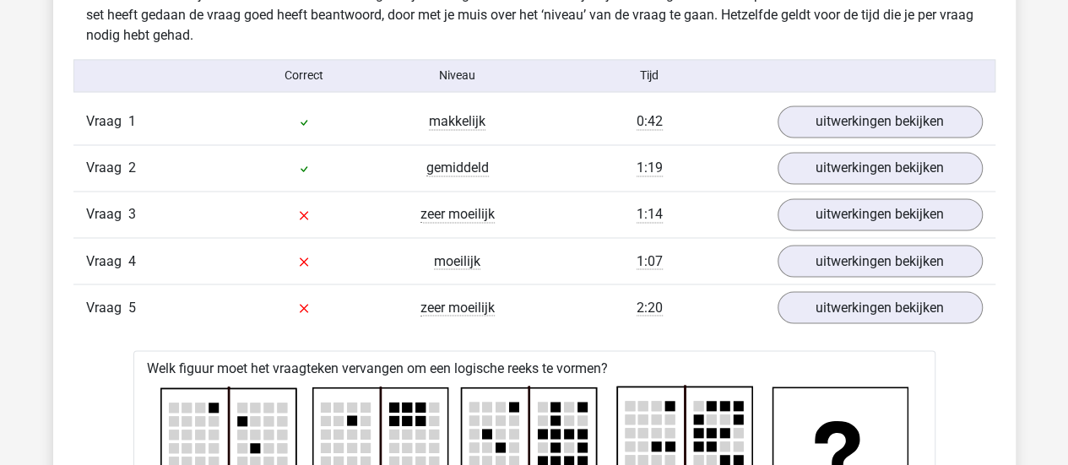
scroll to position [1368, 0]
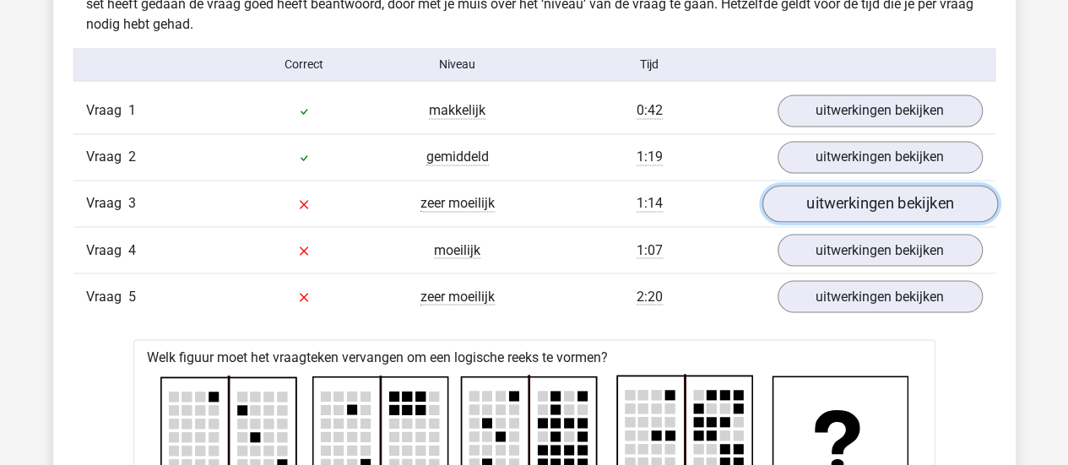
click at [893, 194] on link "uitwerkingen bekijken" at bounding box center [880, 203] width 236 height 37
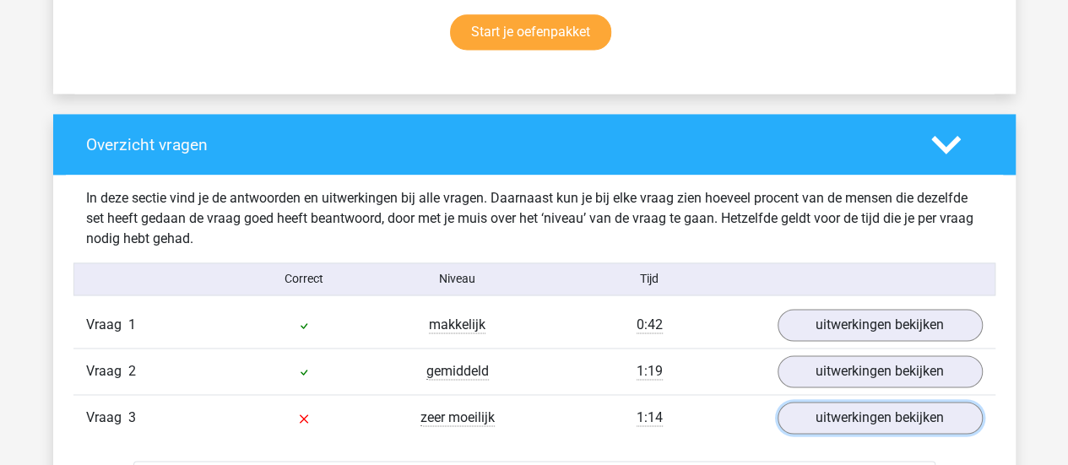
scroll to position [1287, 0]
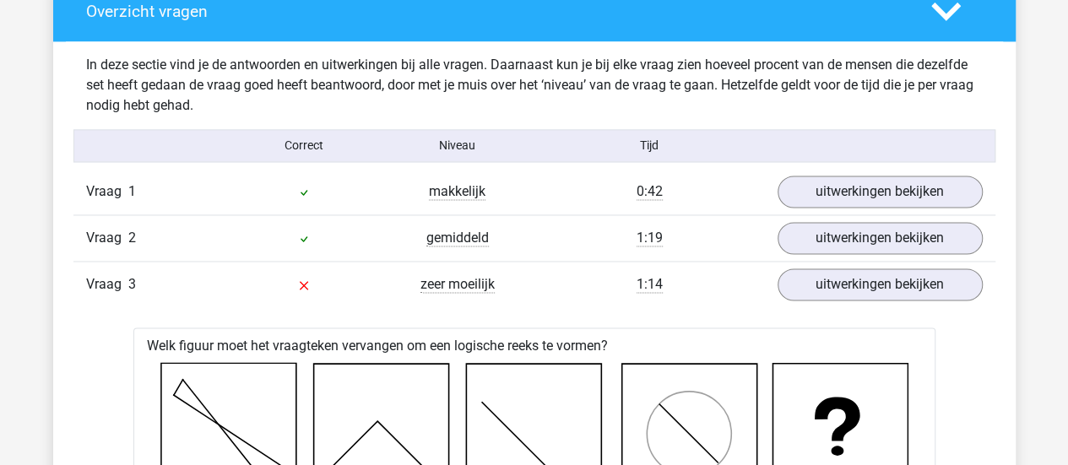
click at [956, 16] on icon at bounding box center [946, 12] width 30 height 30
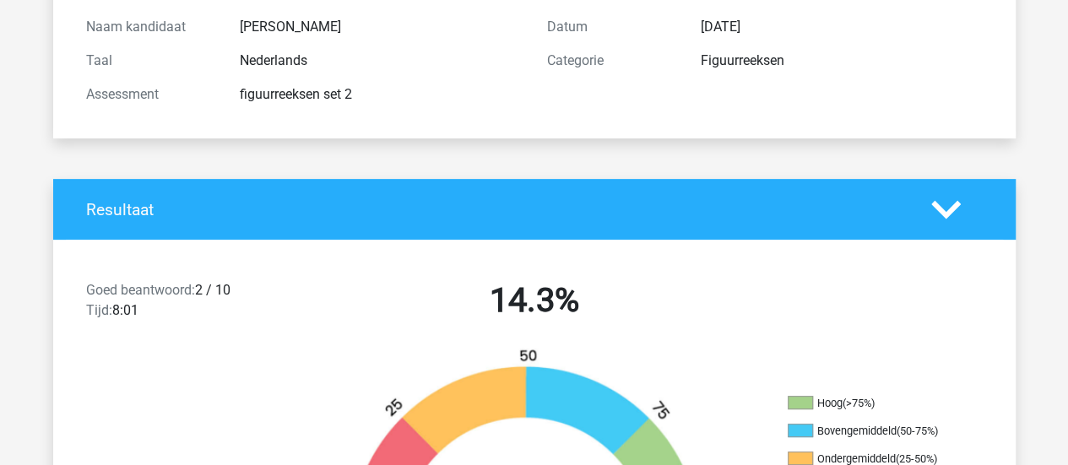
scroll to position [0, 0]
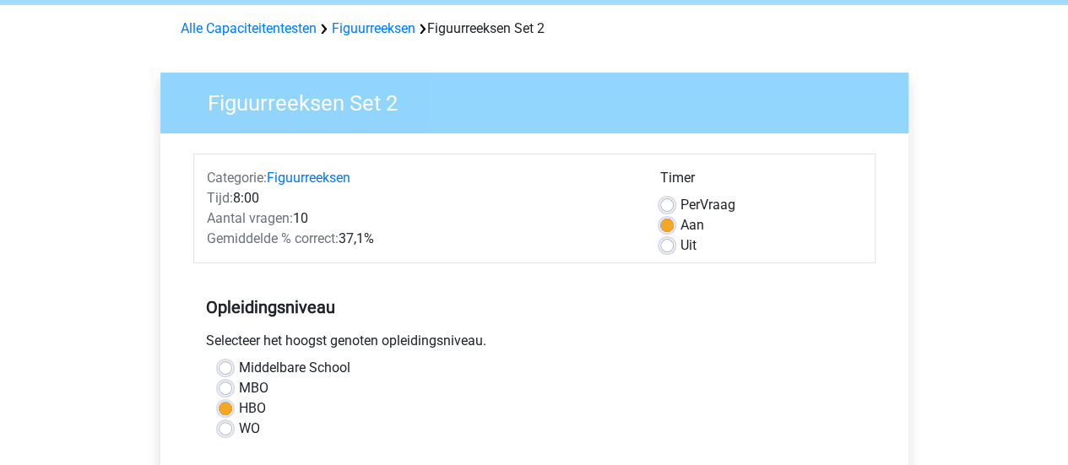
scroll to position [14, 0]
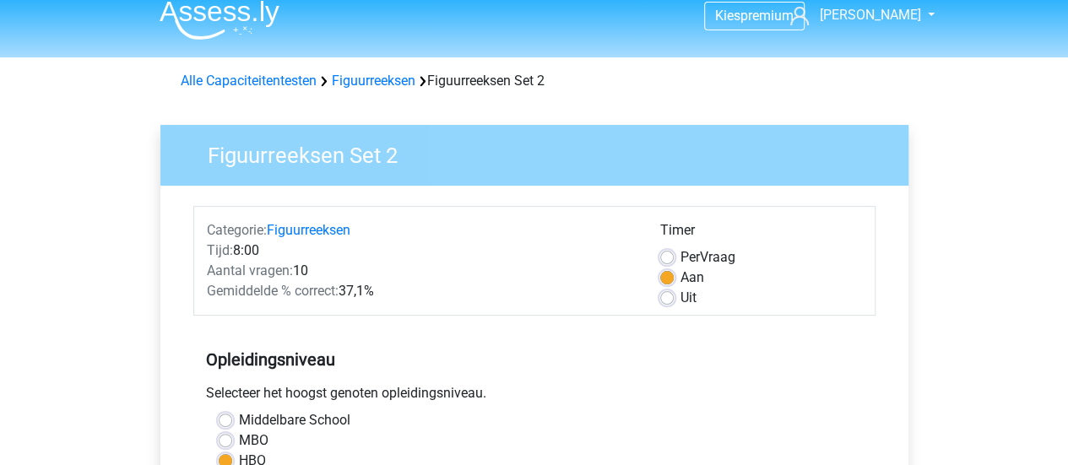
click at [397, 89] on div "Alle Capaciteitentesten Figuurreeksen Figuurreeksen Set 2" at bounding box center [534, 81] width 721 height 20
click at [397, 78] on link "Figuurreeksen" at bounding box center [374, 81] width 84 height 16
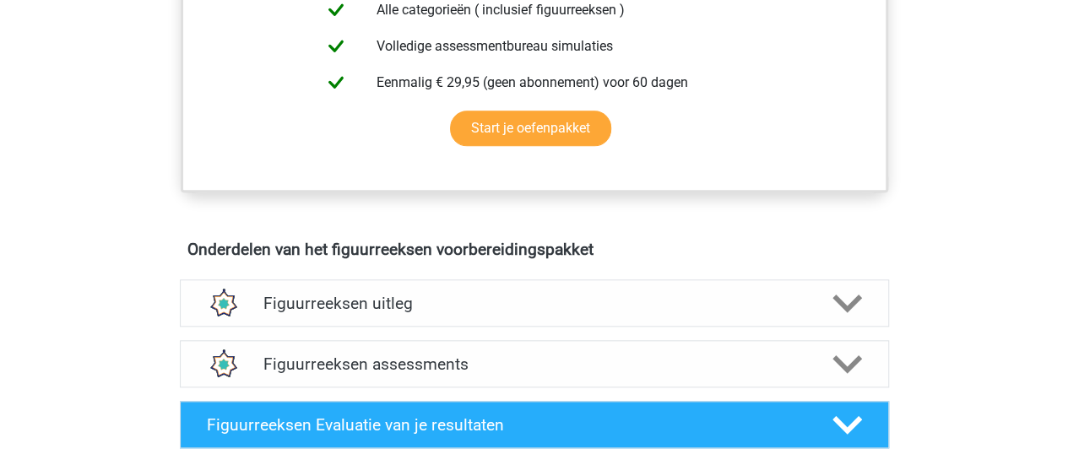
scroll to position [789, 0]
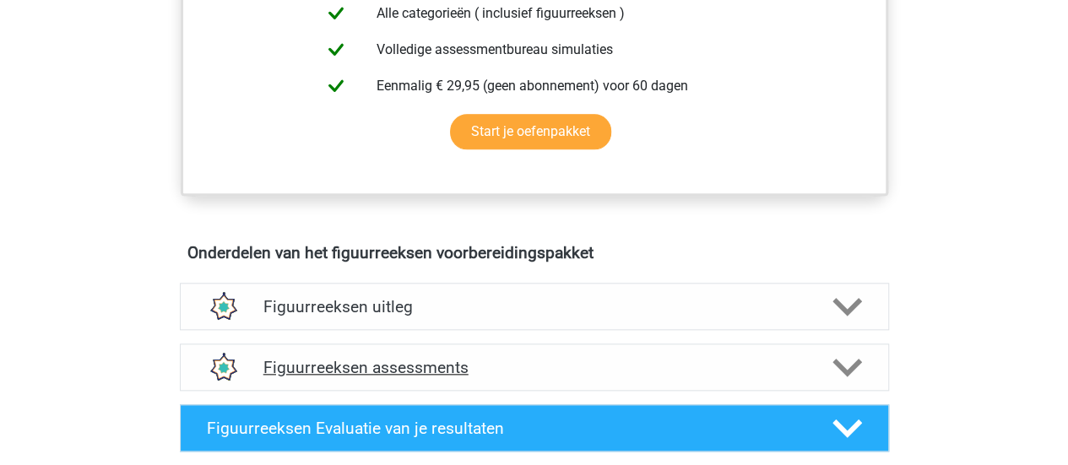
click at [858, 362] on polygon at bounding box center [848, 367] width 30 height 19
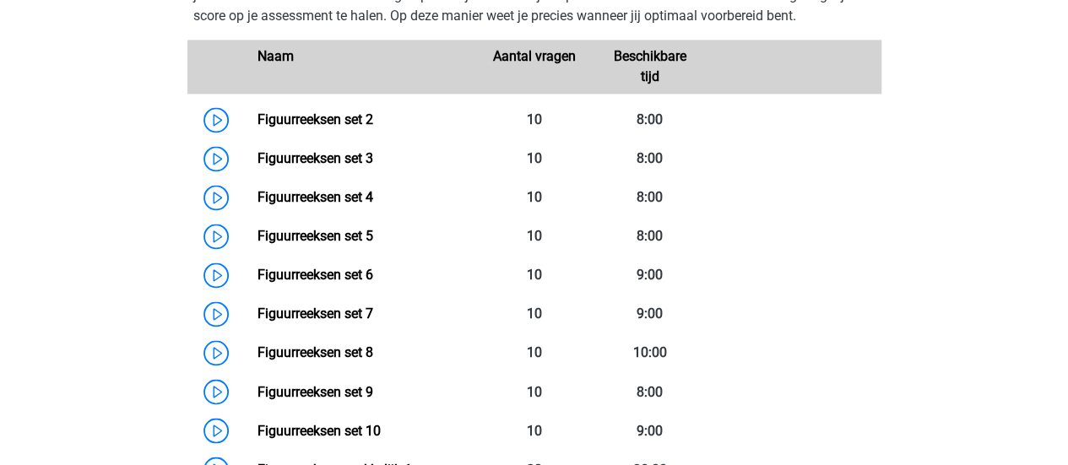
scroll to position [1240, 0]
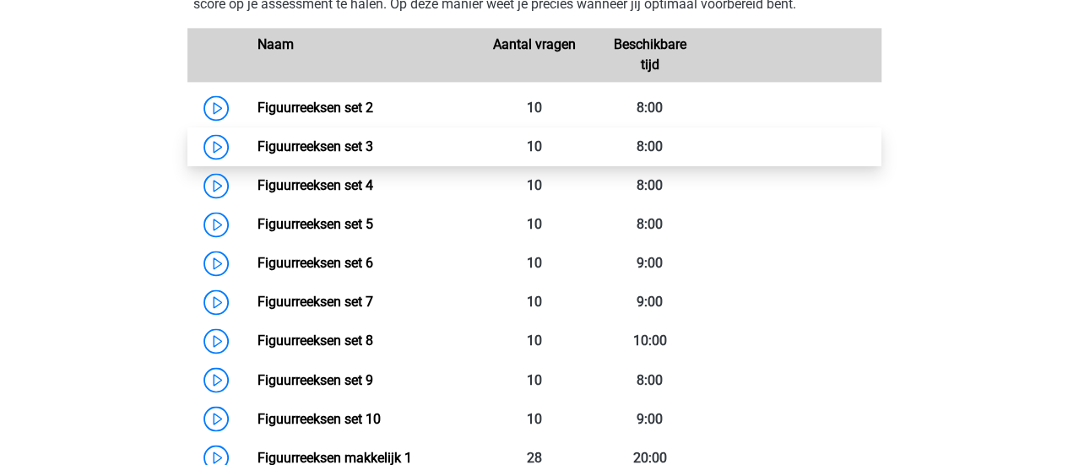
click at [347, 138] on link "Figuurreeksen set 3" at bounding box center [316, 146] width 116 height 16
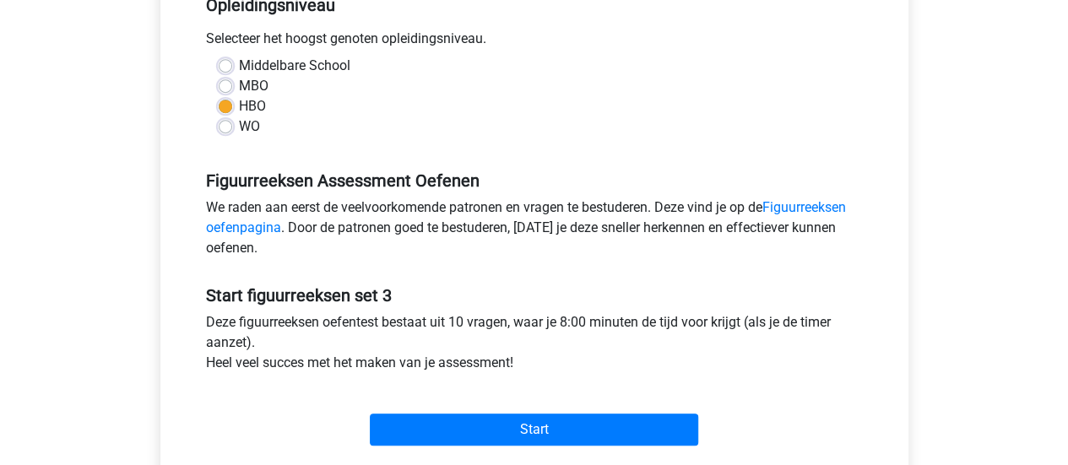
scroll to position [423, 0]
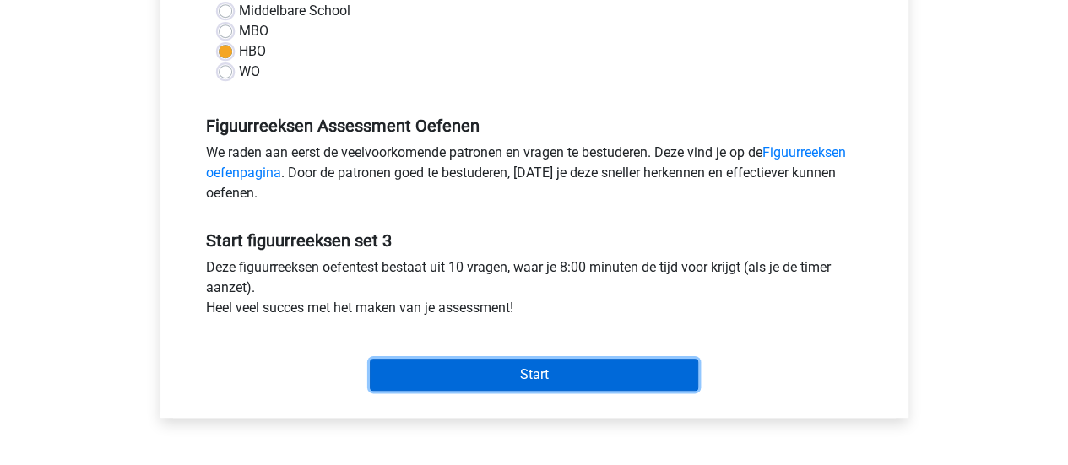
click at [551, 376] on input "Start" at bounding box center [534, 375] width 328 height 32
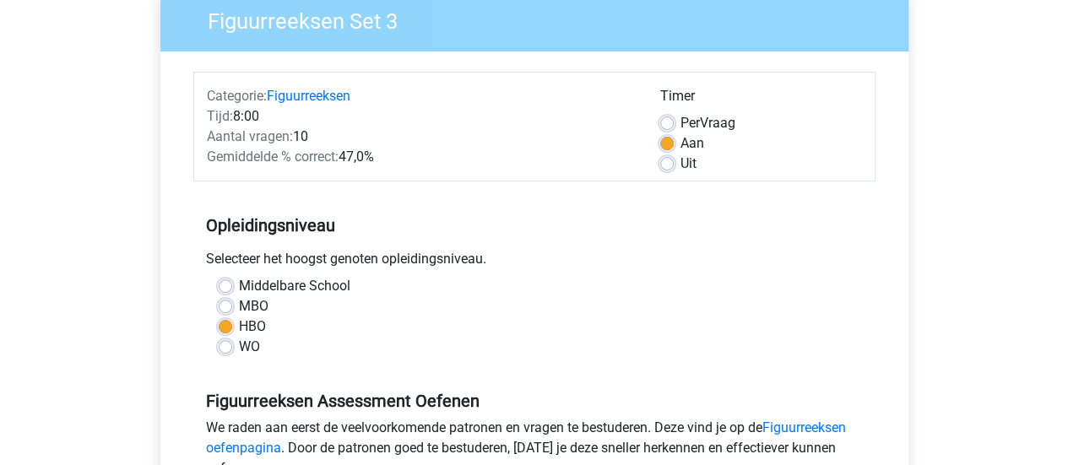
scroll to position [136, 0]
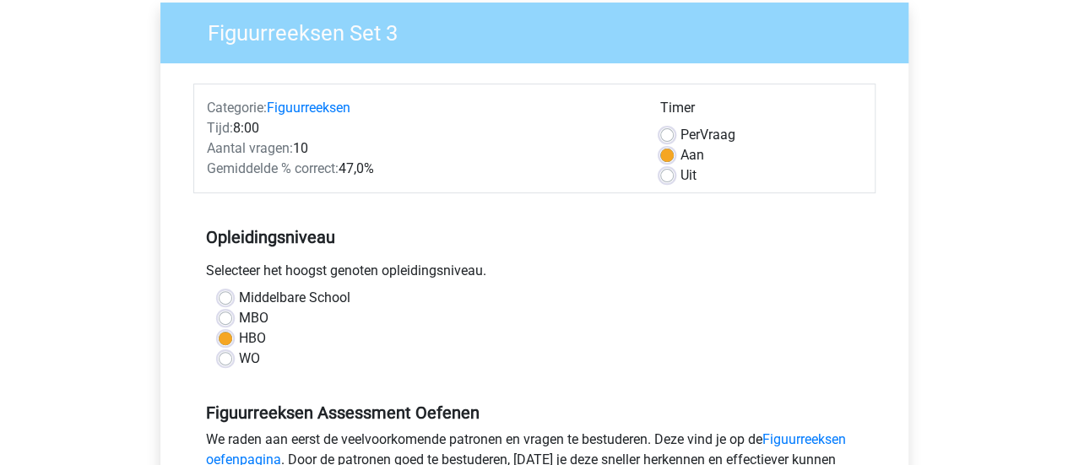
click at [681, 175] on label "Uit" at bounding box center [689, 176] width 16 height 20
click at [670, 175] on input "Uit" at bounding box center [667, 174] width 14 height 17
radio input "true"
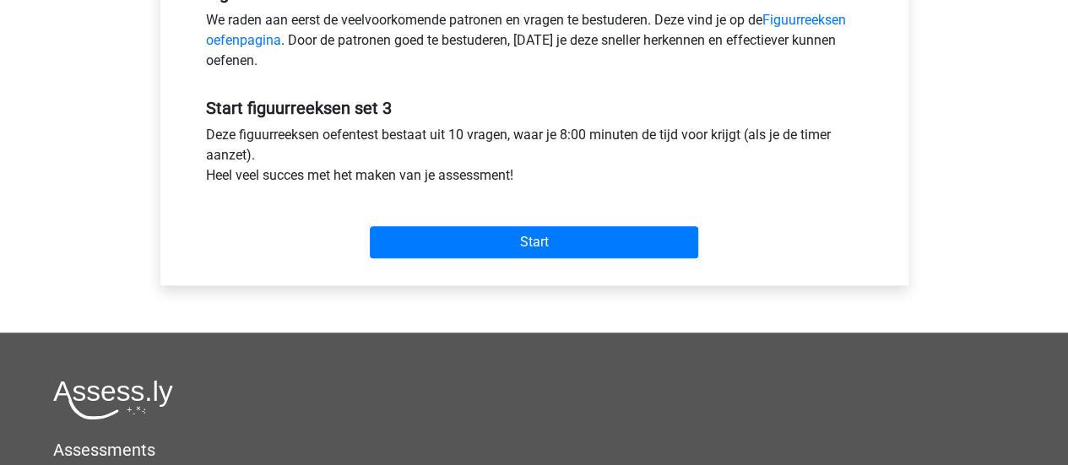
scroll to position [557, 0]
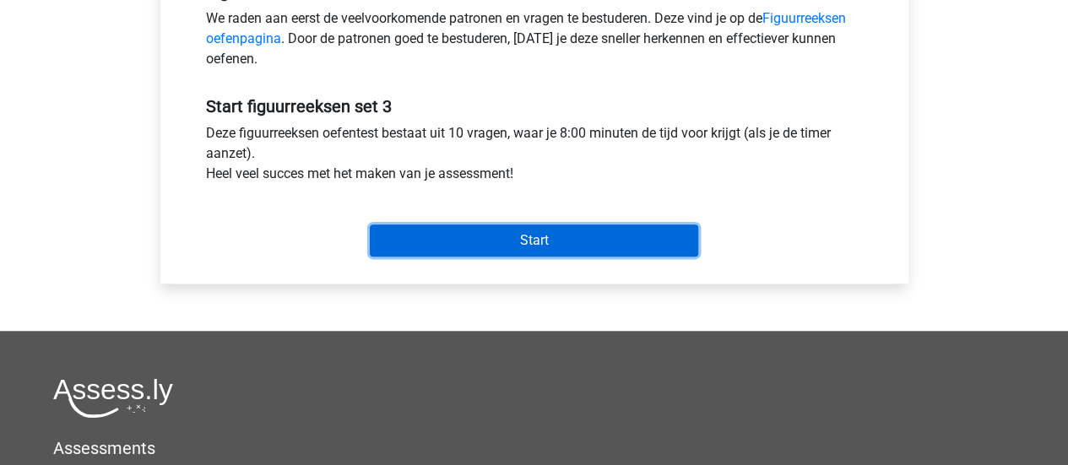
click at [598, 242] on input "Start" at bounding box center [534, 241] width 328 height 32
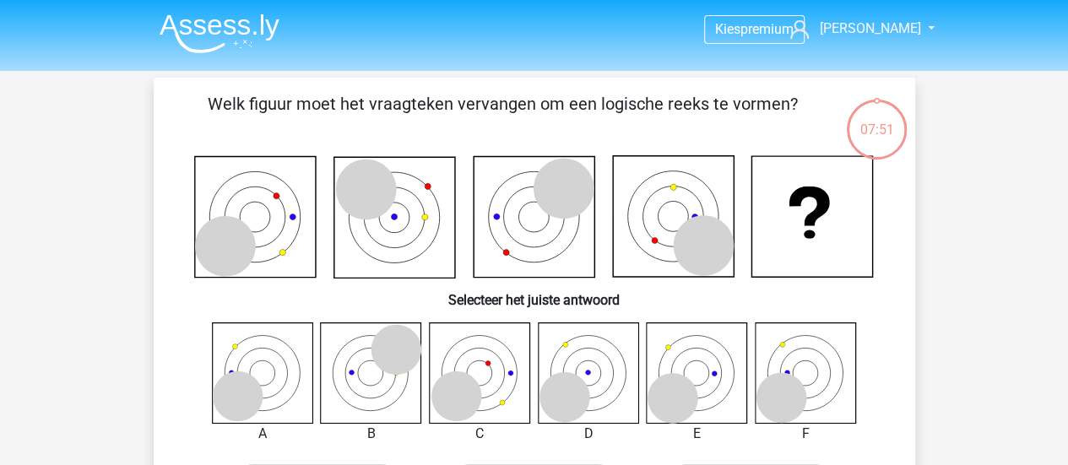
click at [876, 131] on div "07:51" at bounding box center [876, 119] width 63 height 42
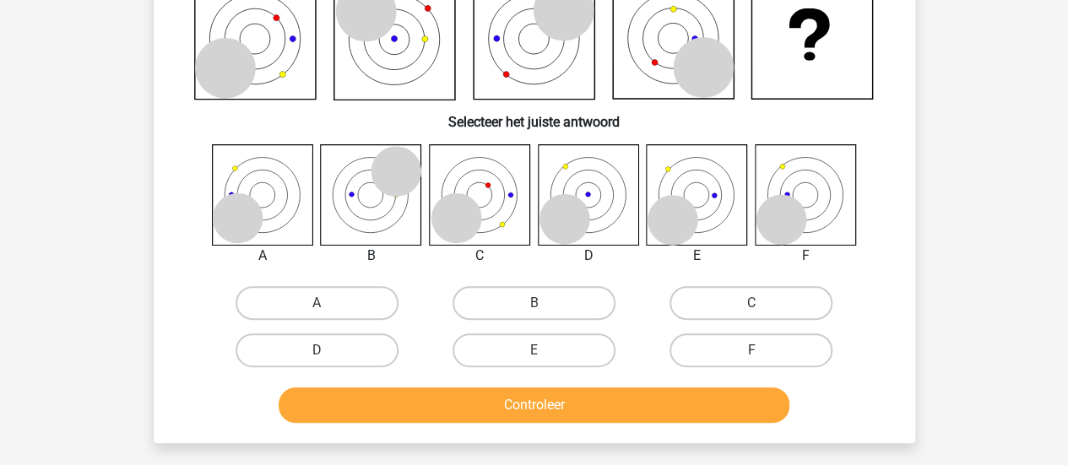
scroll to position [155, 0]
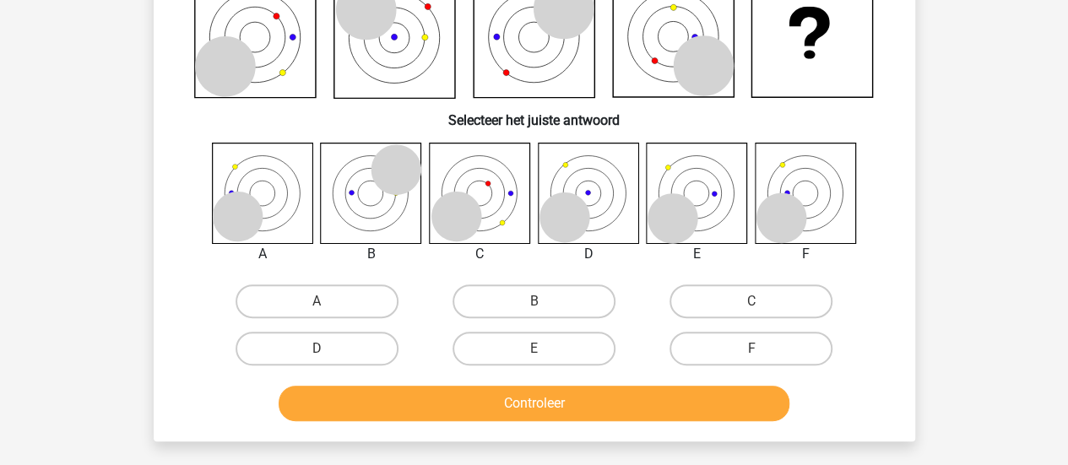
click at [319, 349] on input "D" at bounding box center [322, 354] width 11 height 11
radio input "true"
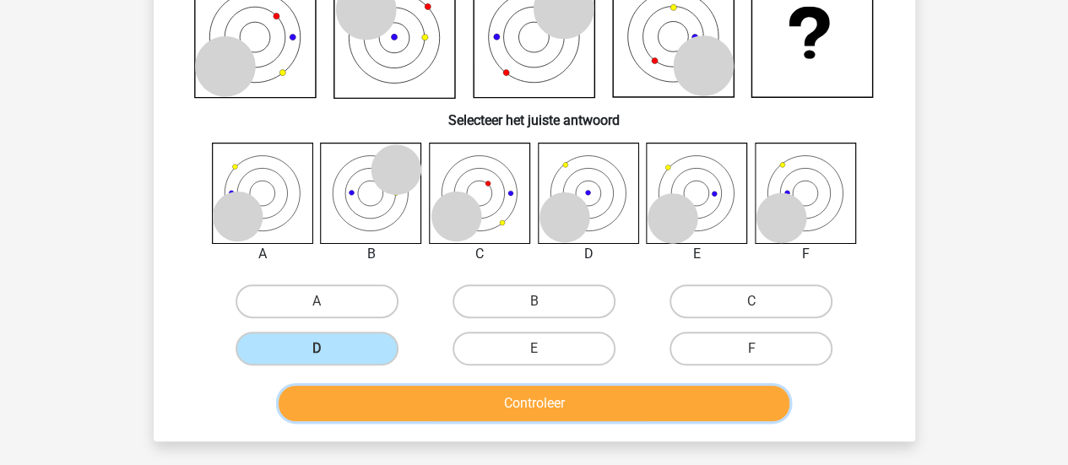
click at [507, 410] on button "Controleer" at bounding box center [534, 403] width 511 height 35
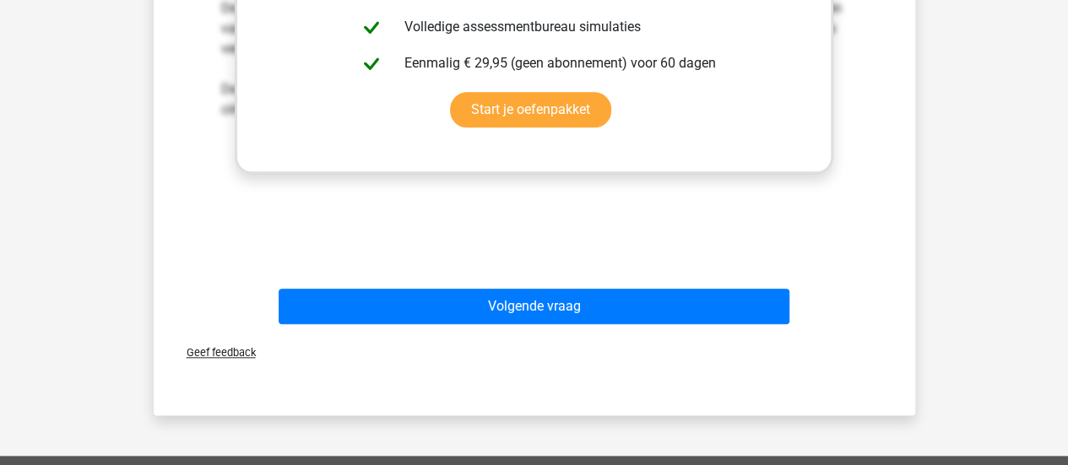
scroll to position [811, 0]
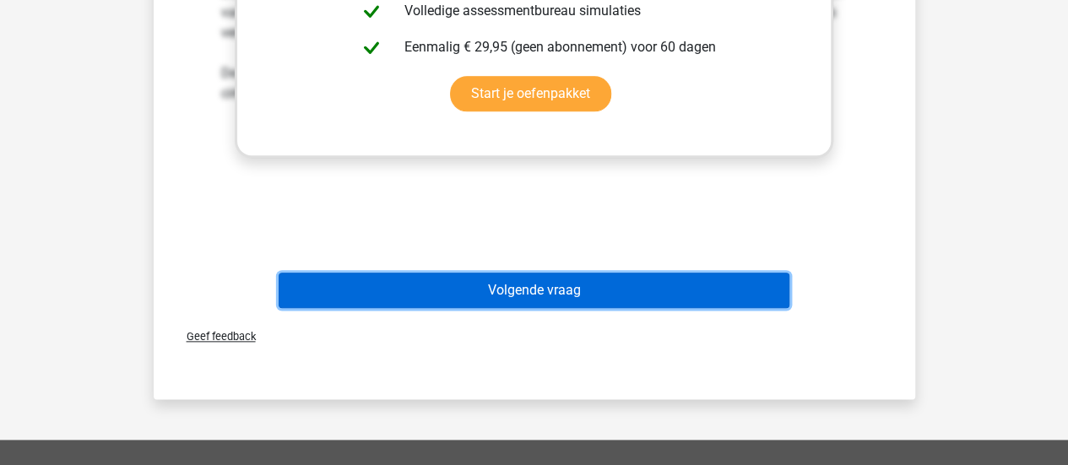
click at [590, 293] on button "Volgende vraag" at bounding box center [534, 290] width 511 height 35
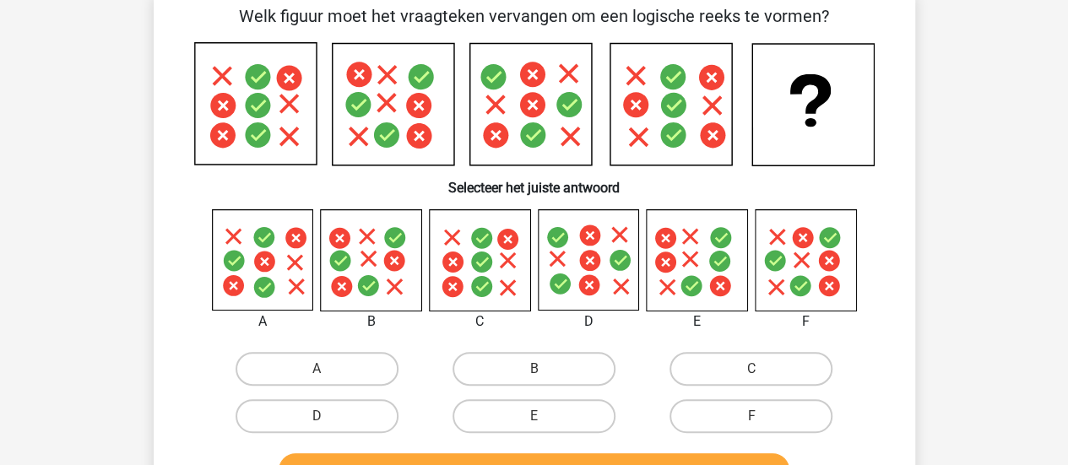
scroll to position [78, 0]
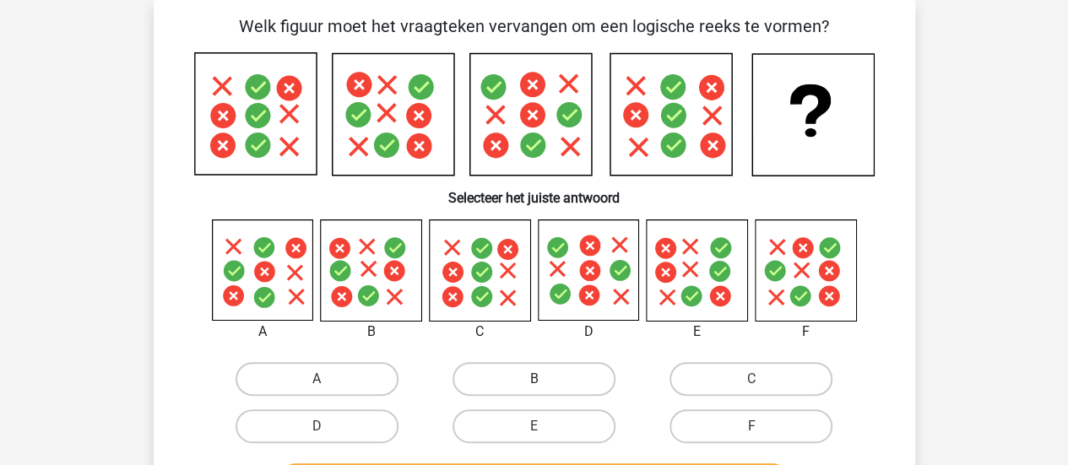
click at [532, 383] on label "B" at bounding box center [534, 379] width 163 height 34
click at [534, 383] on input "B" at bounding box center [539, 384] width 11 height 11
radio input "true"
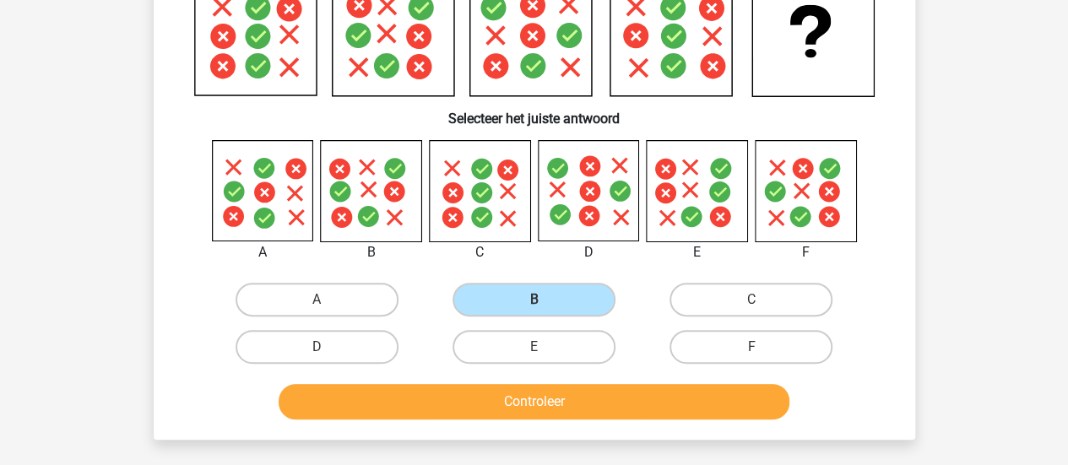
scroll to position [158, 0]
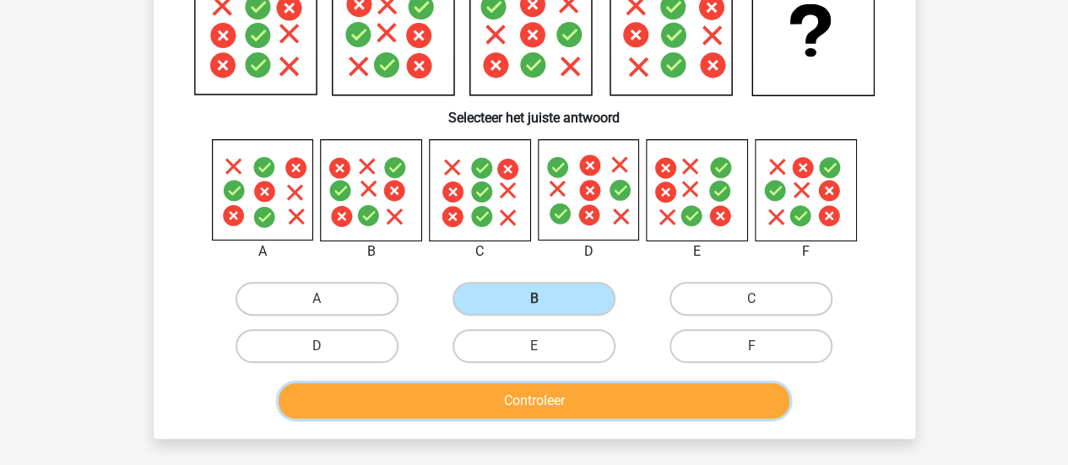
click at [553, 397] on button "Controleer" at bounding box center [534, 400] width 511 height 35
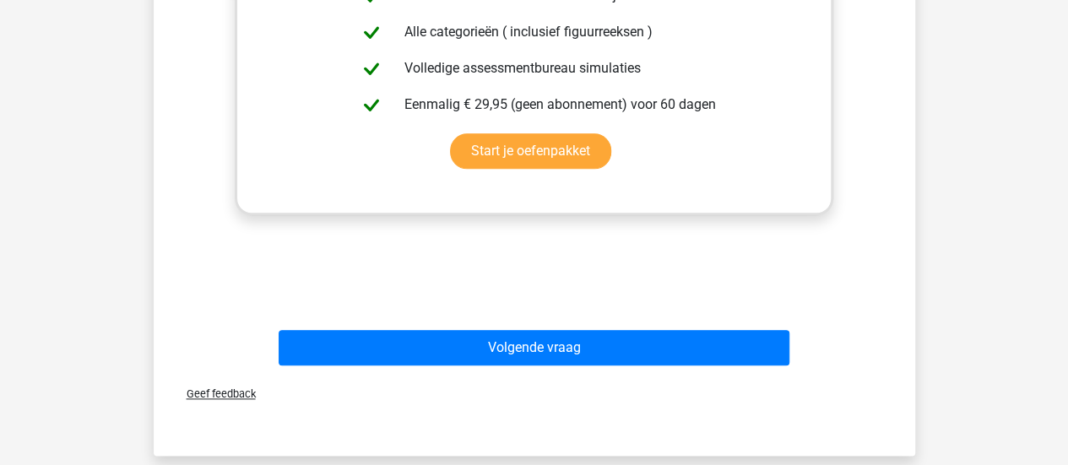
scroll to position [781, 0]
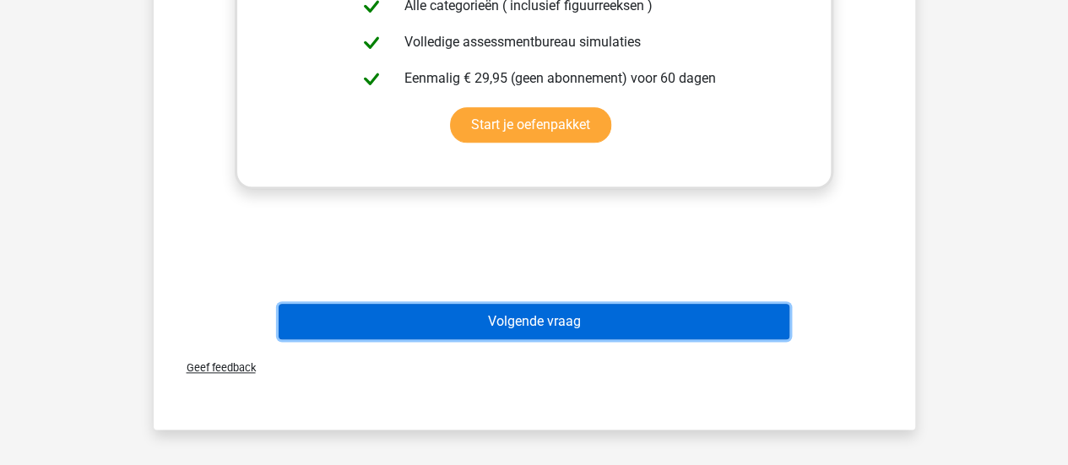
click at [566, 328] on button "Volgende vraag" at bounding box center [534, 321] width 511 height 35
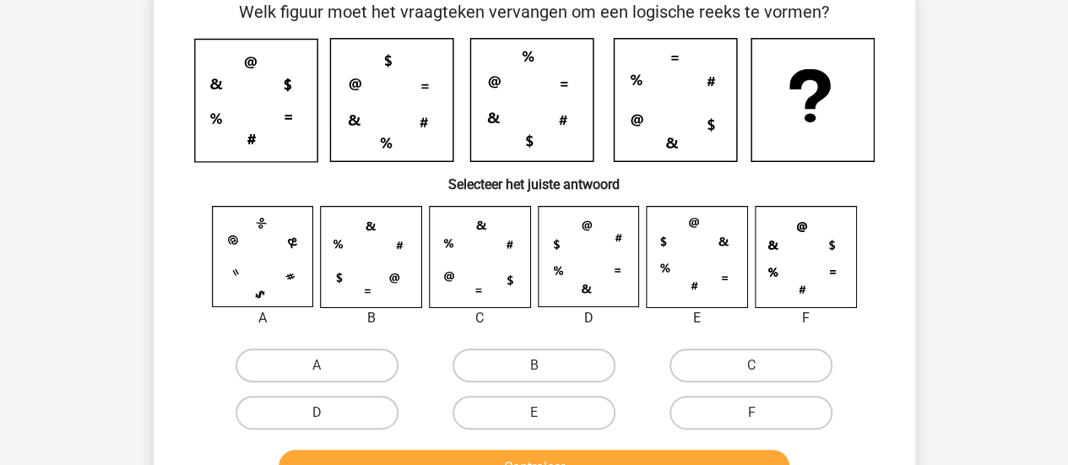
click at [566, 328] on div "Kies premium [PERSON_NAME] [EMAIL_ADDRESS][DOMAIN_NAME]" at bounding box center [534, 450] width 1068 height 1084
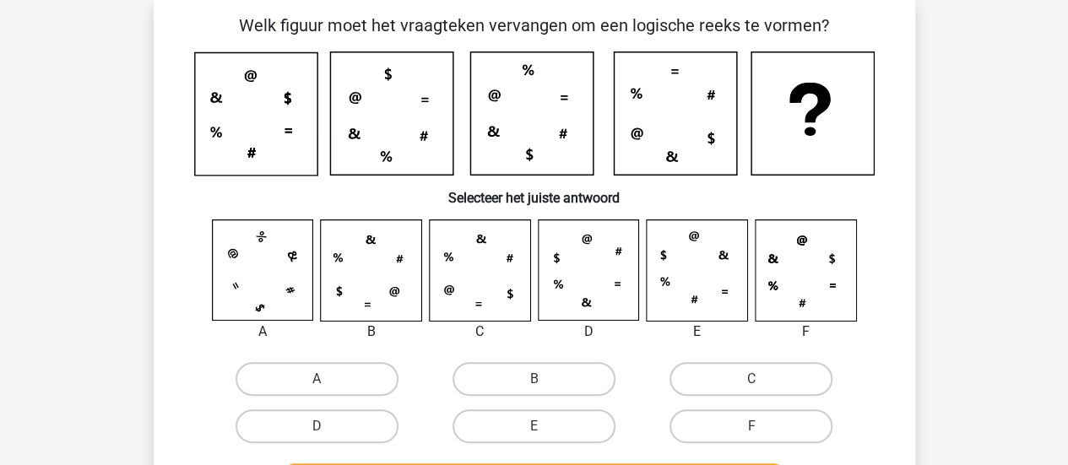
scroll to position [78, 0]
click at [334, 424] on label "D" at bounding box center [317, 427] width 163 height 34
click at [328, 427] on input "D" at bounding box center [322, 432] width 11 height 11
radio input "true"
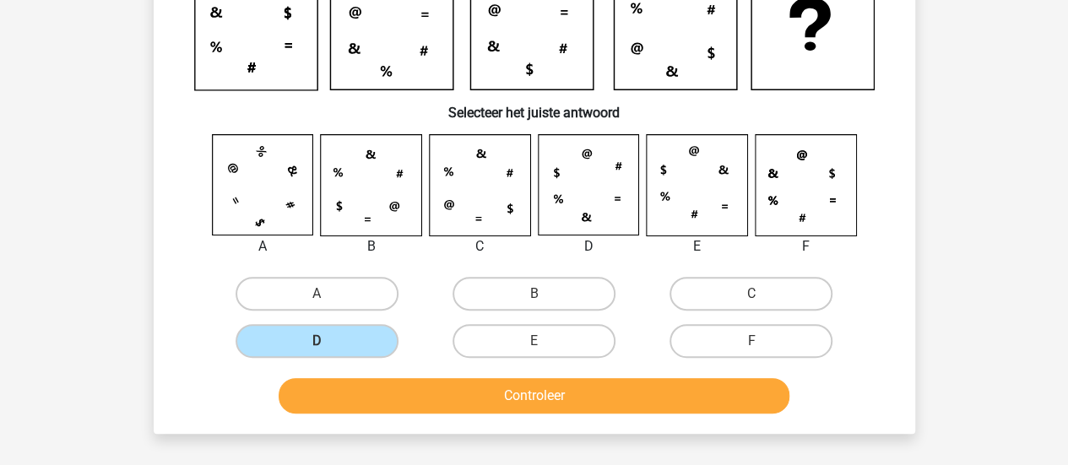
scroll to position [168, 0]
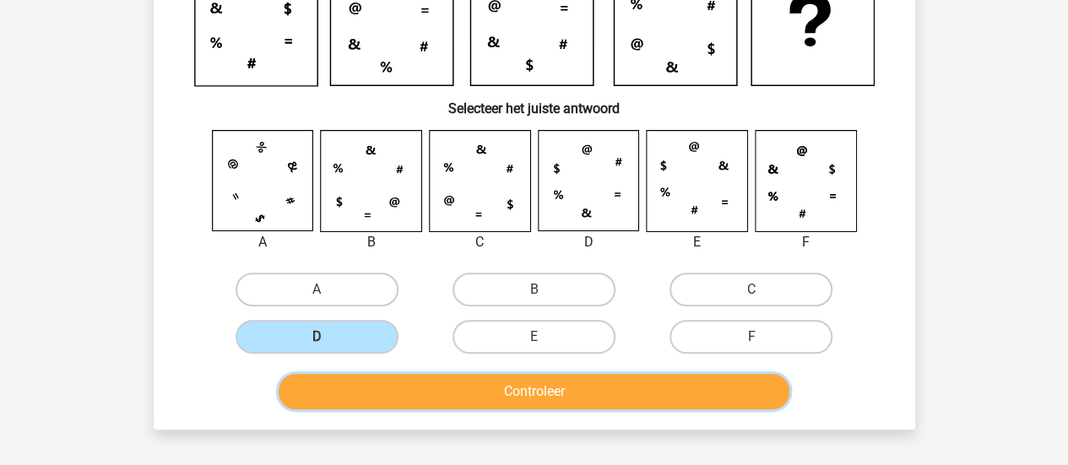
click at [670, 387] on button "Controleer" at bounding box center [534, 391] width 511 height 35
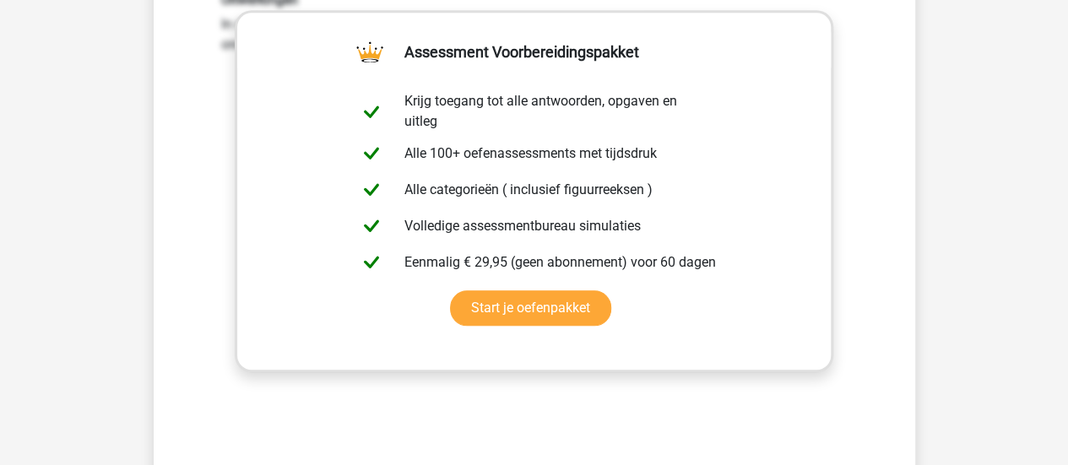
scroll to position [600, 0]
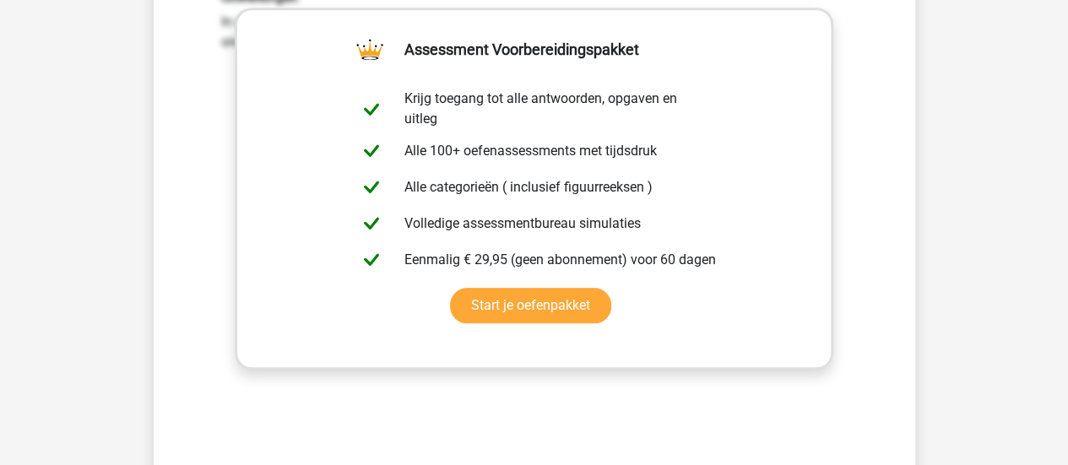
click at [1039, 186] on div "Kies premium [PERSON_NAME] [EMAIL_ADDRESS][DOMAIN_NAME]" at bounding box center [534, 249] width 1068 height 1698
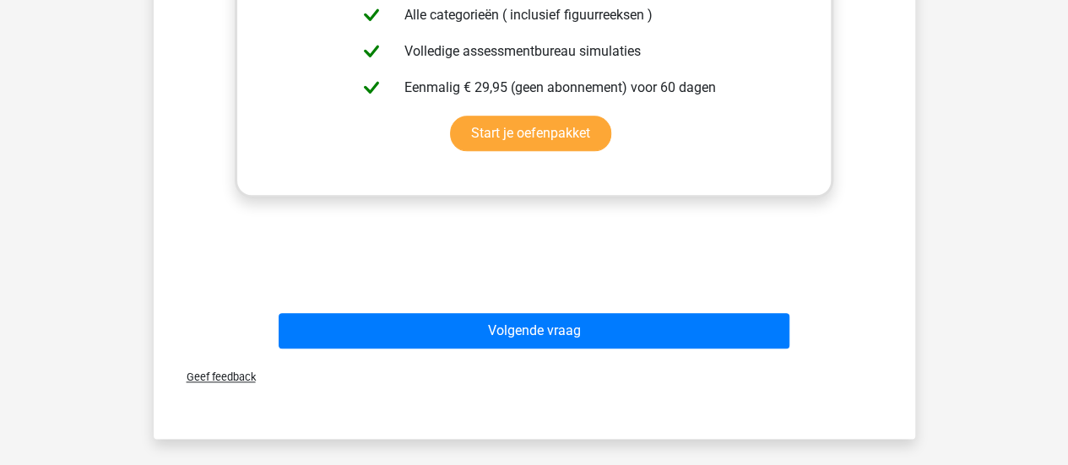
scroll to position [775, 0]
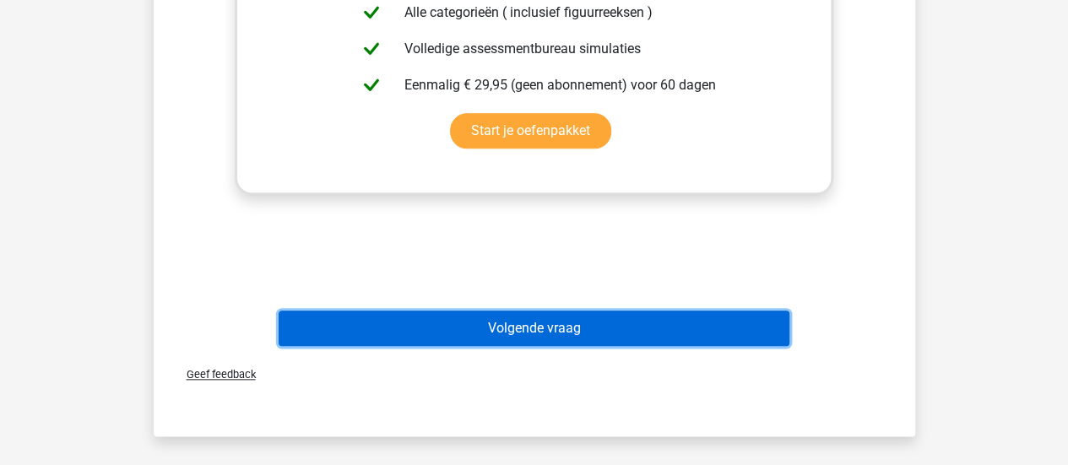
click at [537, 337] on button "Volgende vraag" at bounding box center [534, 328] width 511 height 35
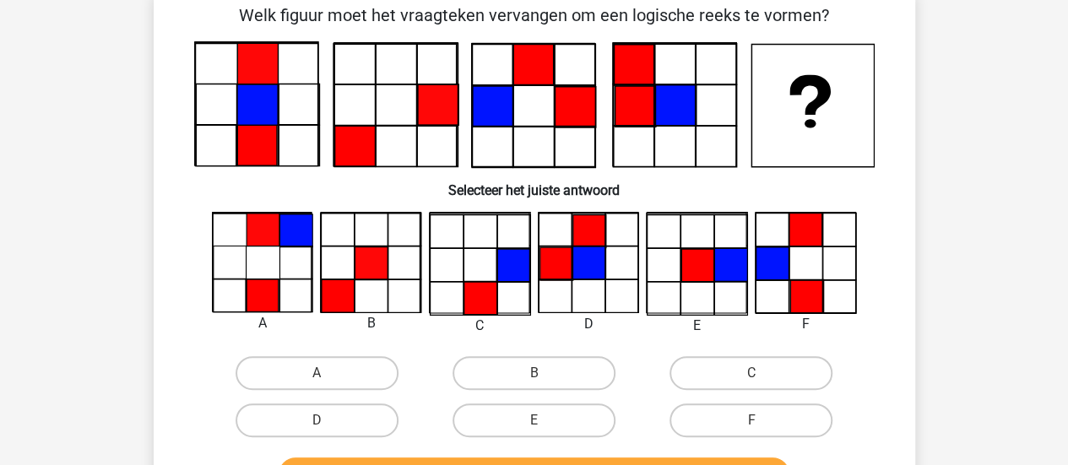
scroll to position [78, 0]
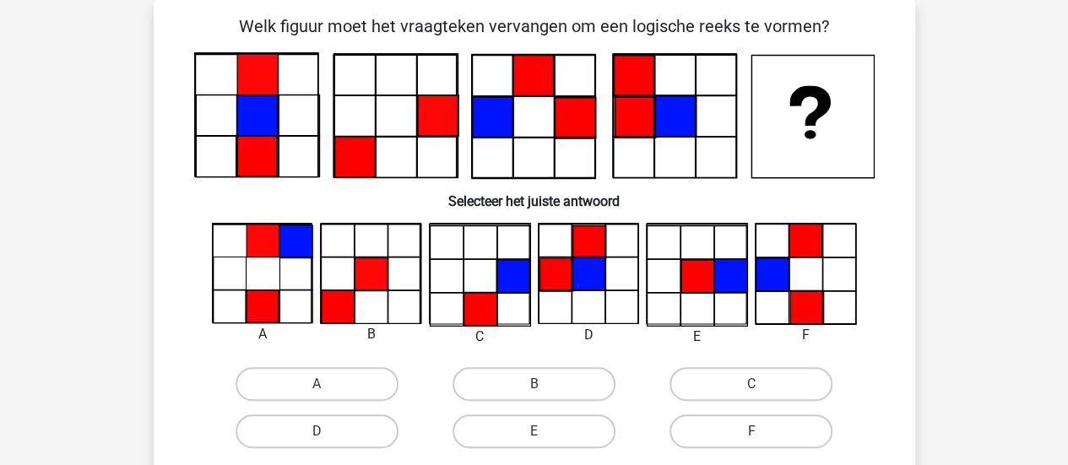
click at [757, 436] on input "F" at bounding box center [757, 436] width 11 height 11
radio input "true"
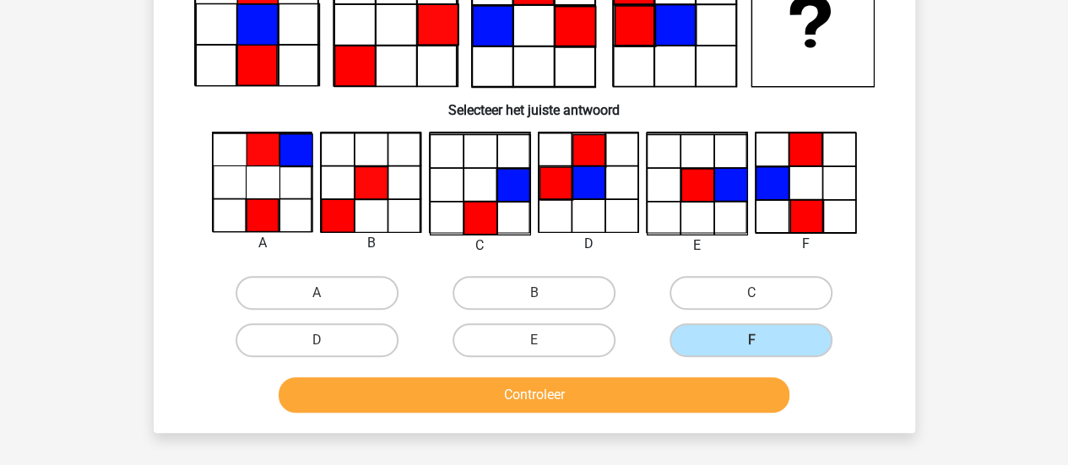
scroll to position [171, 0]
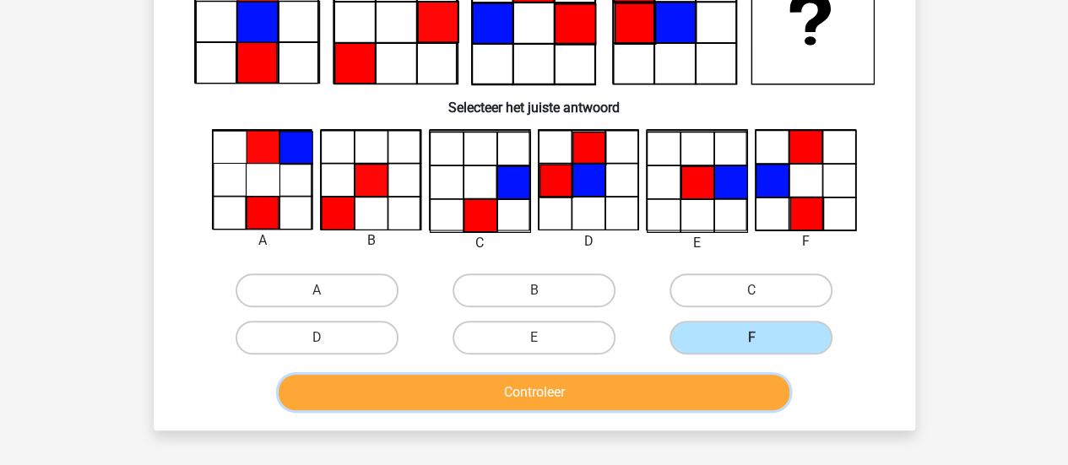
click at [540, 387] on button "Controleer" at bounding box center [534, 392] width 511 height 35
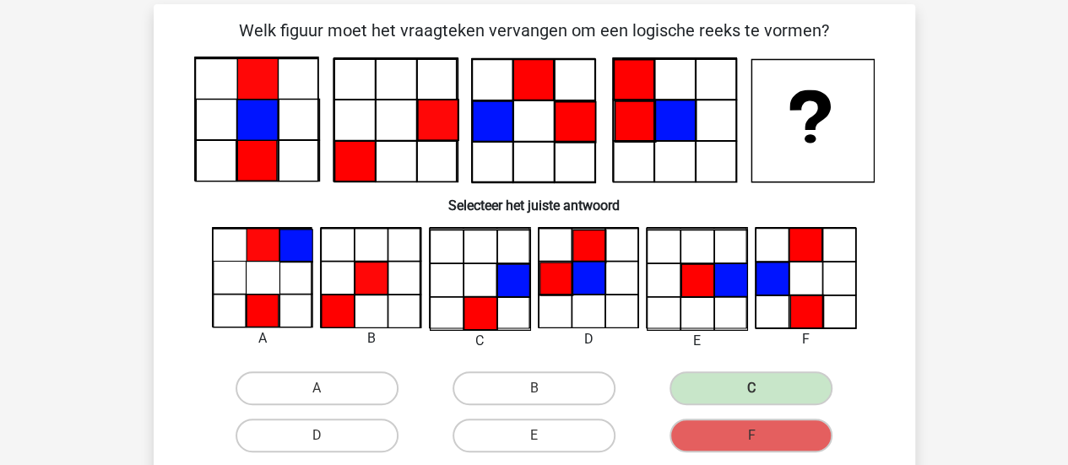
scroll to position [67, 0]
